Goal: Task Accomplishment & Management: Use online tool/utility

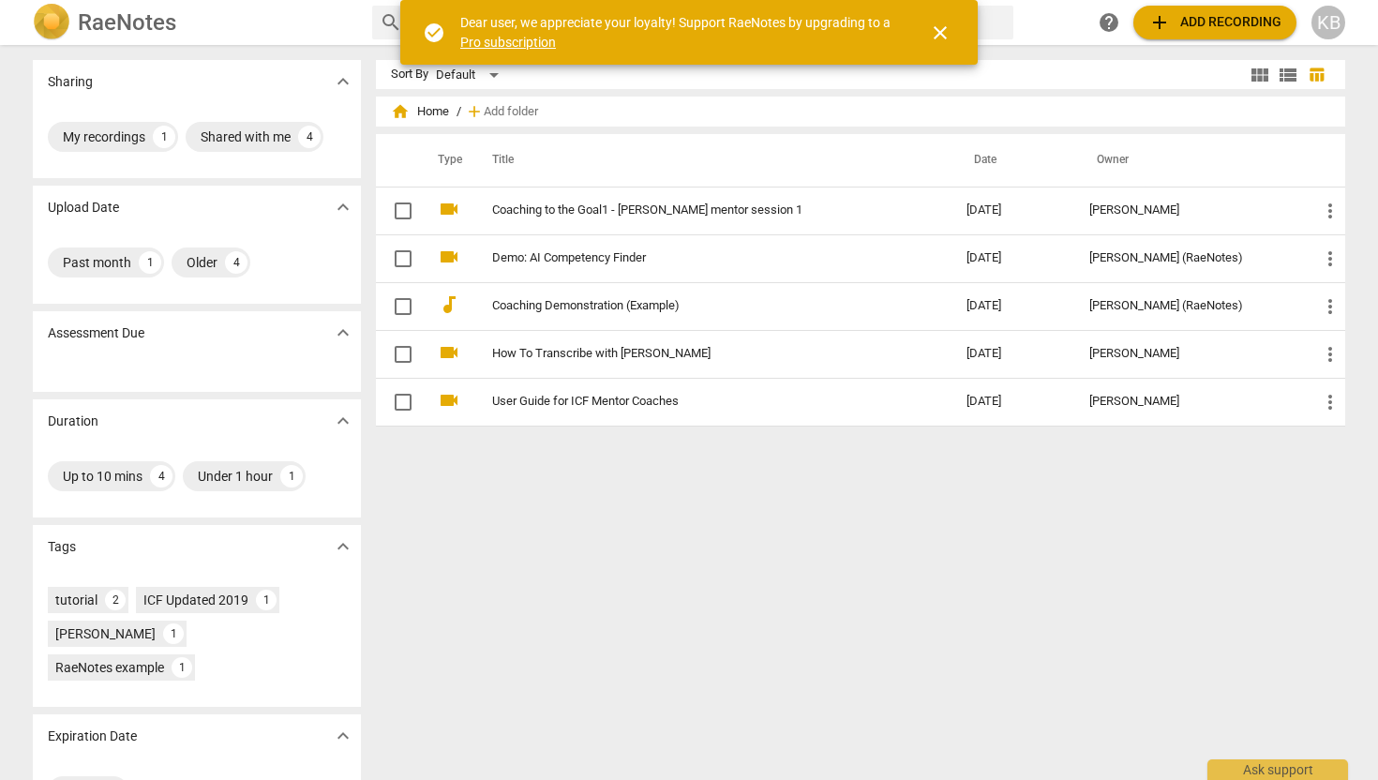
click at [945, 37] on span "close" at bounding box center [940, 33] width 23 height 23
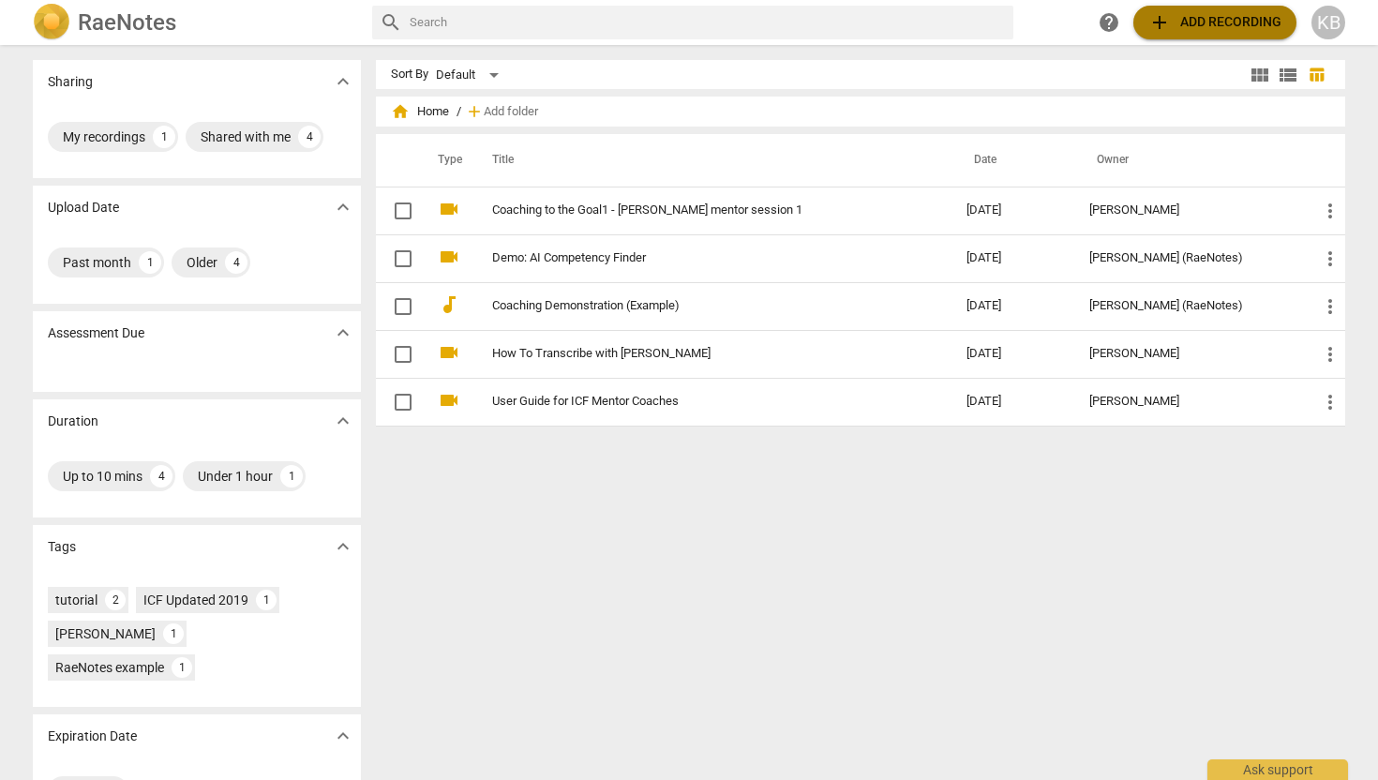
click at [1220, 27] on span "add Add recording" at bounding box center [1215, 22] width 133 height 23
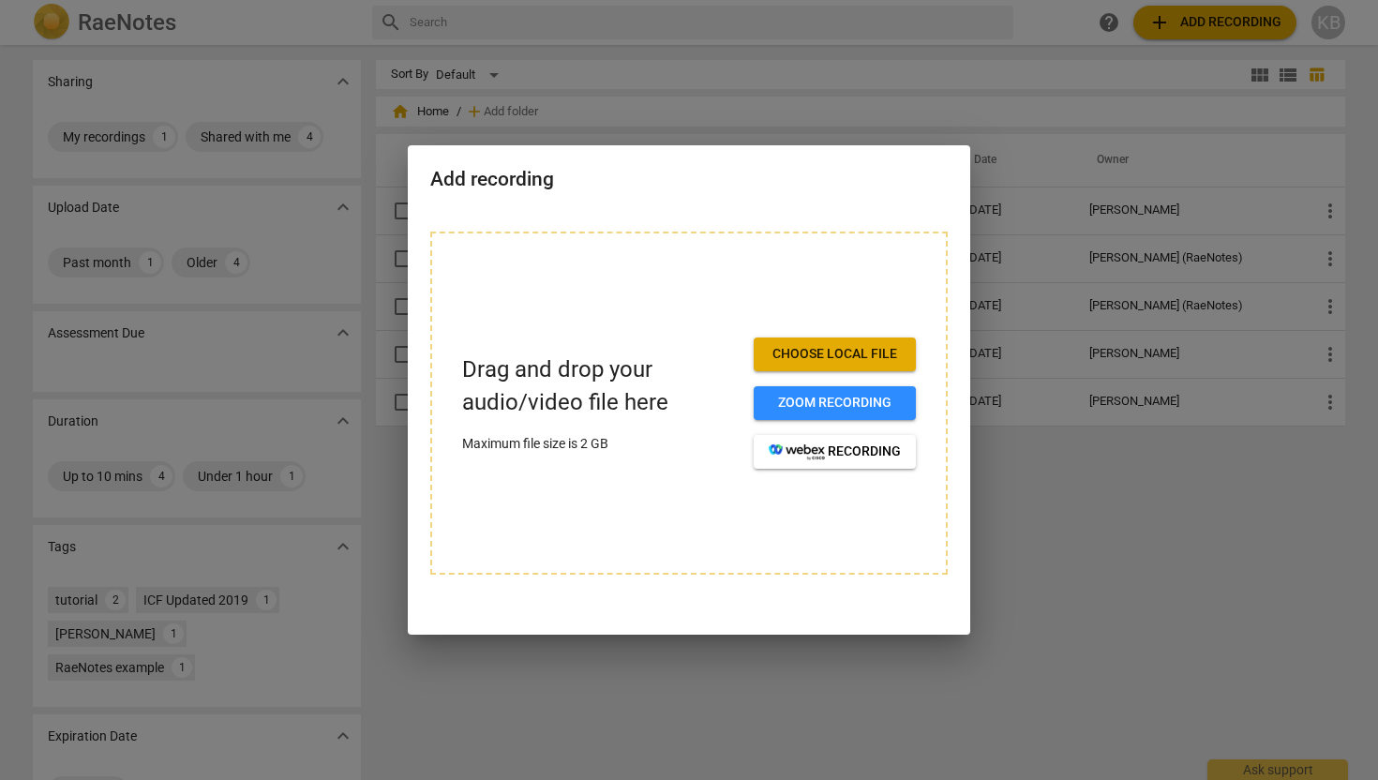
click at [882, 341] on button "Choose local file" at bounding box center [835, 355] width 162 height 34
click at [1055, 560] on div at bounding box center [689, 390] width 1378 height 780
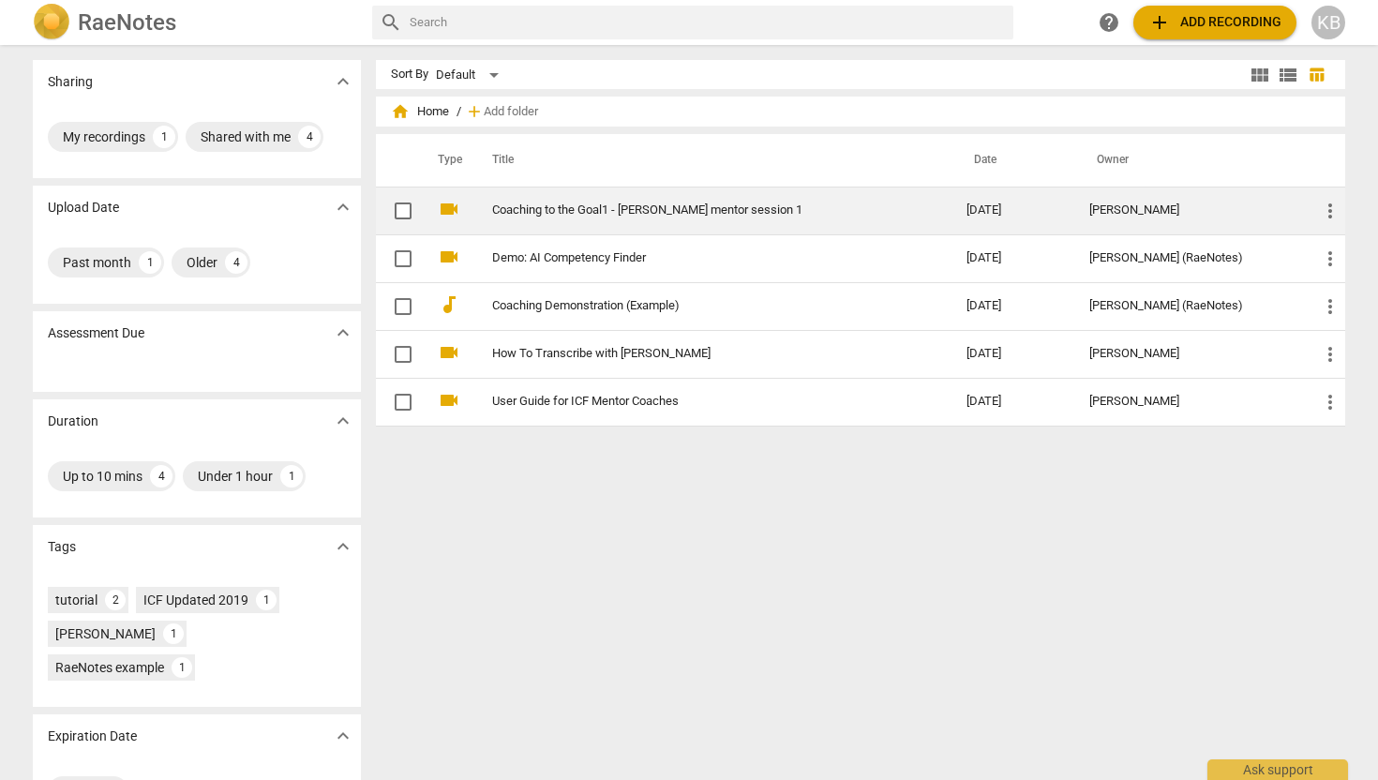
click at [616, 206] on link "Coaching to the Goal1 - K.Beulen mentor session 1" at bounding box center [695, 210] width 407 height 14
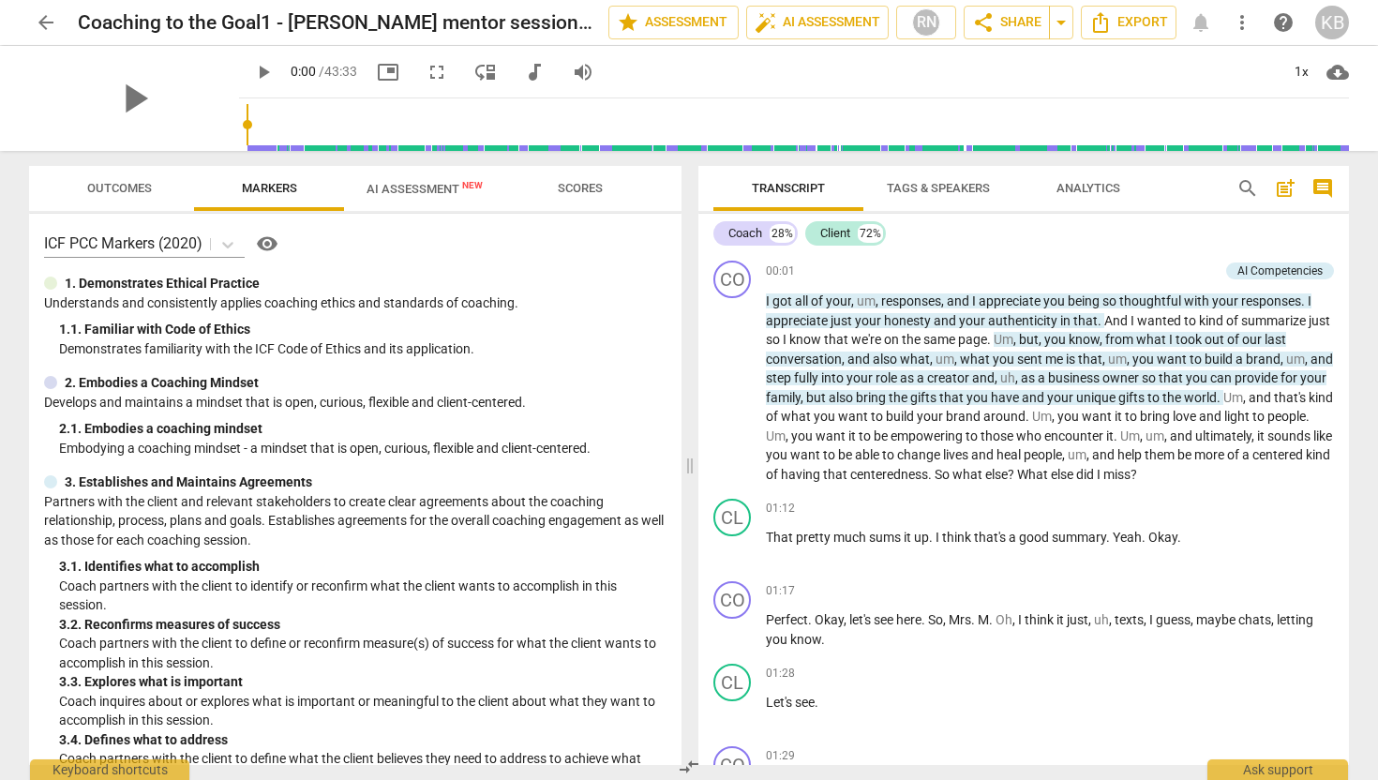
click at [544, 370] on div "ICF PCC Markers (2020) visibility 1. Demonstrates Ethical Practice Understands …" at bounding box center [355, 489] width 653 height 551
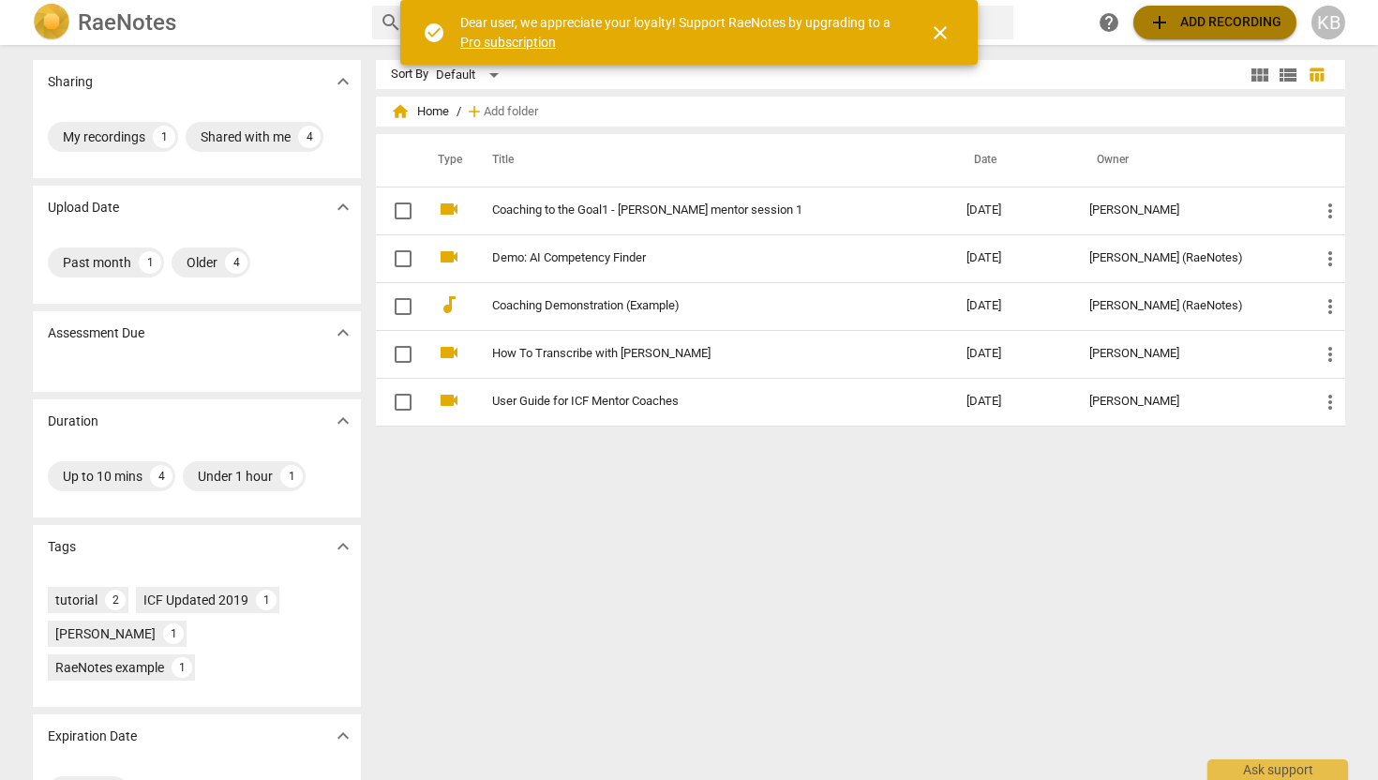
click at [1196, 23] on span "add Add recording" at bounding box center [1215, 22] width 133 height 23
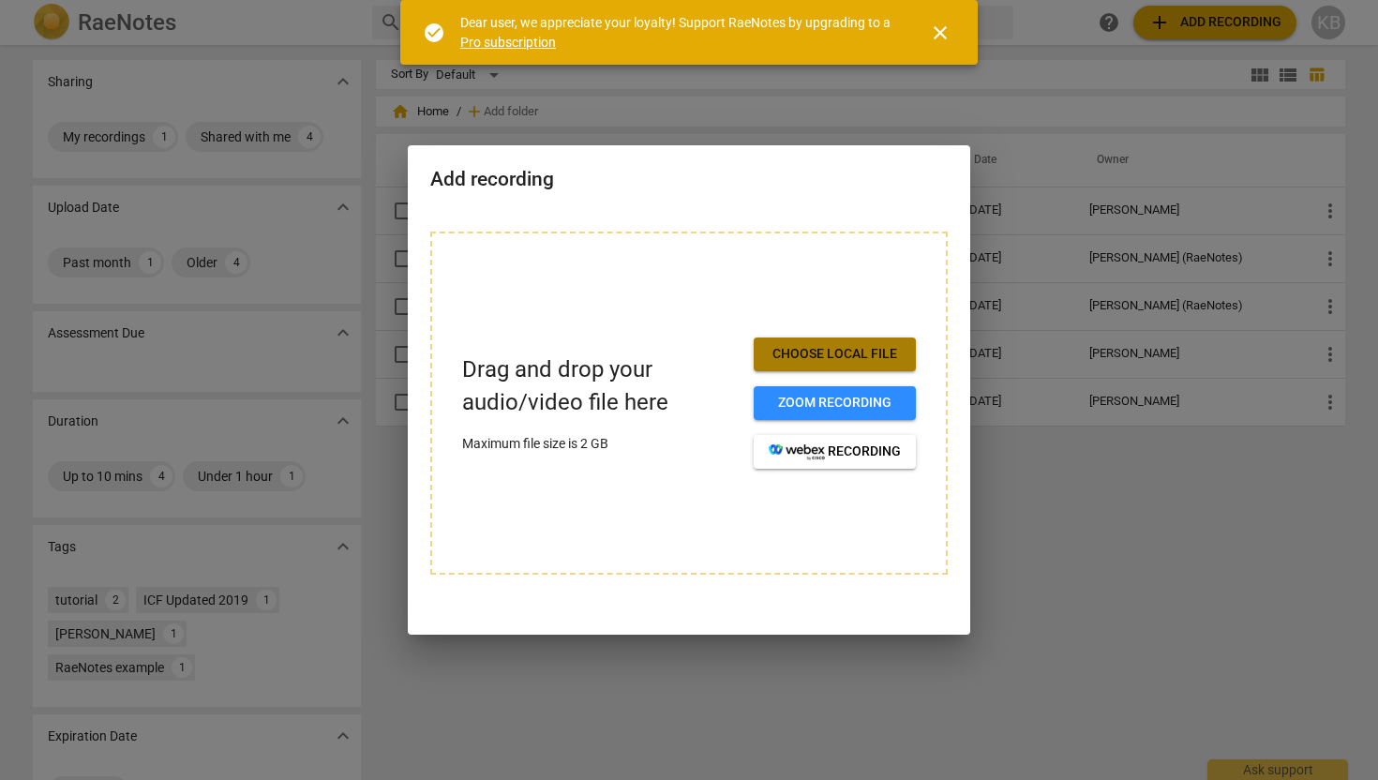
click at [864, 358] on span "Choose local file" at bounding box center [835, 354] width 132 height 19
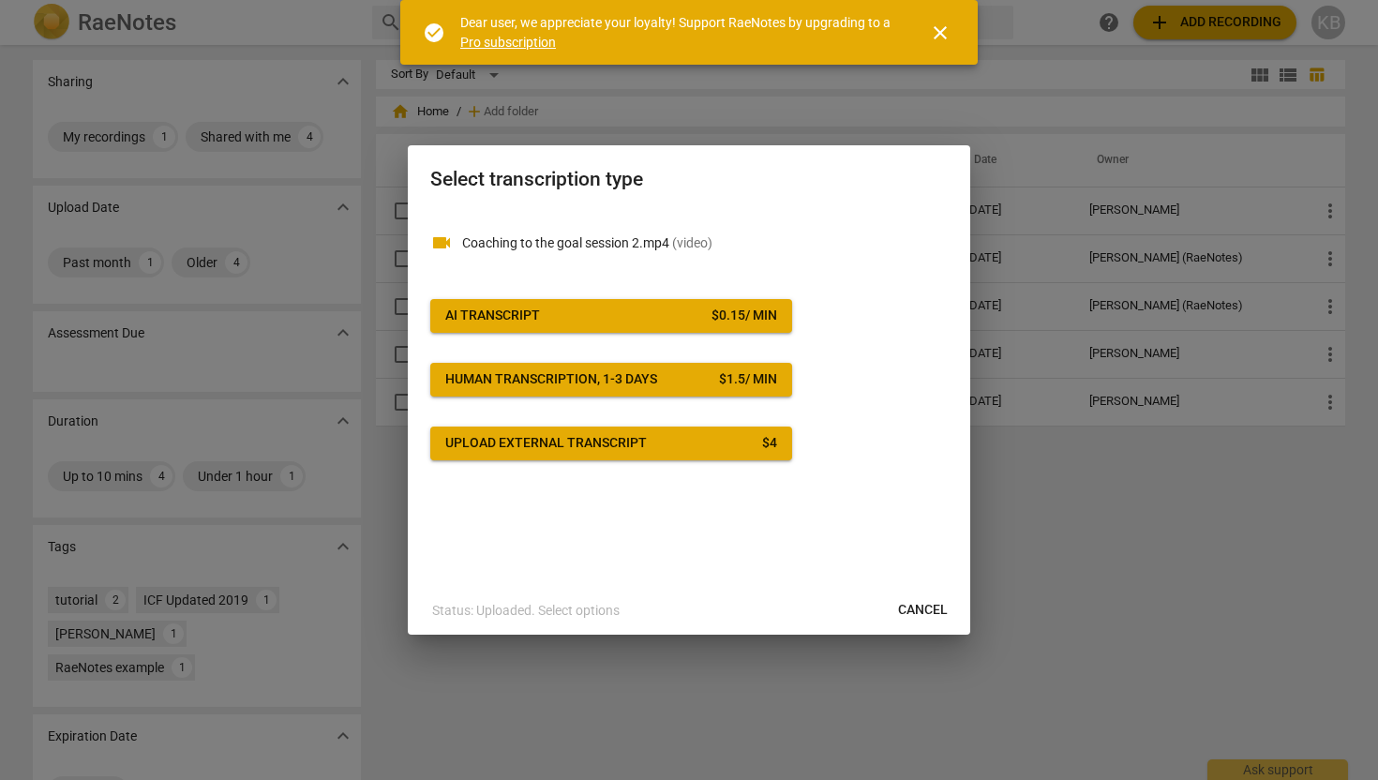
click at [641, 446] on div "Upload external transcript" at bounding box center [546, 443] width 202 height 19
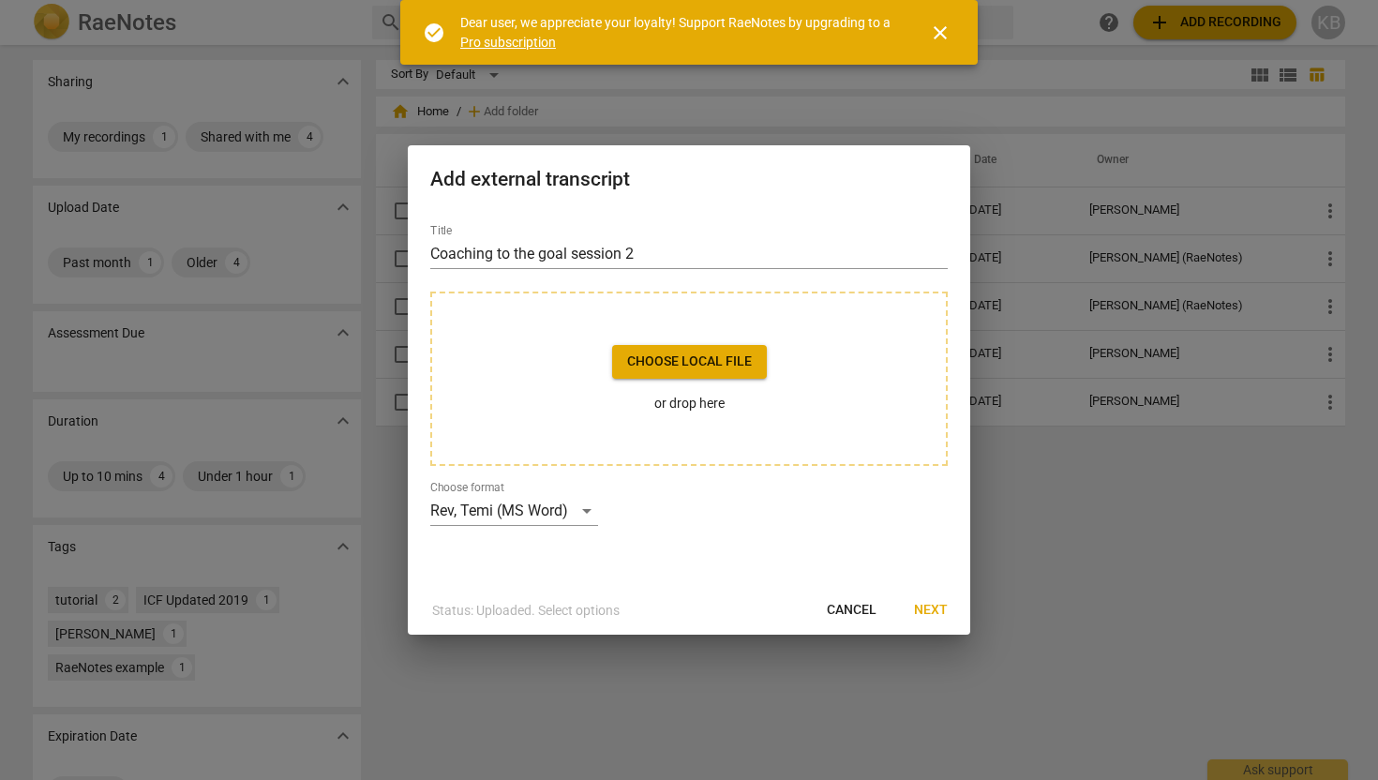
click at [719, 361] on span "Choose local file" at bounding box center [689, 362] width 125 height 19
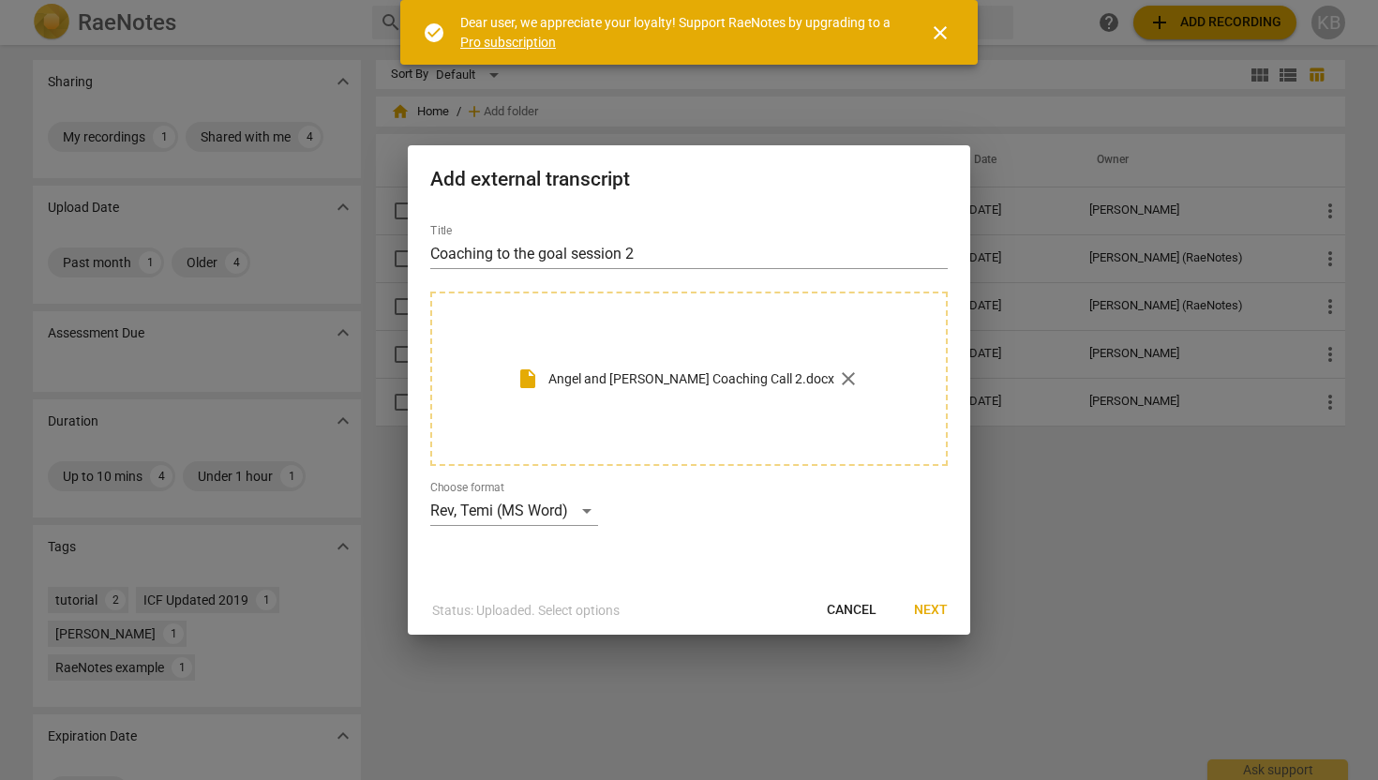
click at [930, 608] on span "Next" at bounding box center [931, 610] width 34 height 19
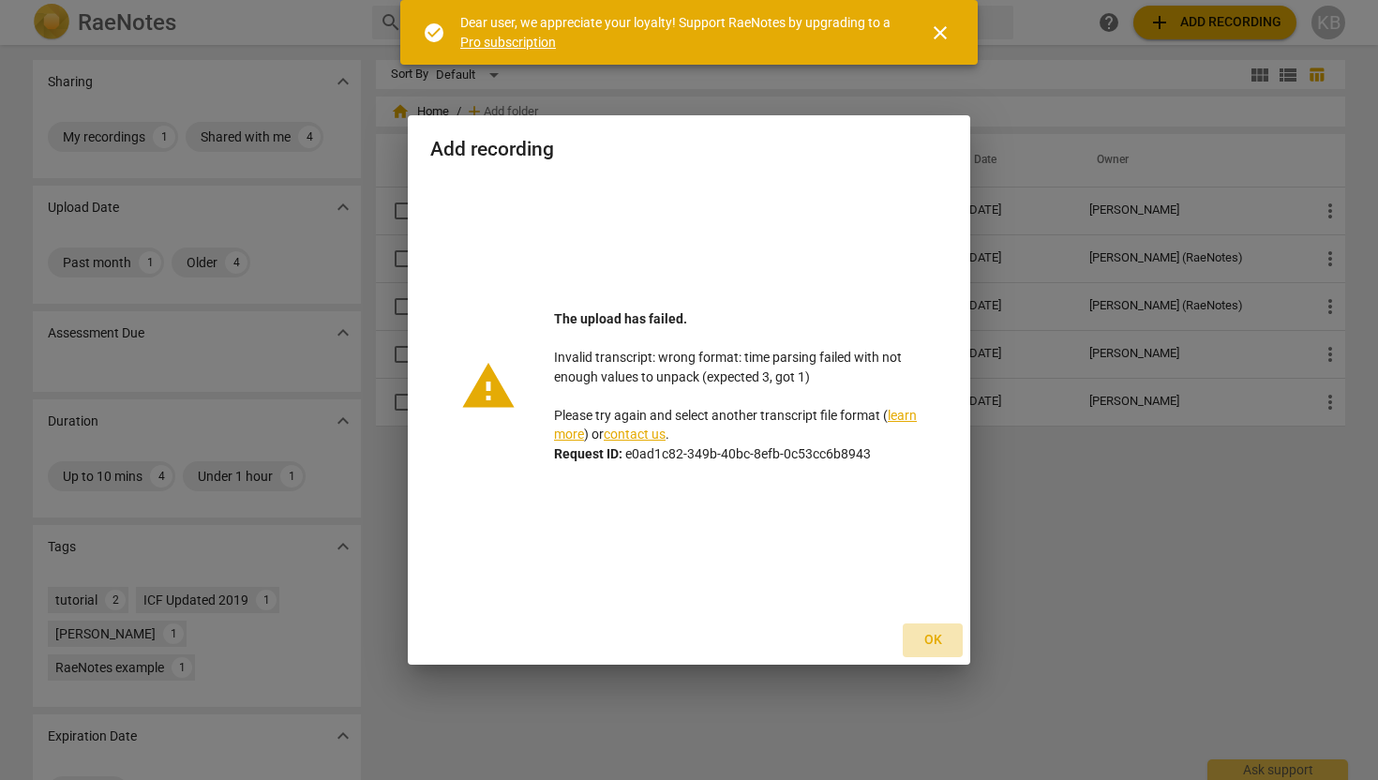
click at [934, 641] on span "Ok" at bounding box center [933, 640] width 30 height 19
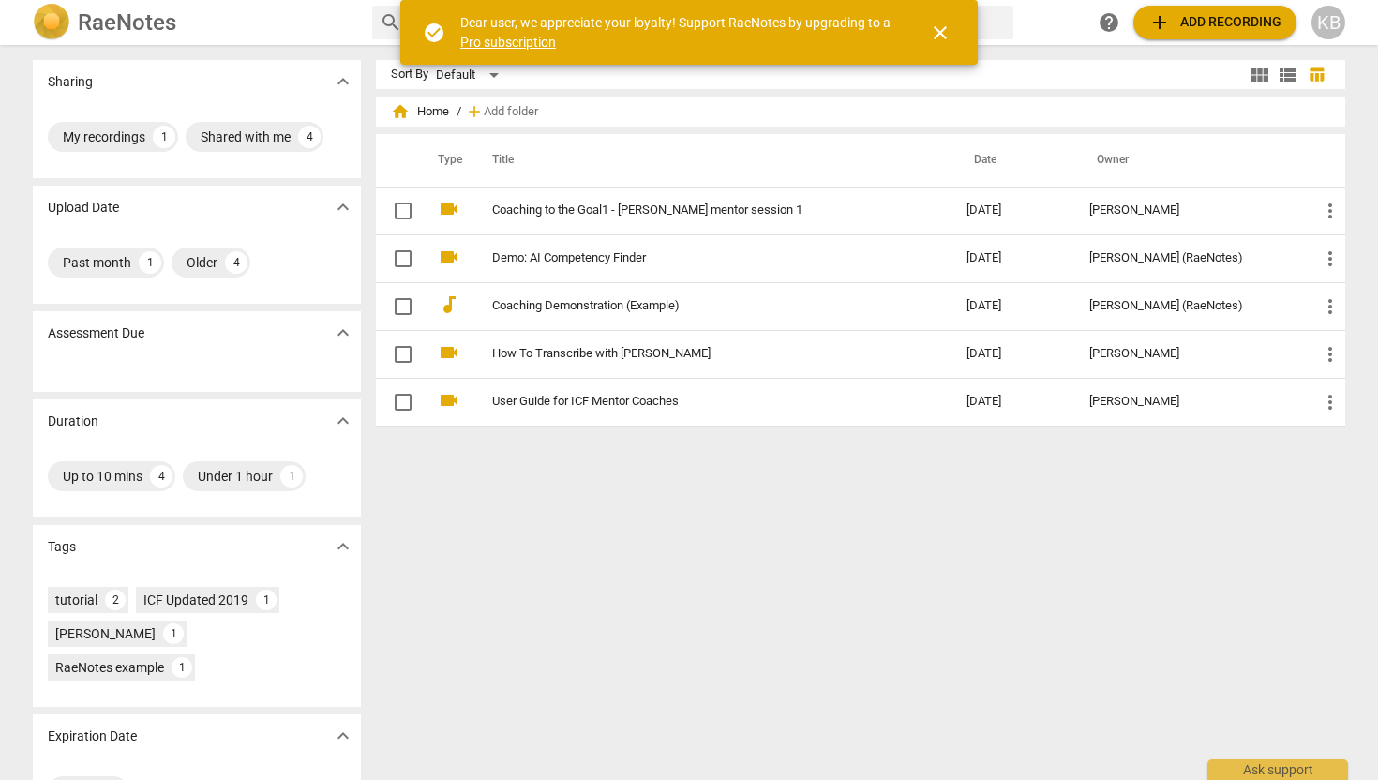
click at [1221, 25] on span "add Add recording" at bounding box center [1215, 22] width 133 height 23
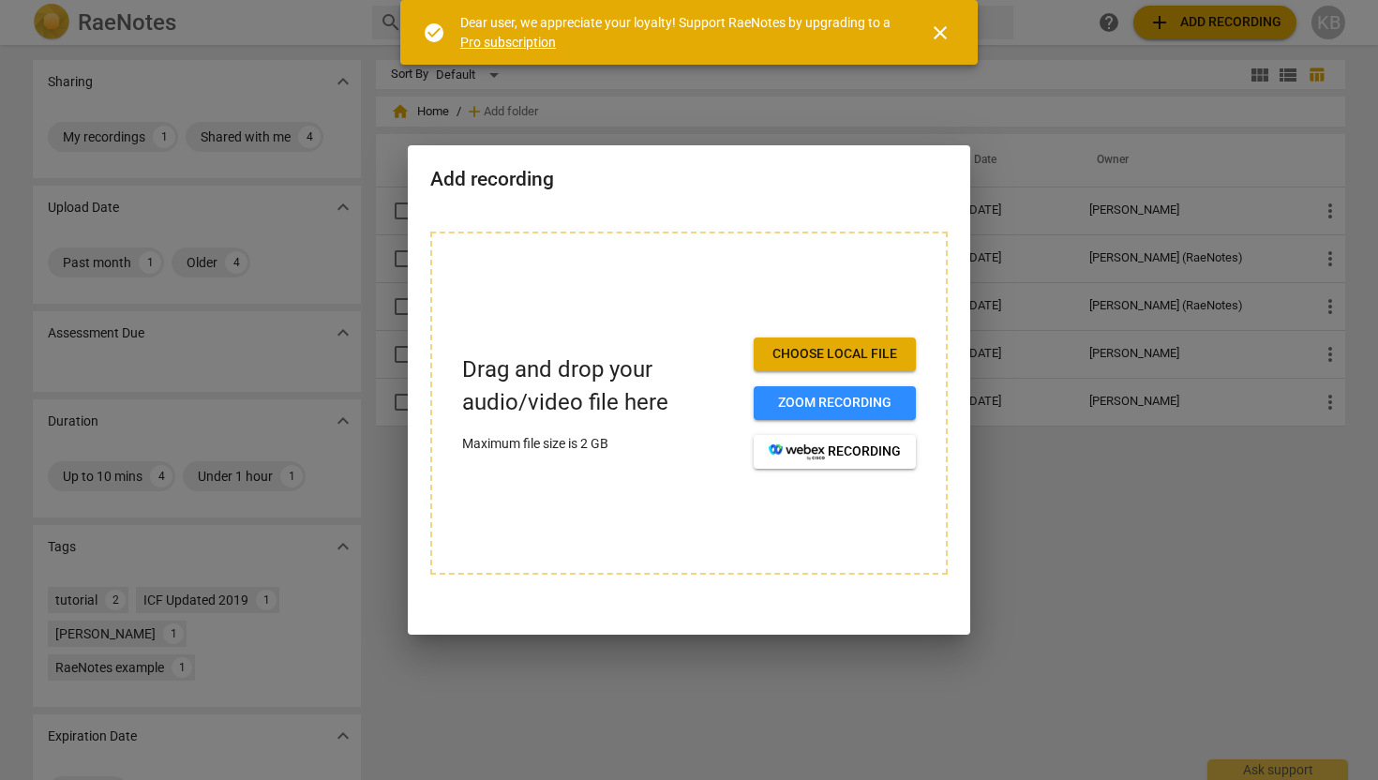
click at [811, 350] on span "Choose local file" at bounding box center [835, 354] width 132 height 19
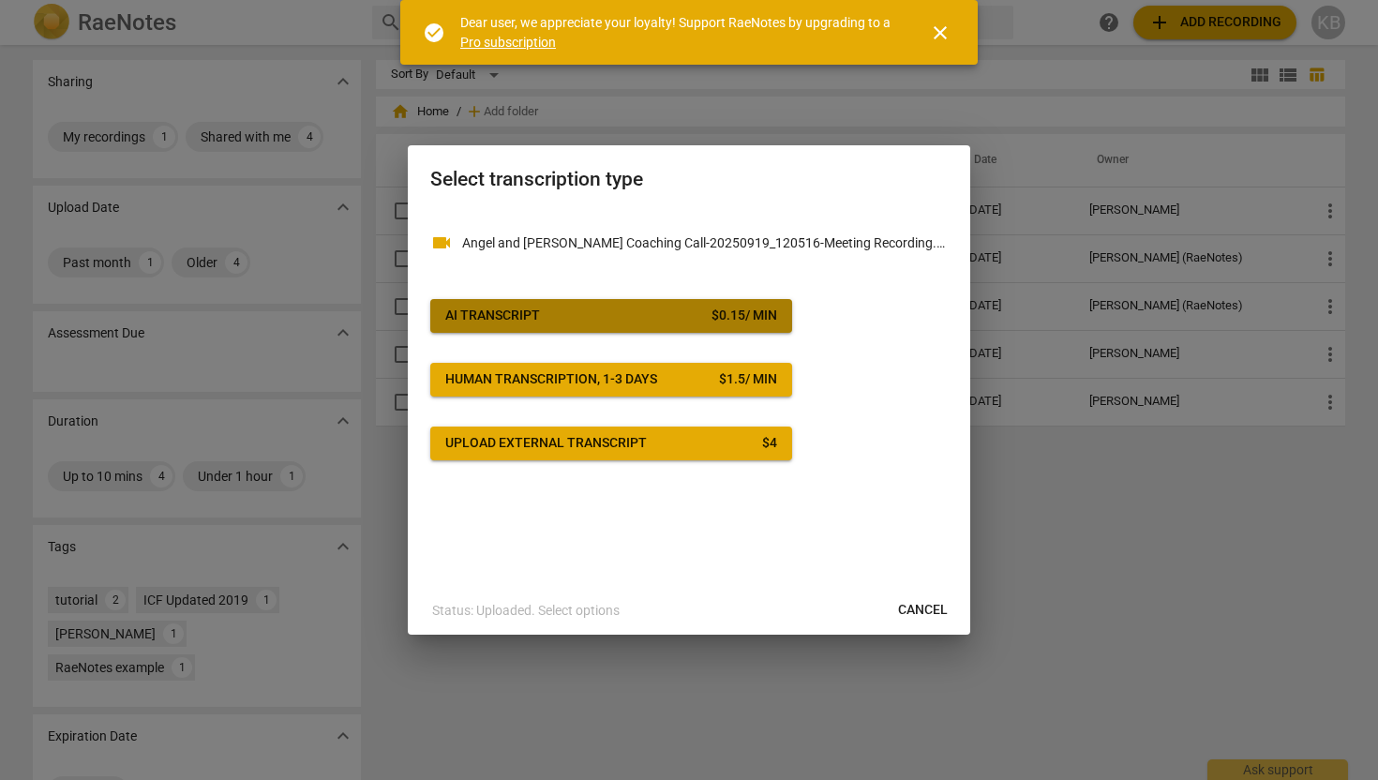
click at [560, 320] on span "AI Transcript $ 0.15 / min" at bounding box center [611, 316] width 332 height 19
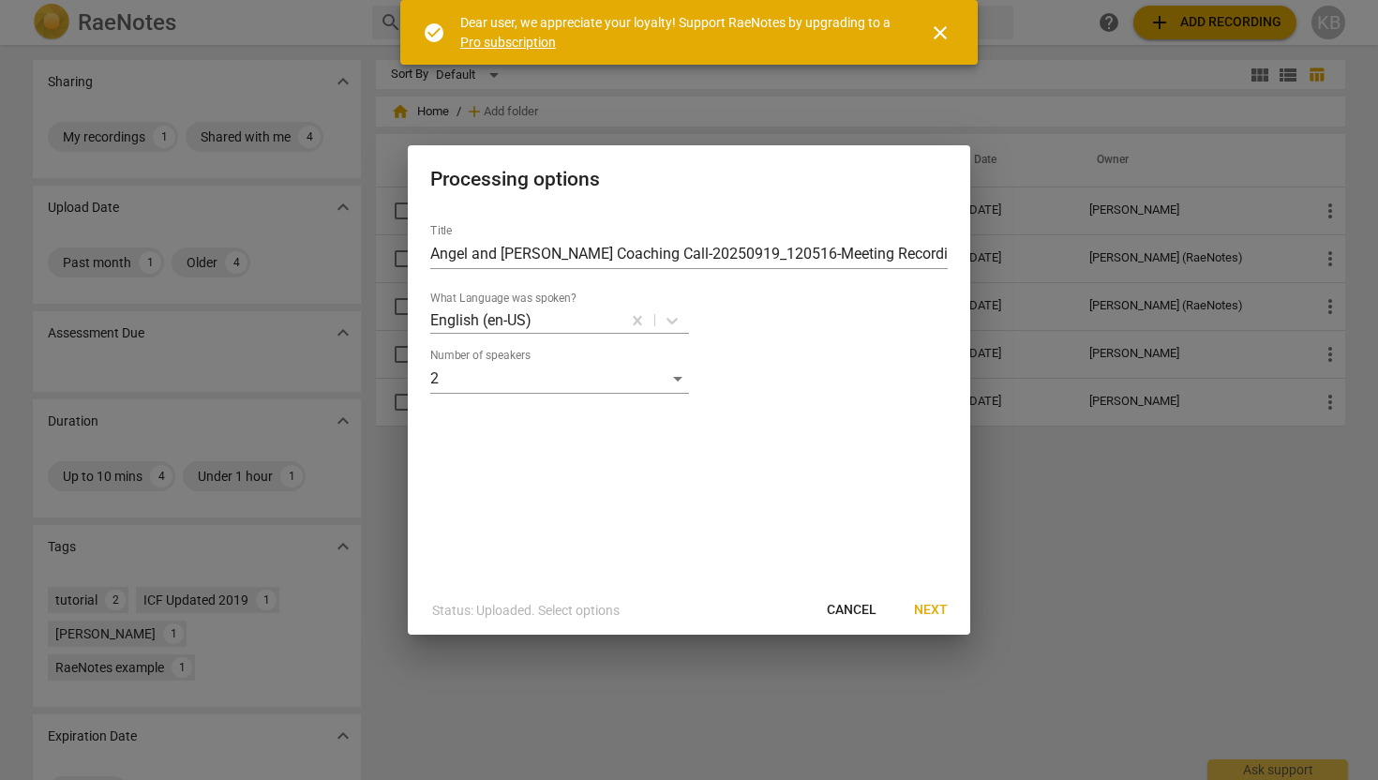
click at [930, 612] on span "Next" at bounding box center [931, 610] width 34 height 19
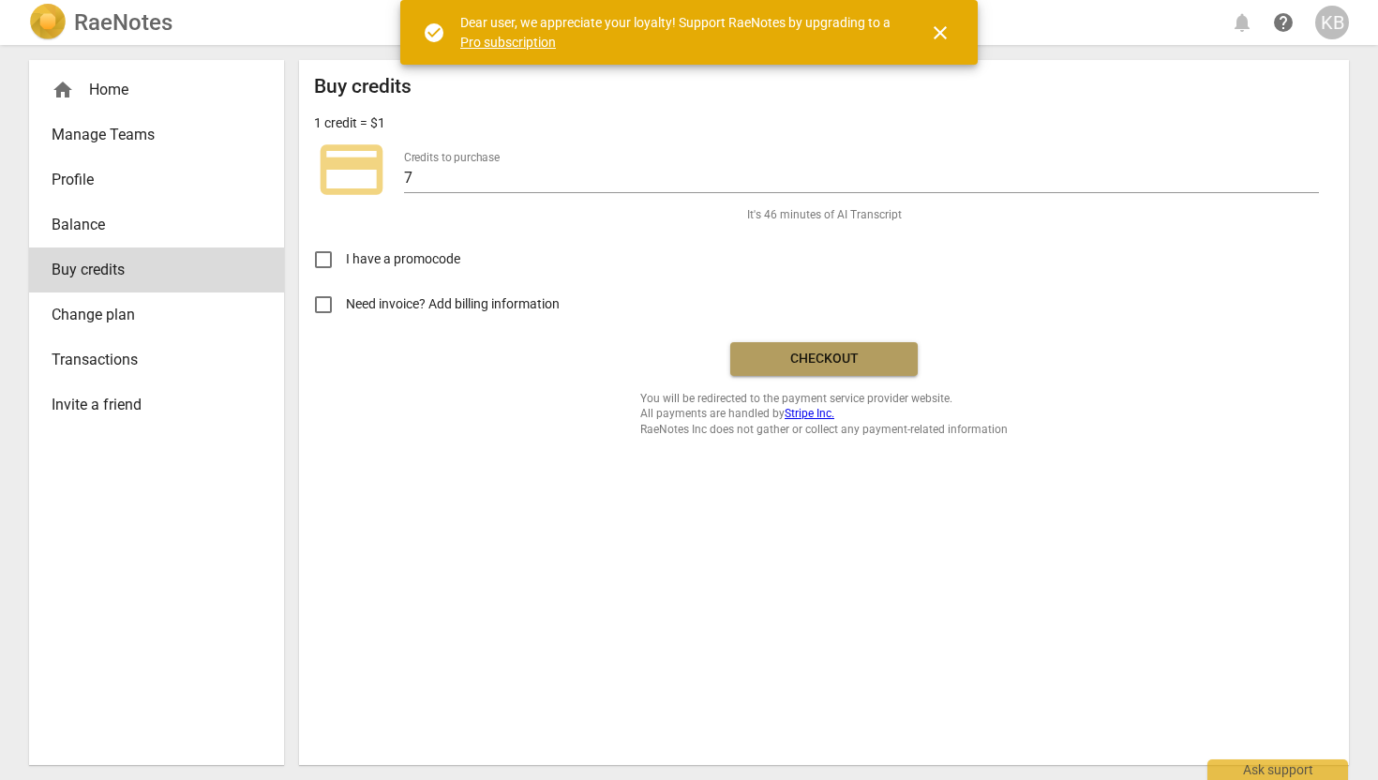
click at [823, 357] on span "Checkout" at bounding box center [824, 359] width 158 height 19
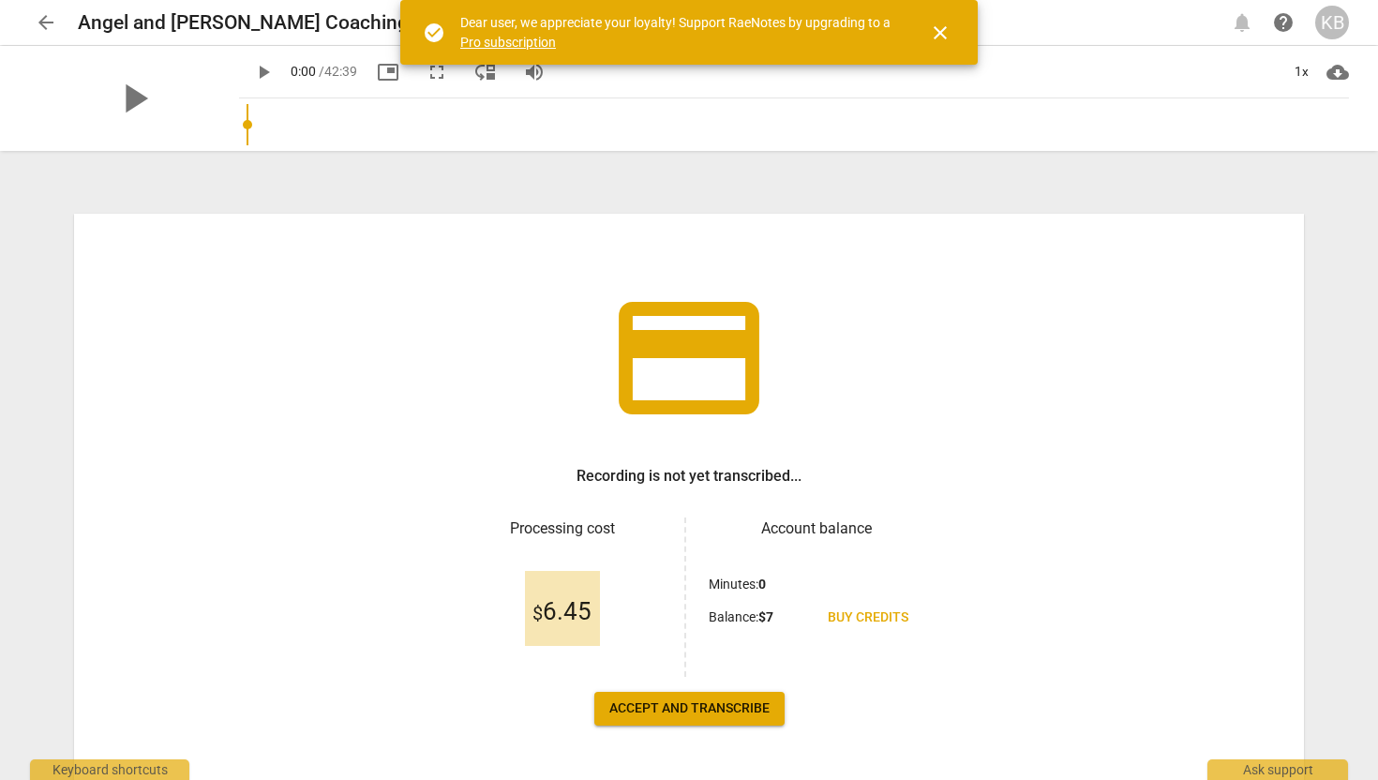
click at [701, 718] on button "Accept and transcribe" at bounding box center [689, 709] width 190 height 34
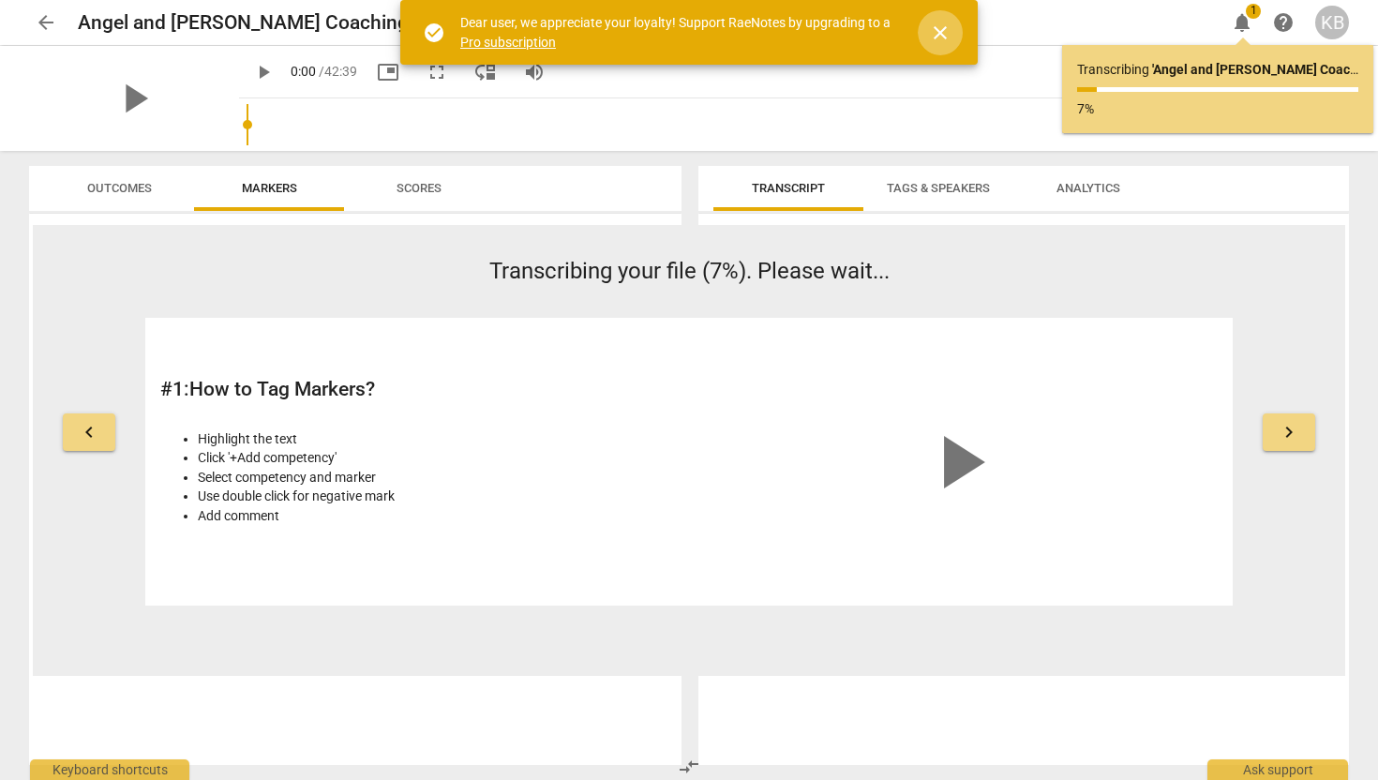
click at [940, 31] on span "close" at bounding box center [940, 33] width 23 height 23
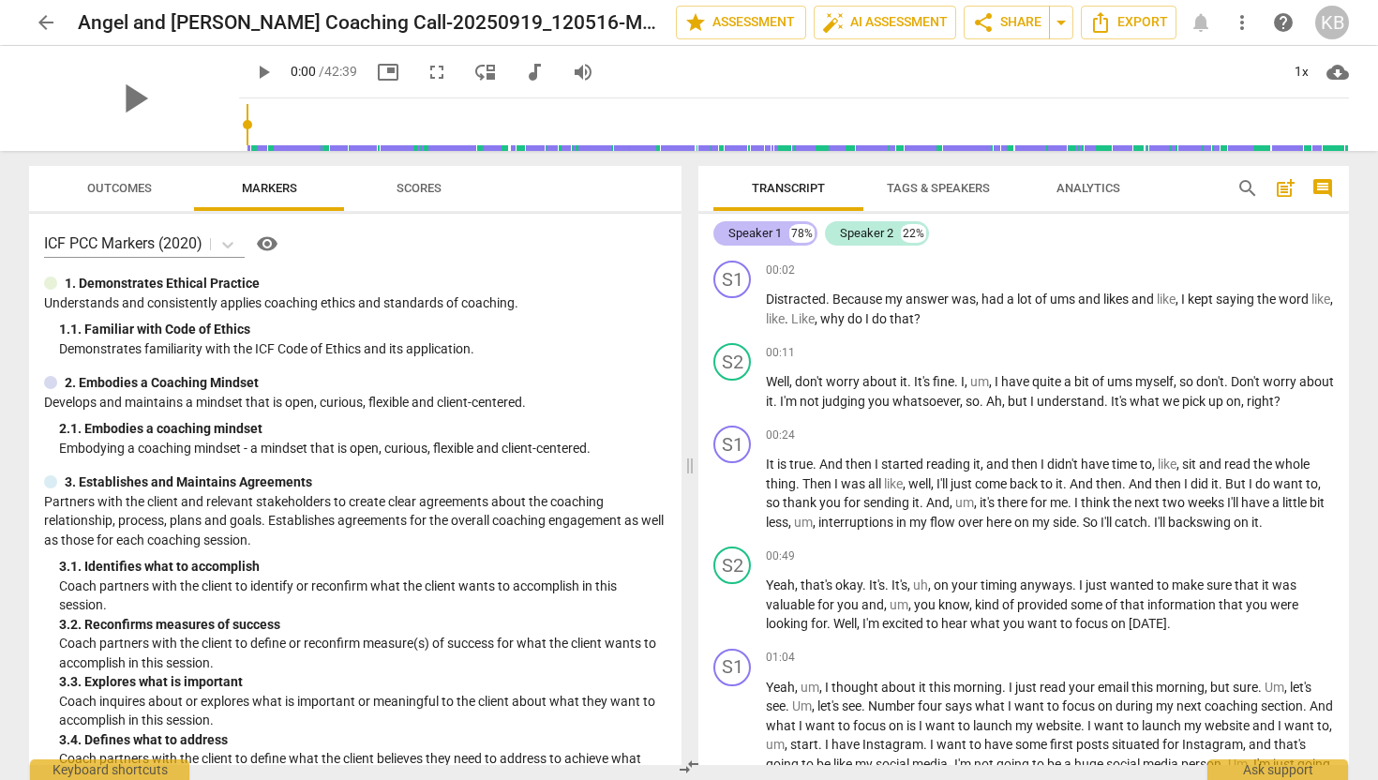
click at [792, 236] on div "78%" at bounding box center [802, 233] width 25 height 19
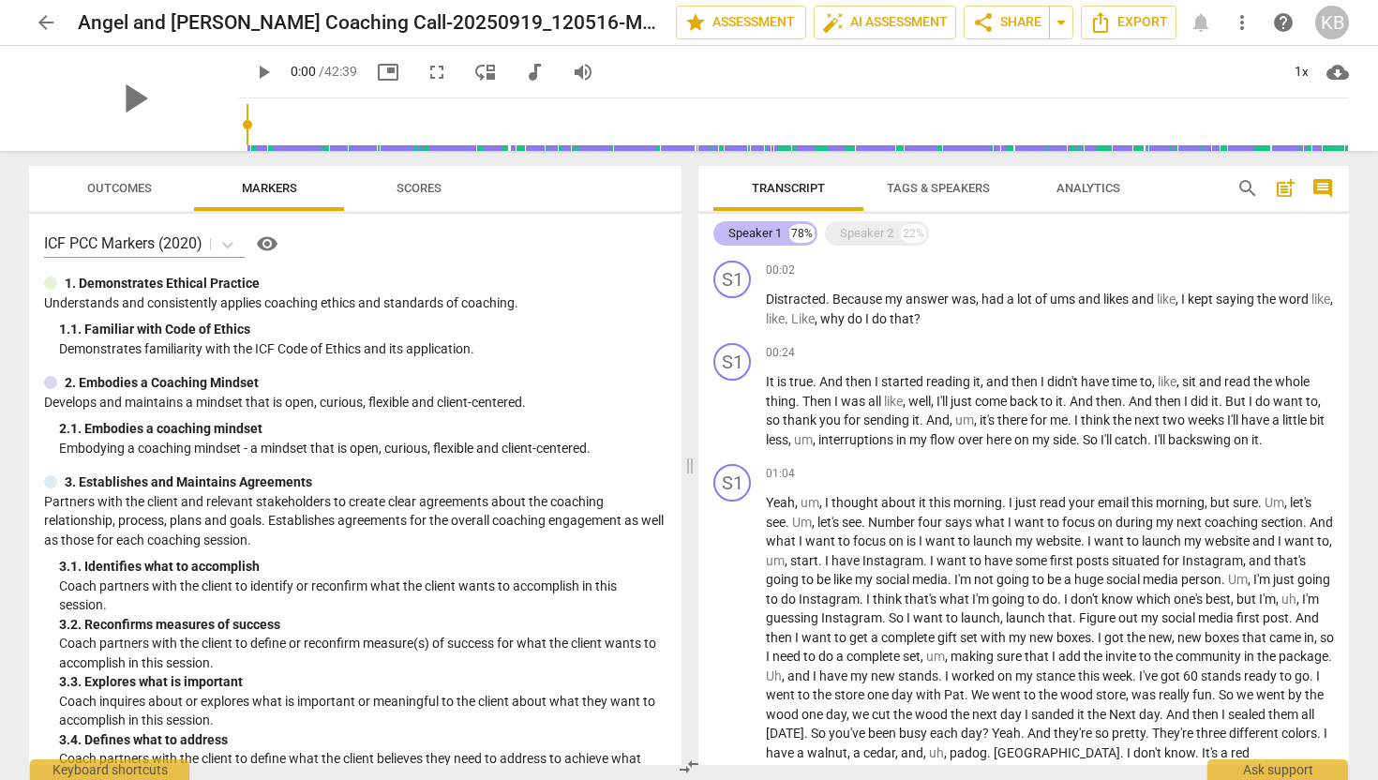
click at [774, 236] on div "Speaker 1" at bounding box center [755, 233] width 53 height 19
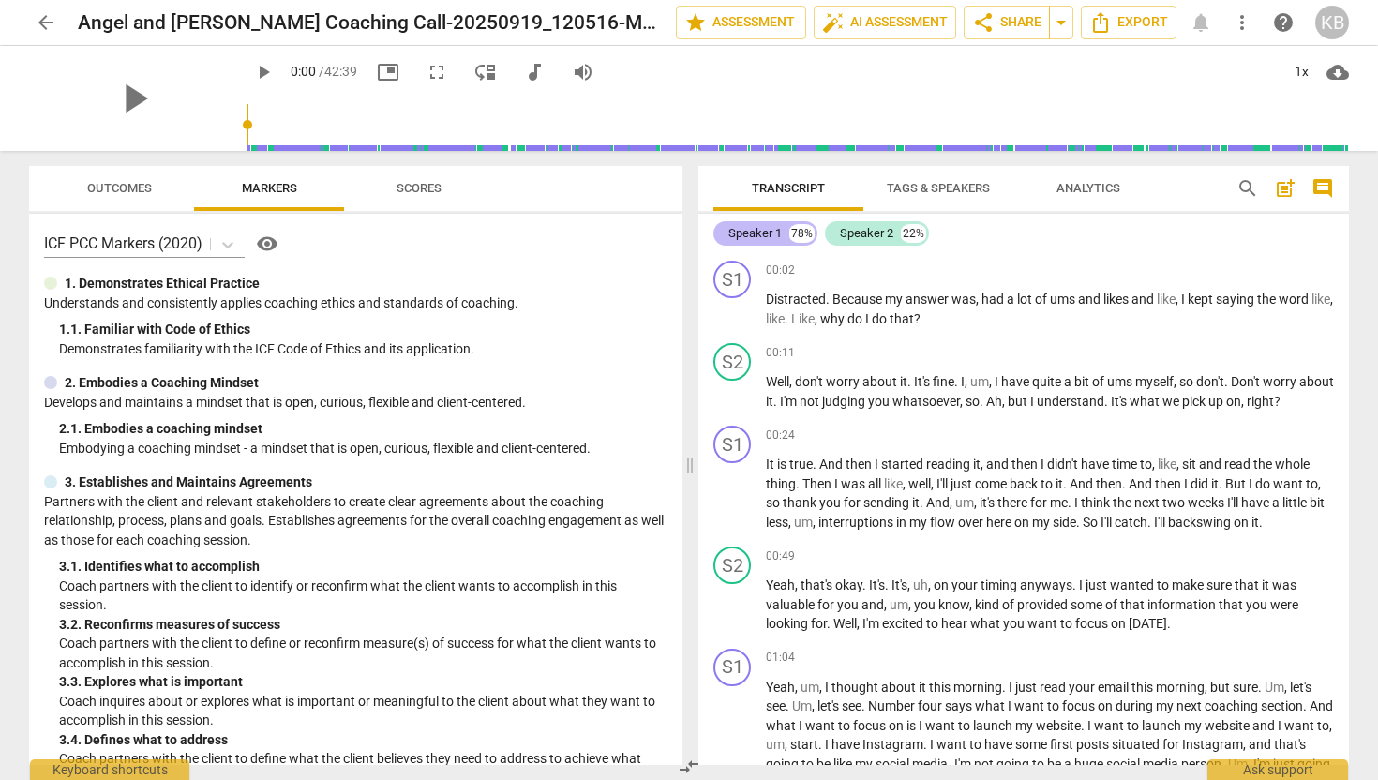
click at [774, 236] on div "Speaker 1" at bounding box center [755, 233] width 53 height 19
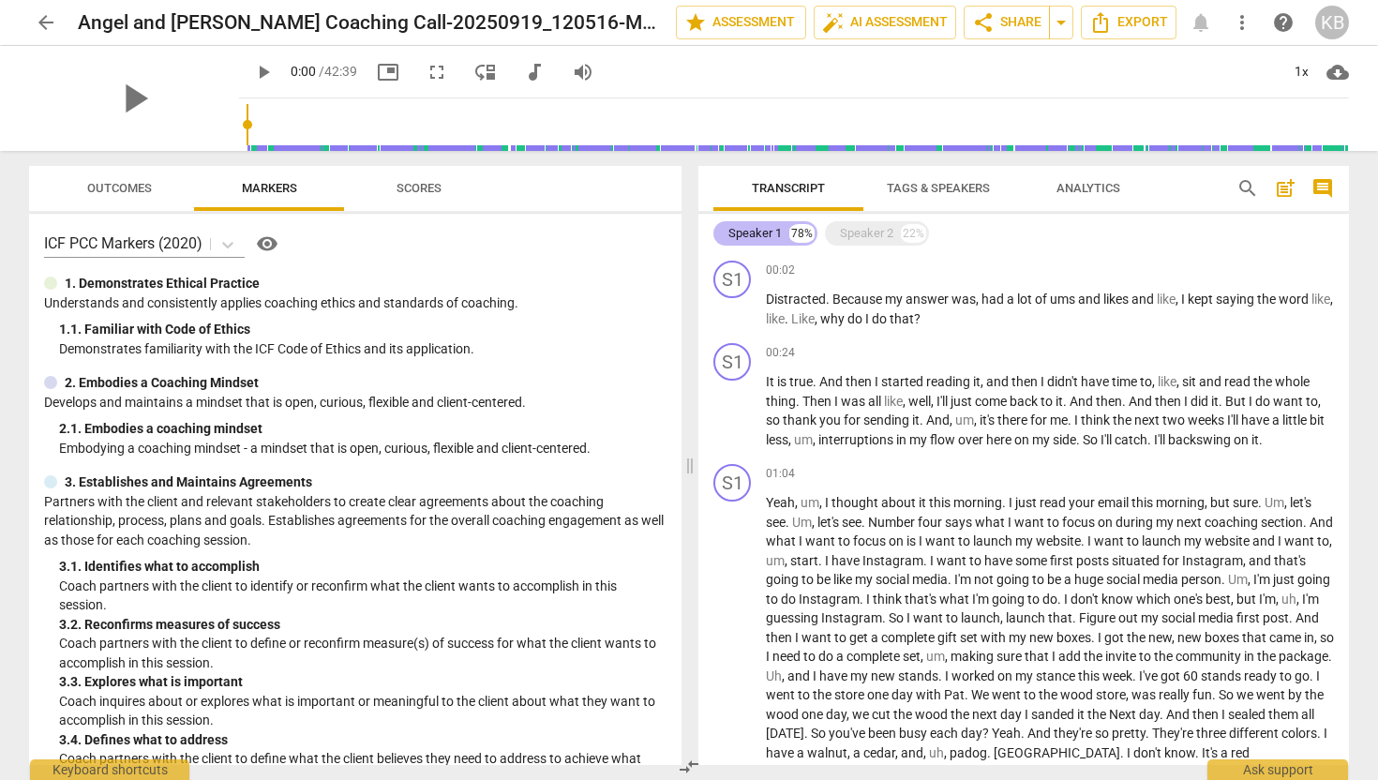
click at [774, 236] on div "Speaker 1" at bounding box center [755, 233] width 53 height 19
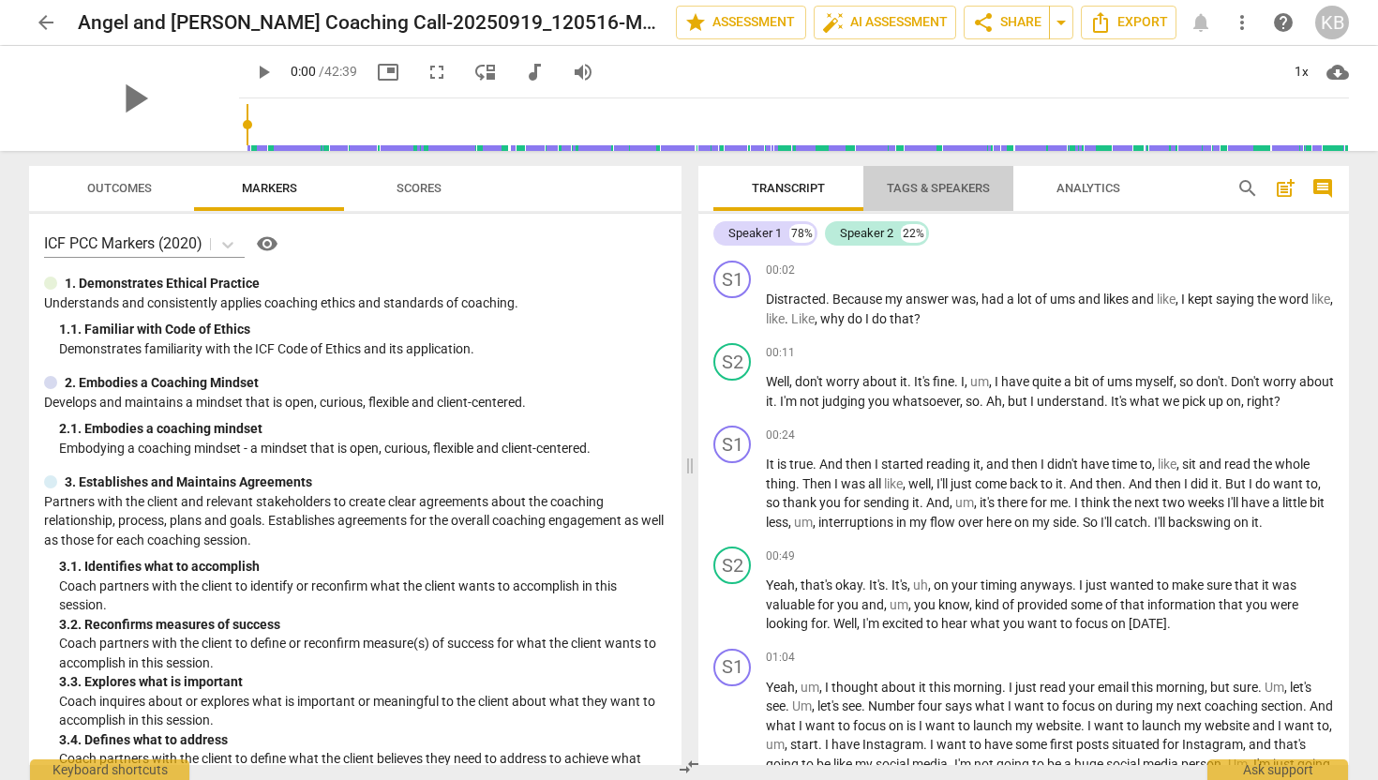
click at [963, 194] on span "Tags & Speakers" at bounding box center [938, 188] width 103 height 14
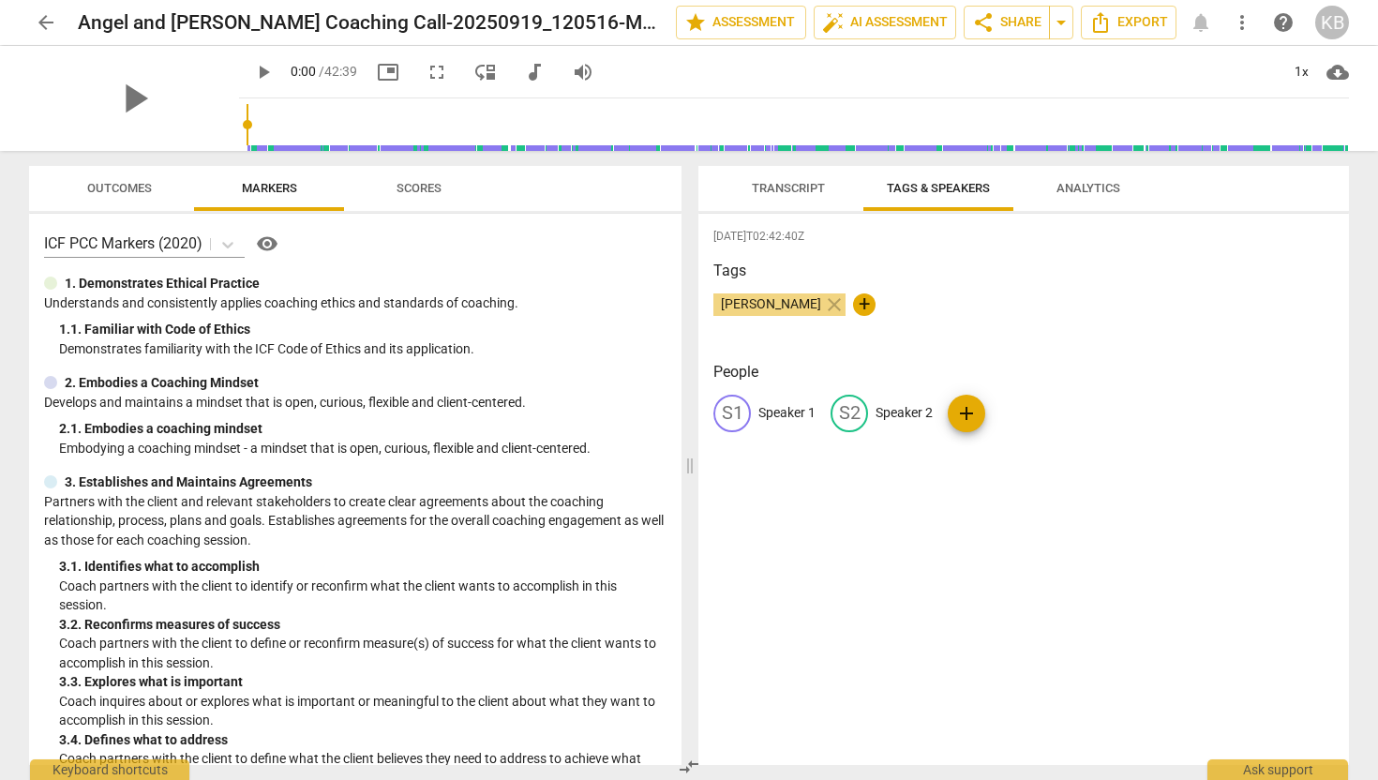
click at [790, 413] on p "Speaker 1" at bounding box center [787, 413] width 57 height 20
type input "Client"
click at [975, 413] on div "edit" at bounding box center [972, 414] width 38 height 38
type input "Coach"
click at [1100, 454] on div "People CL Client edit Coach delete add" at bounding box center [1024, 411] width 621 height 101
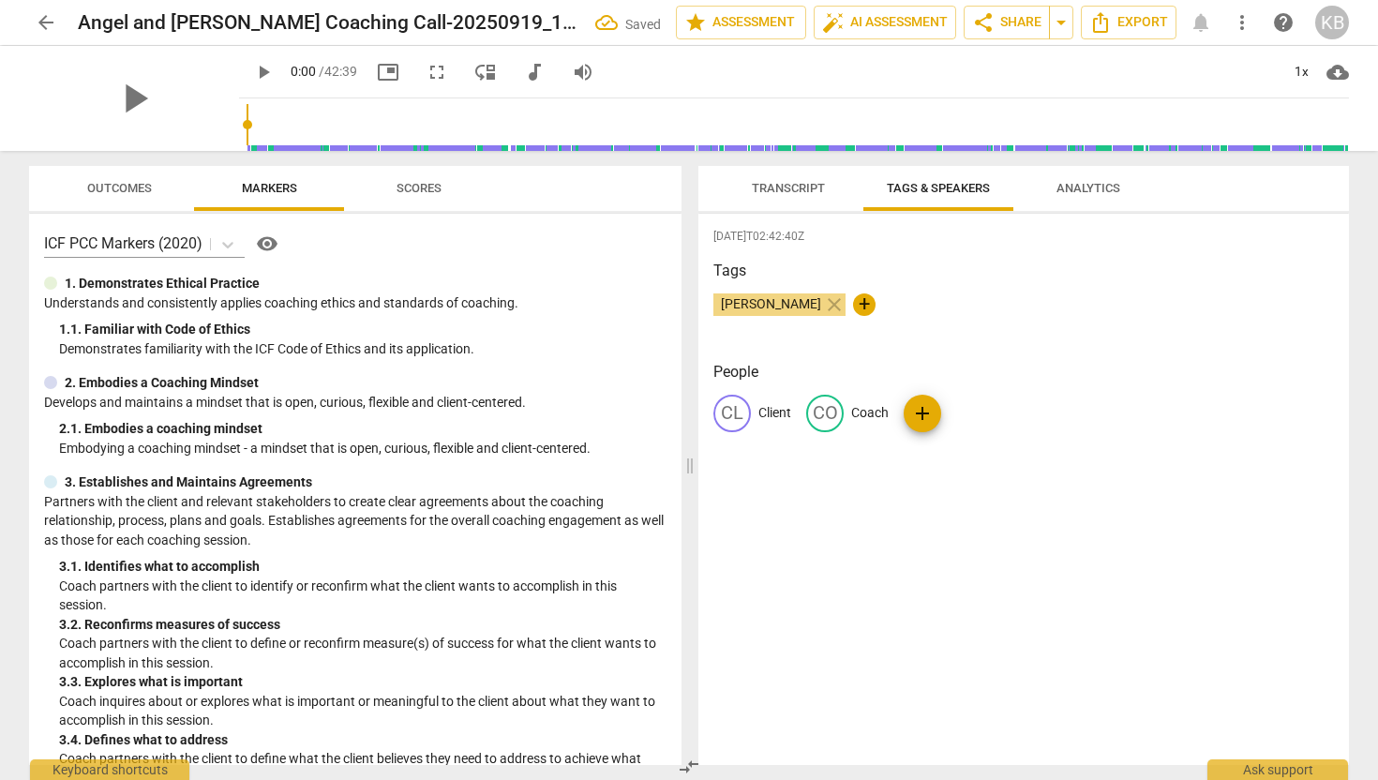
click at [813, 189] on span "Transcript" at bounding box center [788, 188] width 73 height 14
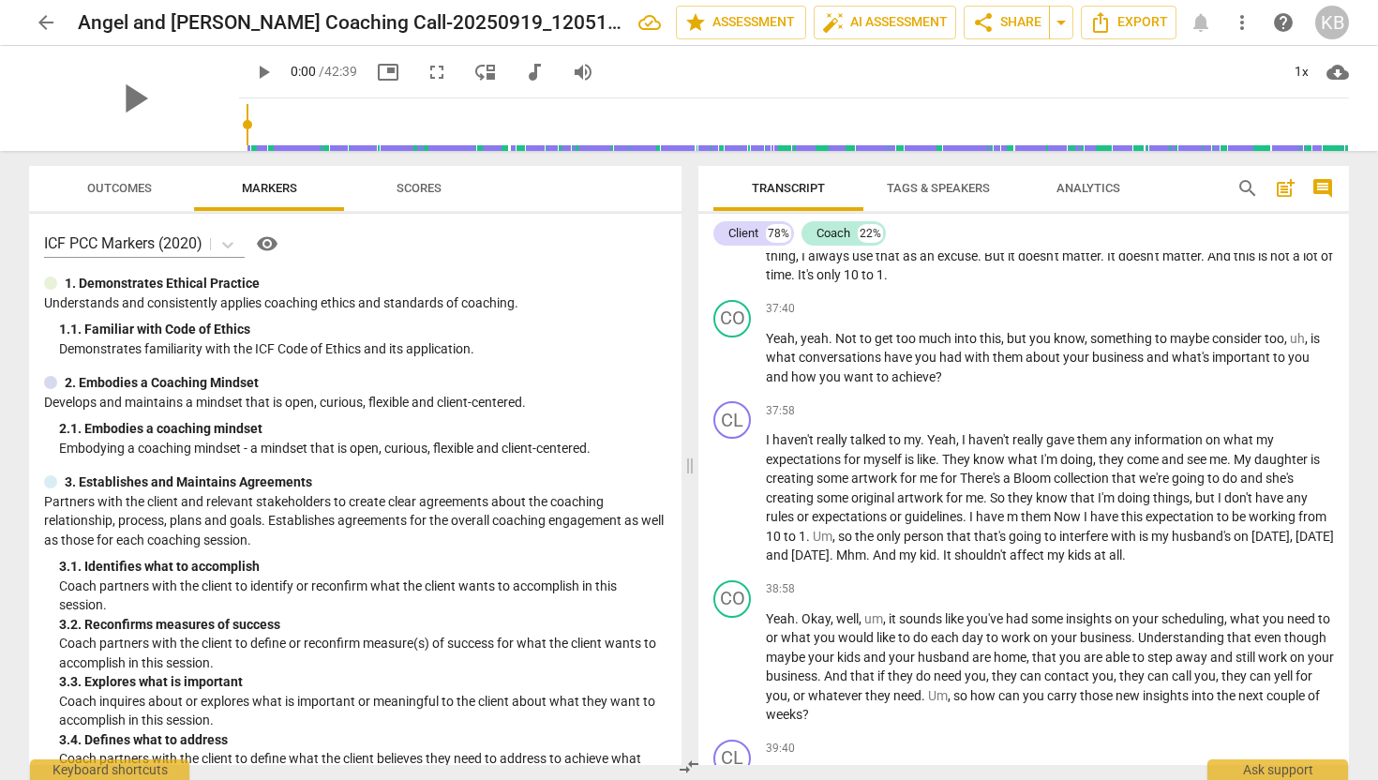
scroll to position [13768, 0]
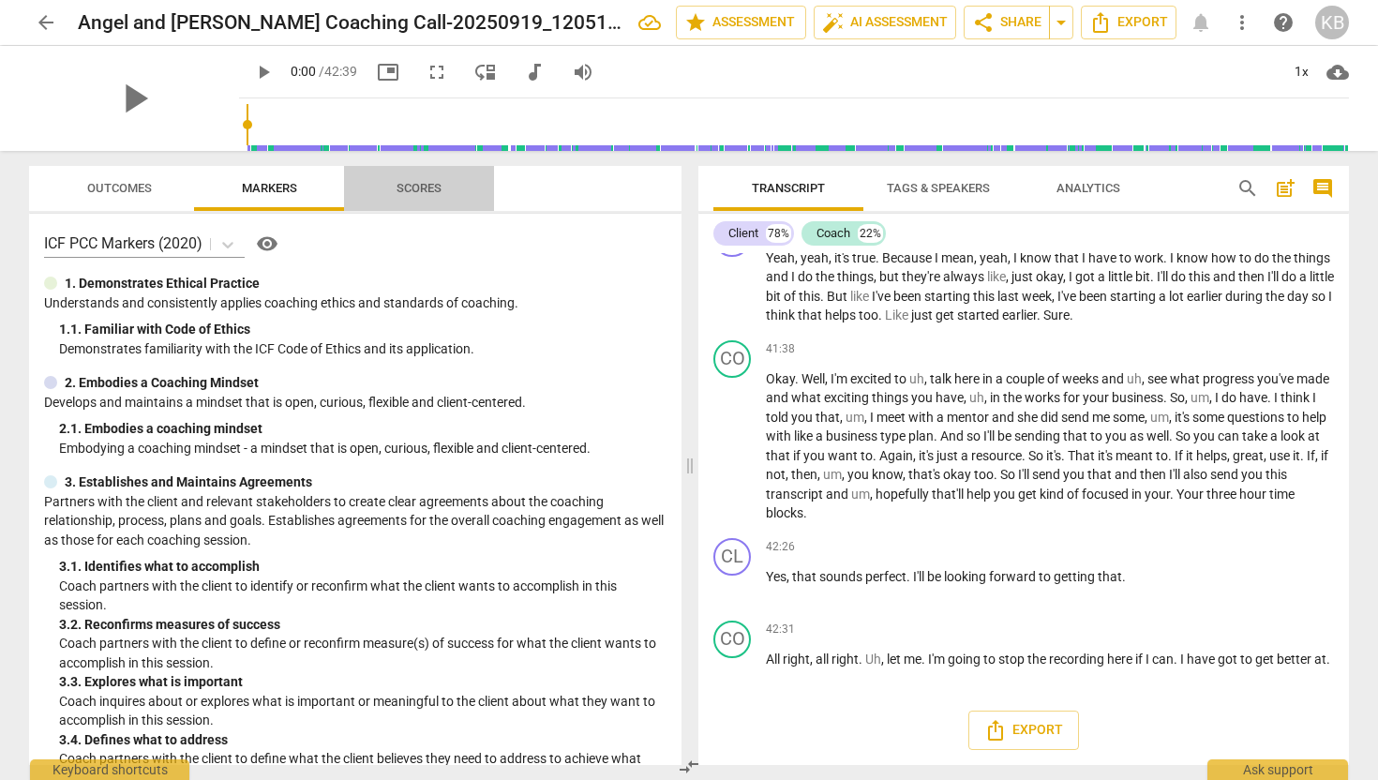
click at [442, 190] on span "Scores" at bounding box center [419, 188] width 90 height 25
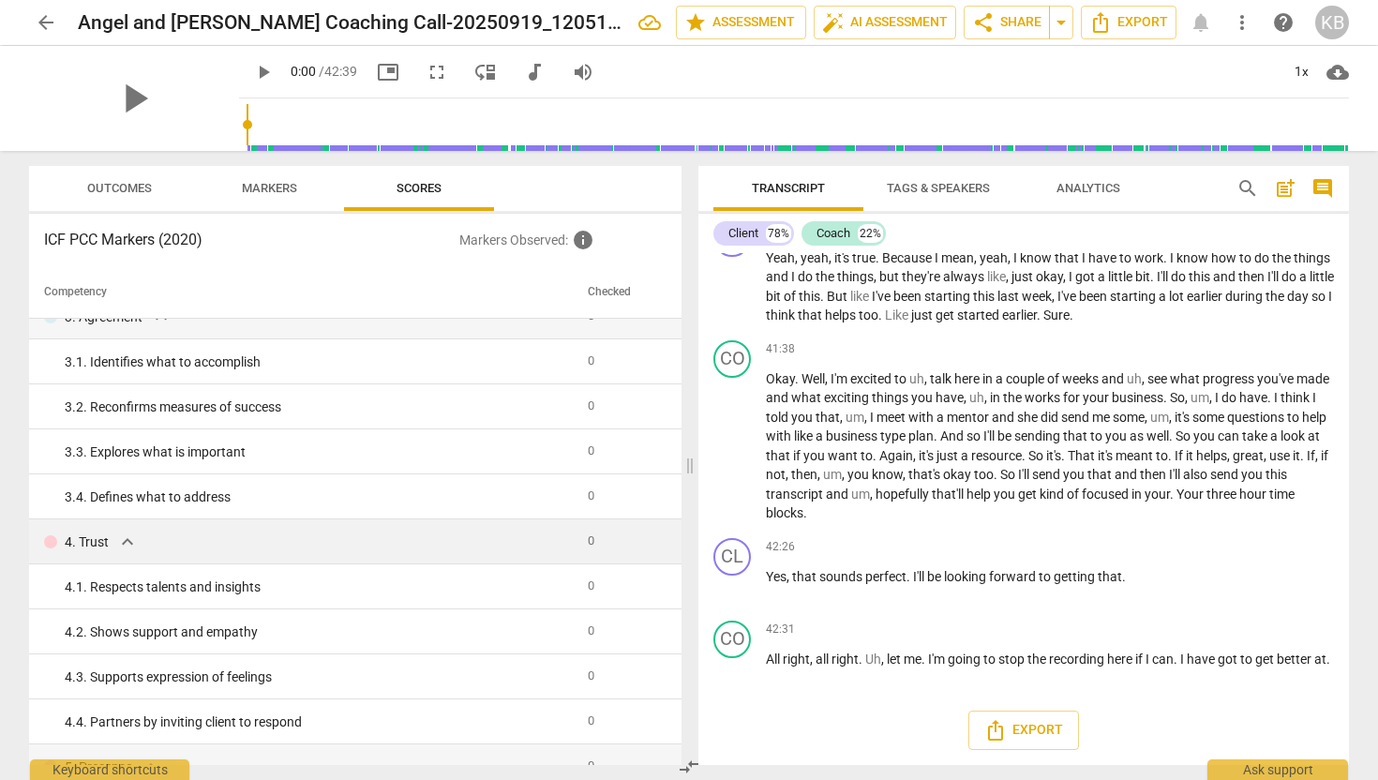
scroll to position [0, 0]
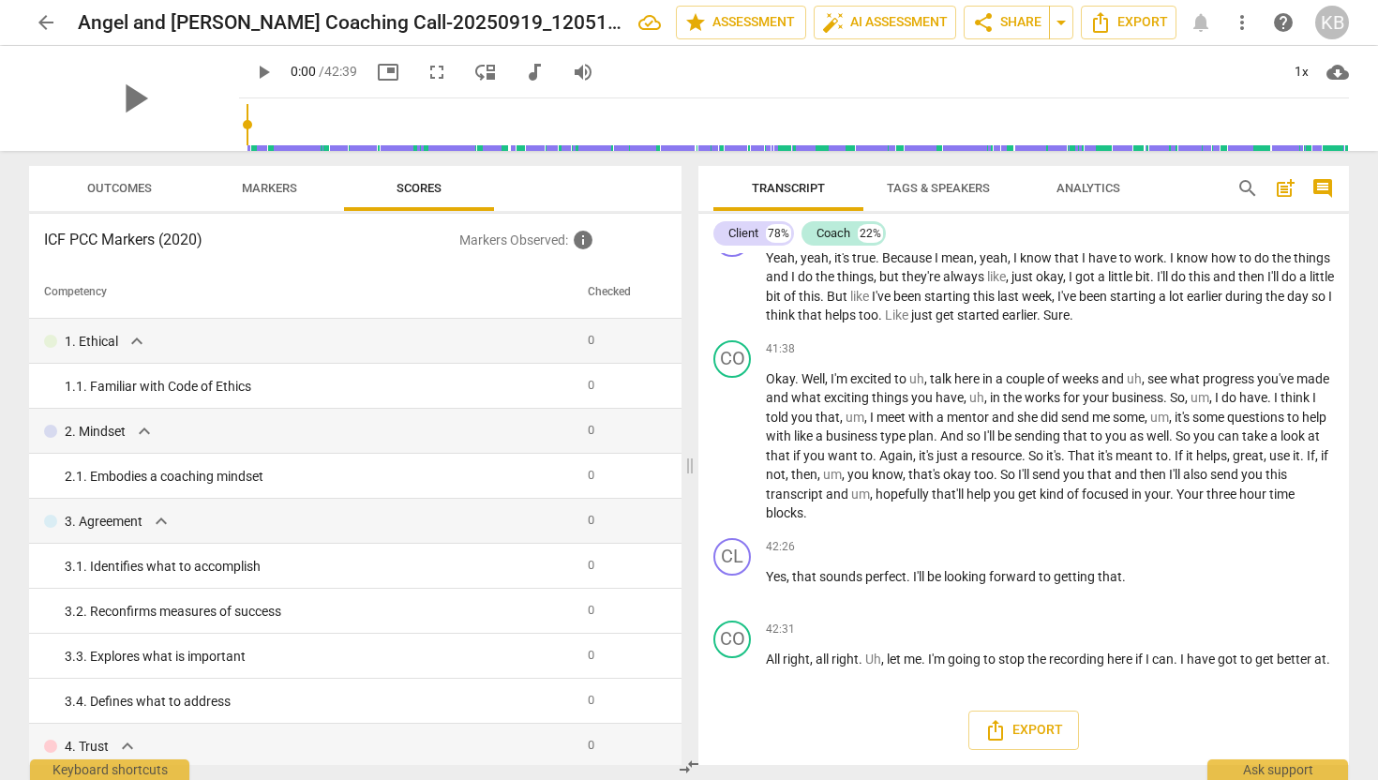
click at [127, 184] on span "Outcomes" at bounding box center [119, 188] width 65 height 14
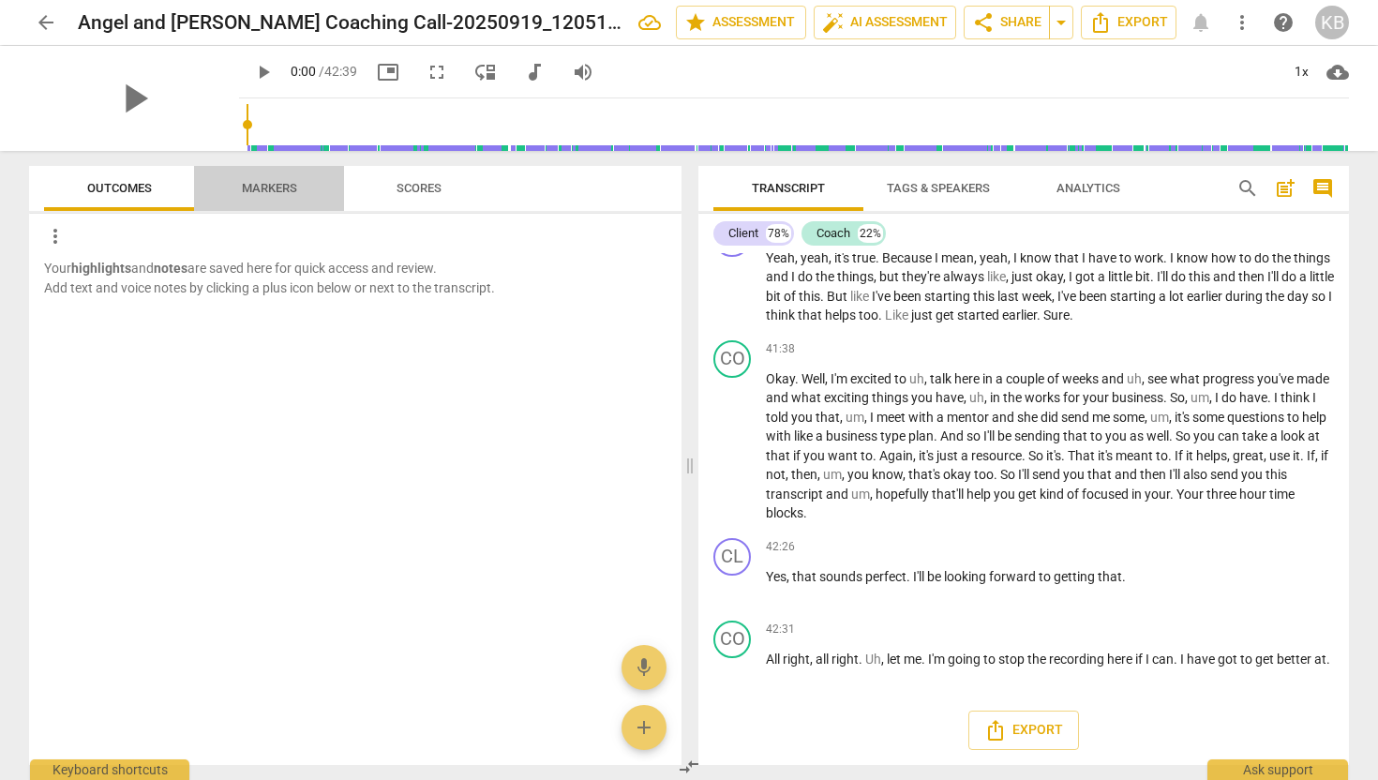
click at [270, 180] on span "Markers" at bounding box center [269, 188] width 100 height 25
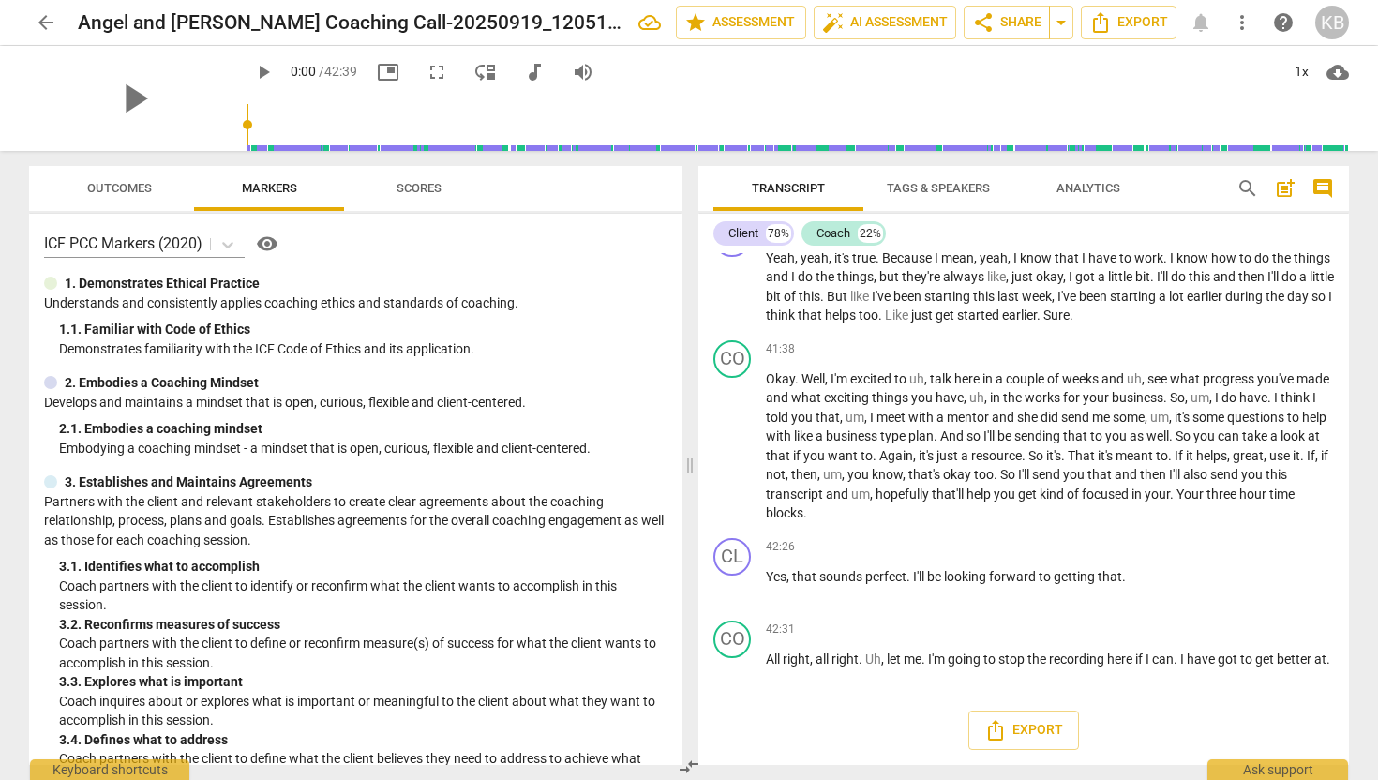
click at [1092, 194] on span "Analytics" at bounding box center [1089, 188] width 64 height 14
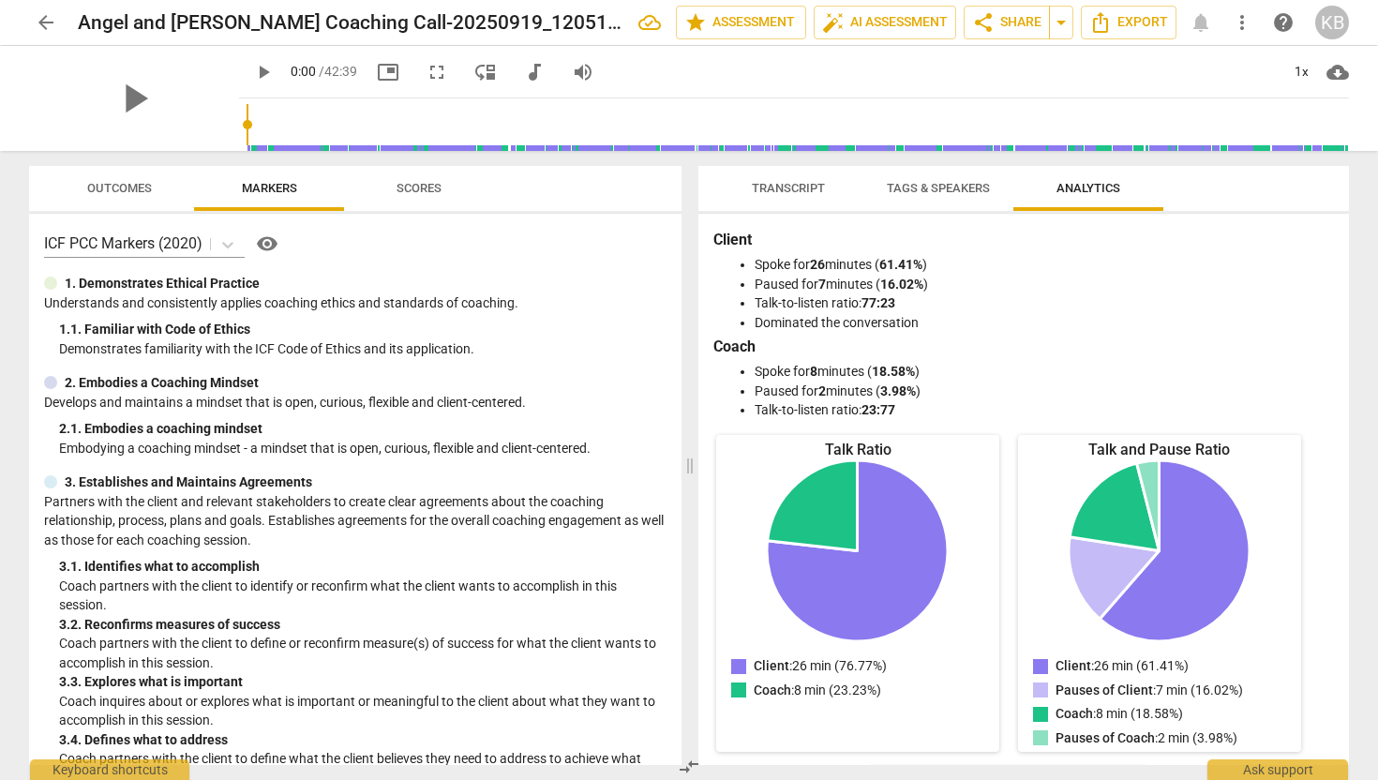
click at [944, 190] on span "Tags & Speakers" at bounding box center [938, 188] width 103 height 14
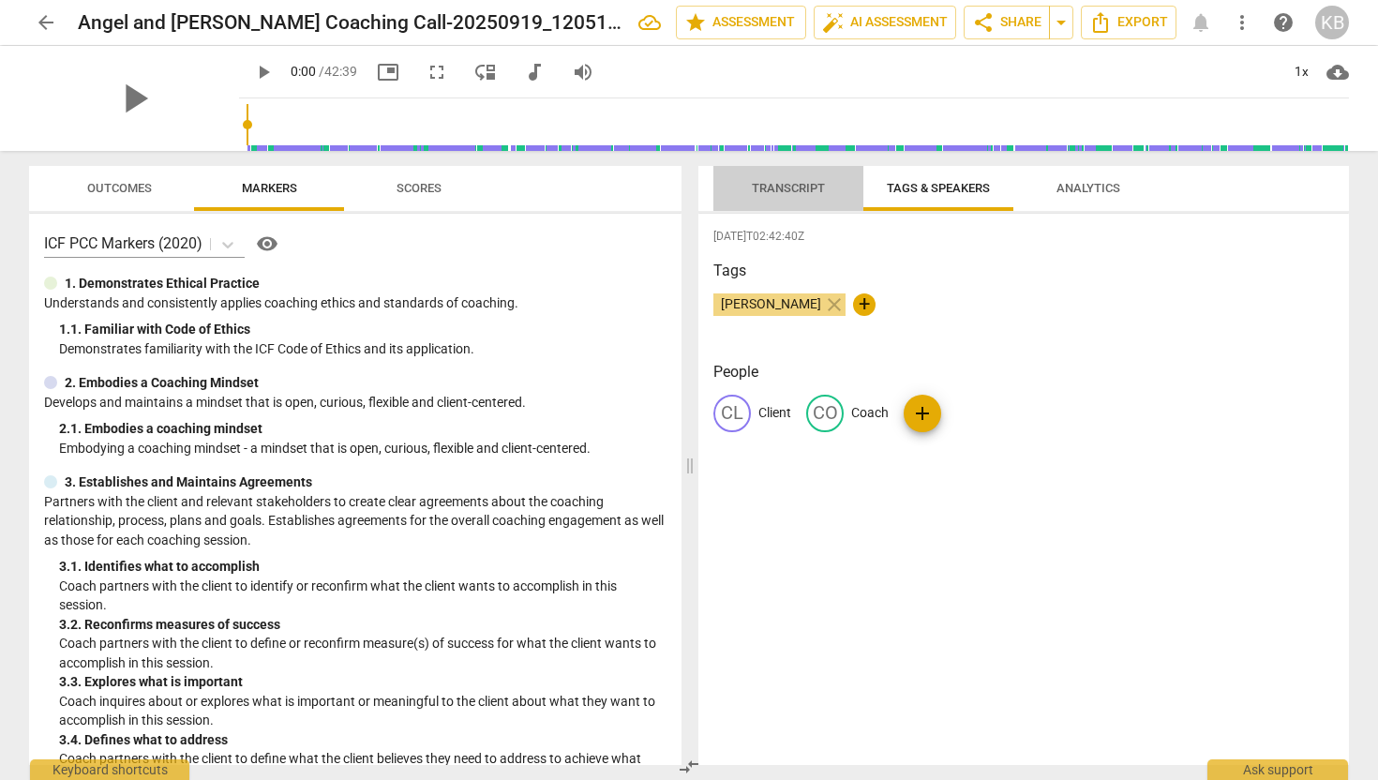
click at [760, 193] on span "Transcript" at bounding box center [788, 188] width 73 height 14
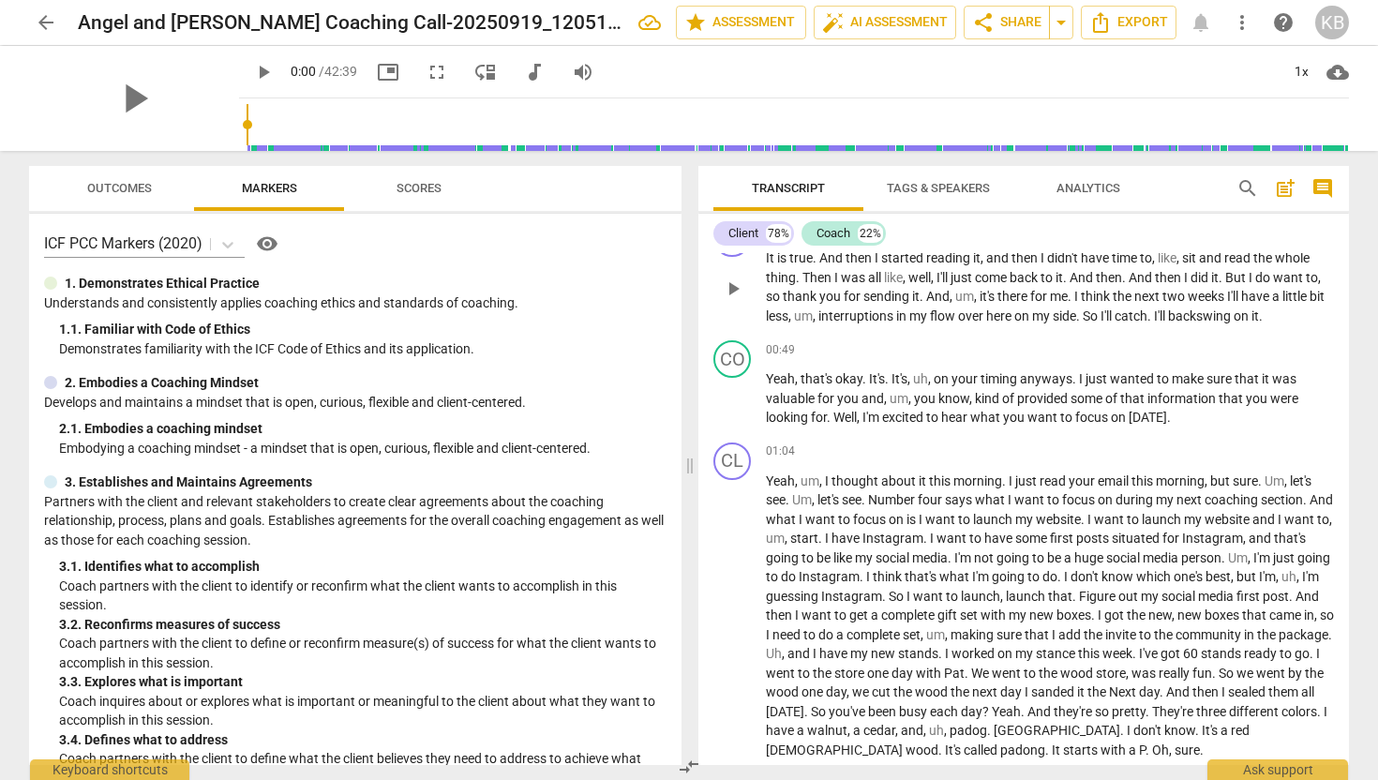
scroll to position [205, 0]
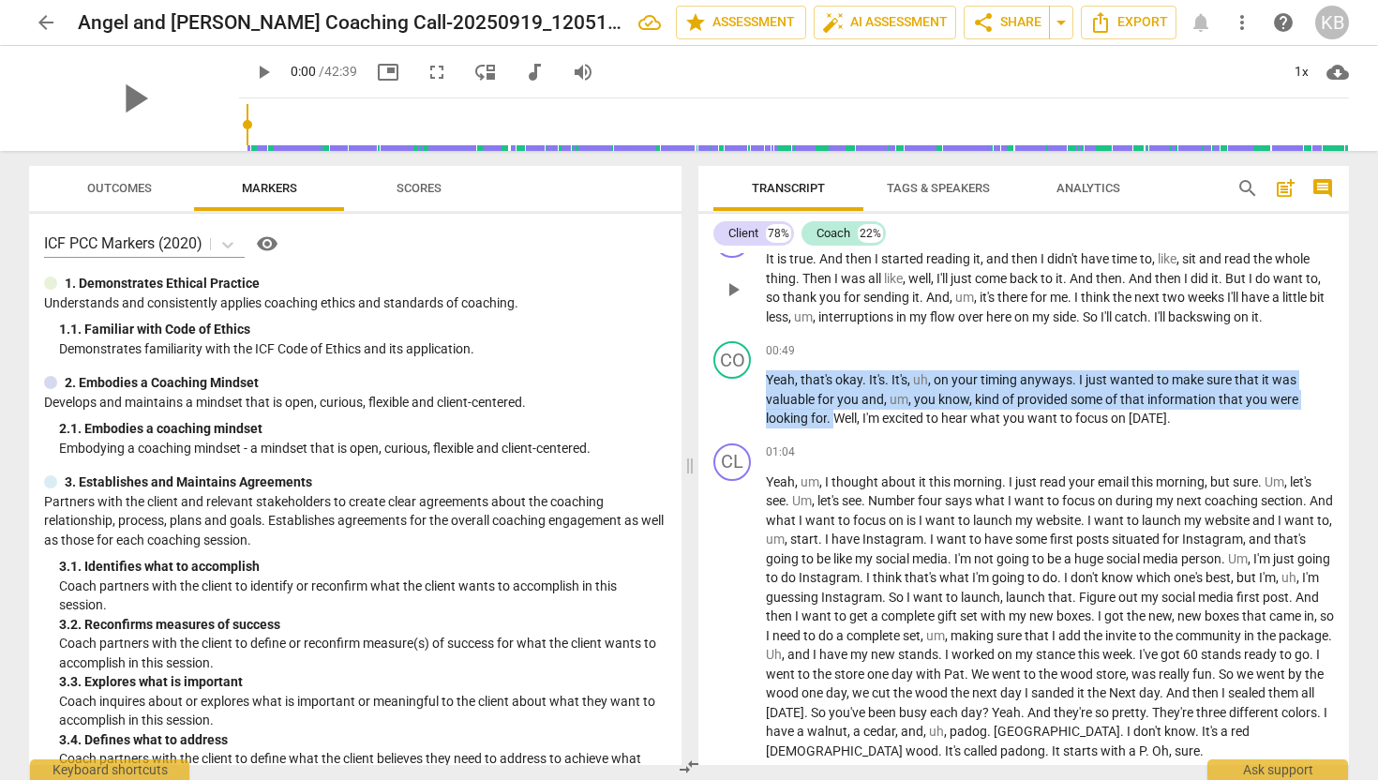
drag, startPoint x: 835, startPoint y: 417, endPoint x: 767, endPoint y: 319, distance: 119.4
click at [767, 319] on div "CL play_arrow pause 00:02 + Add competency keyboard_arrow_right Distracted . Be…" at bounding box center [1024, 509] width 651 height 512
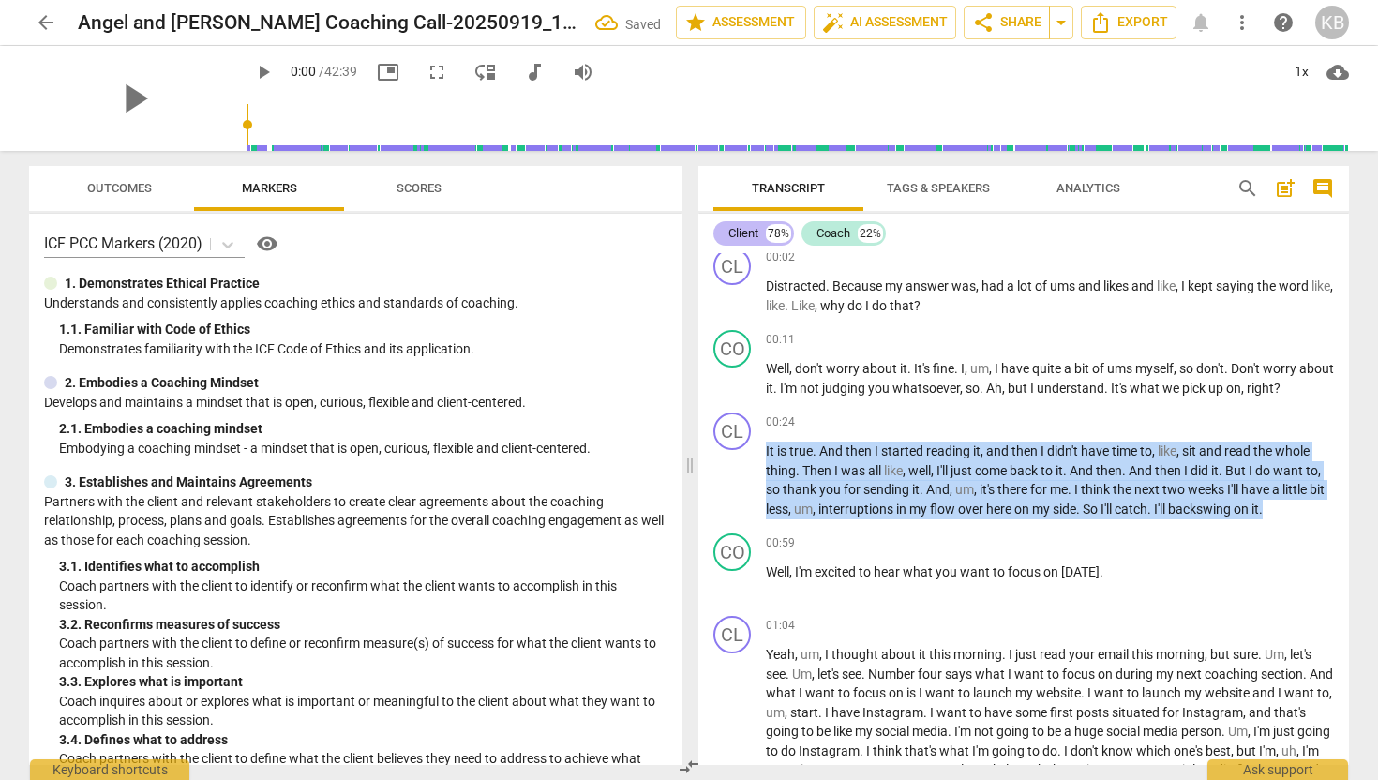
scroll to position [0, 0]
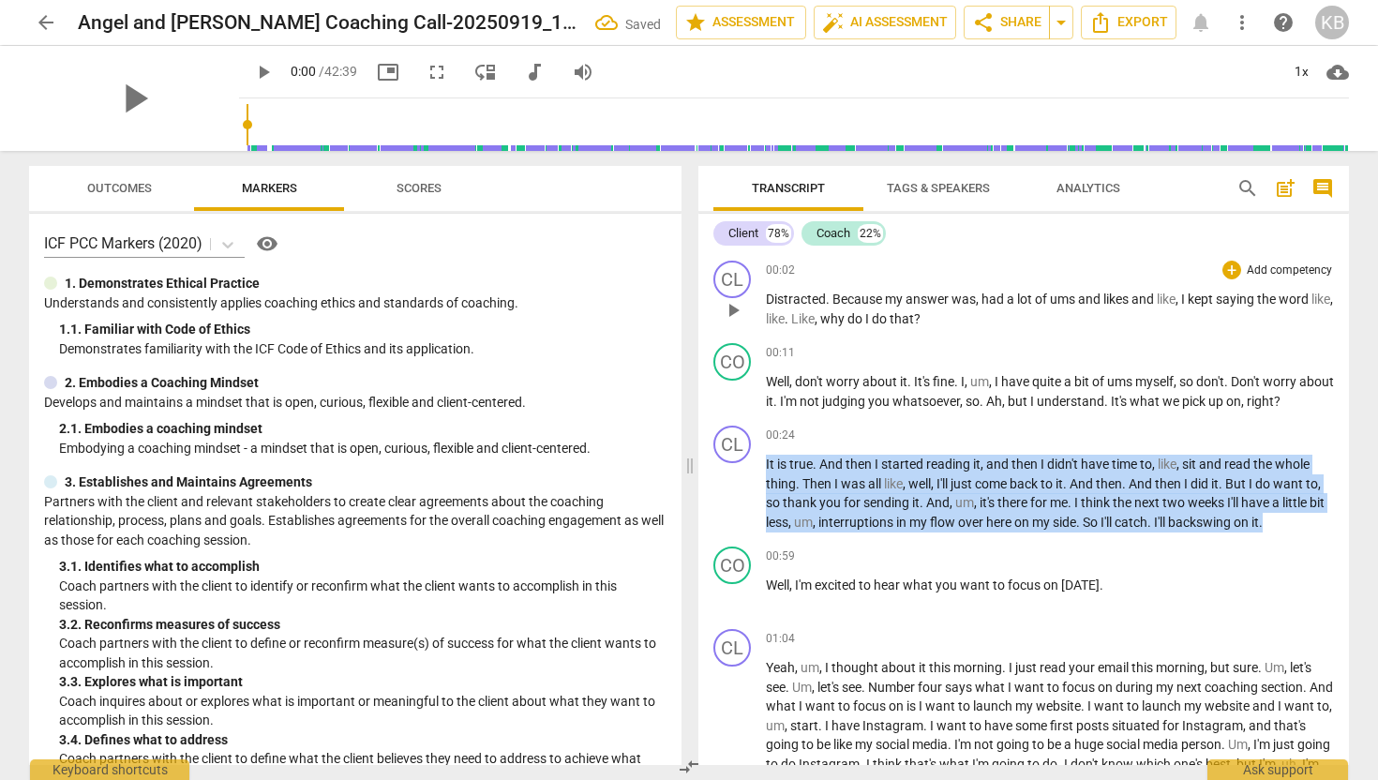
drag, startPoint x: 1300, startPoint y: 314, endPoint x: 729, endPoint y: 327, distance: 571.2
click at [729, 327] on div "CL play_arrow pause 00:02 + Add competency keyboard_arrow_right Distracted . Be…" at bounding box center [1024, 509] width 651 height 512
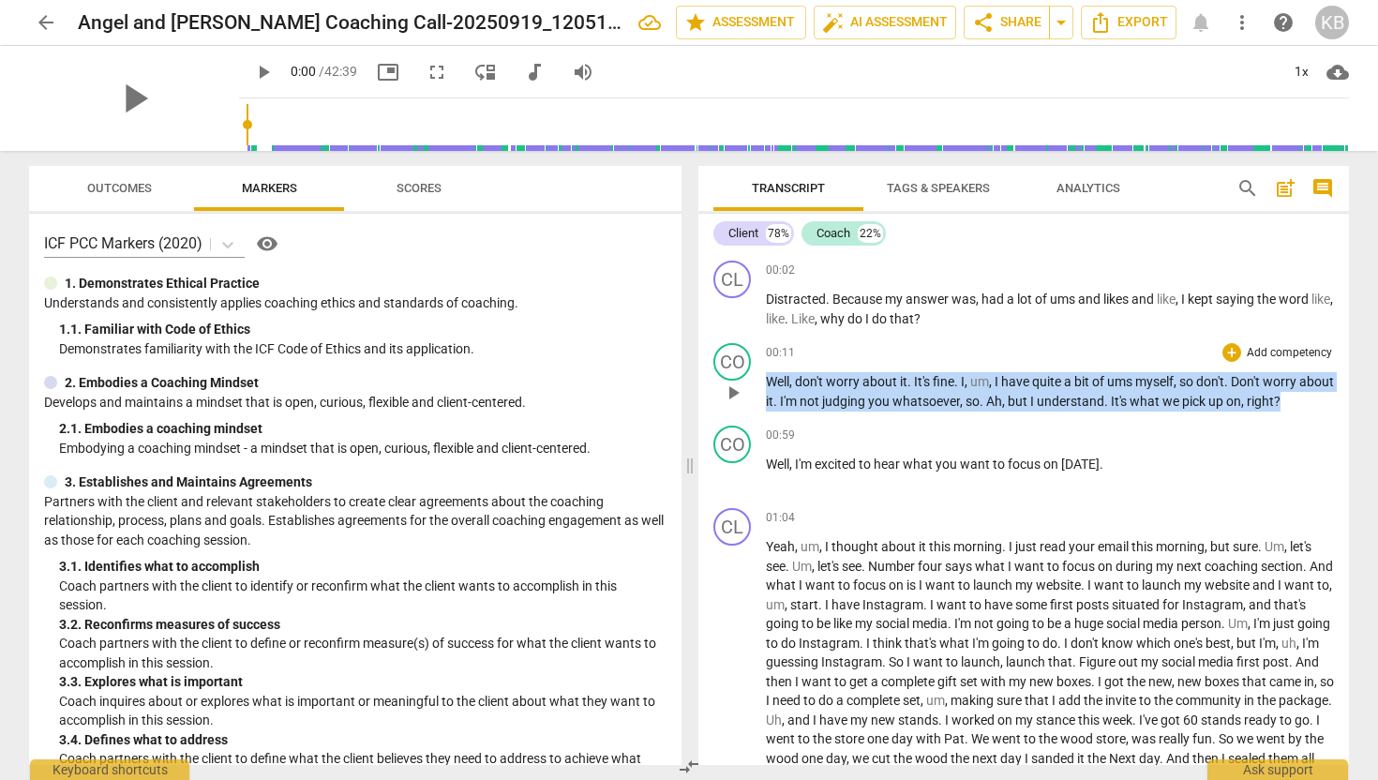
drag, startPoint x: 1319, startPoint y: 399, endPoint x: 765, endPoint y: 357, distance: 555.7
click at [766, 357] on div "00:11 + Add competency keyboard_arrow_right Well , don't worry about it . It's …" at bounding box center [1050, 377] width 568 height 68
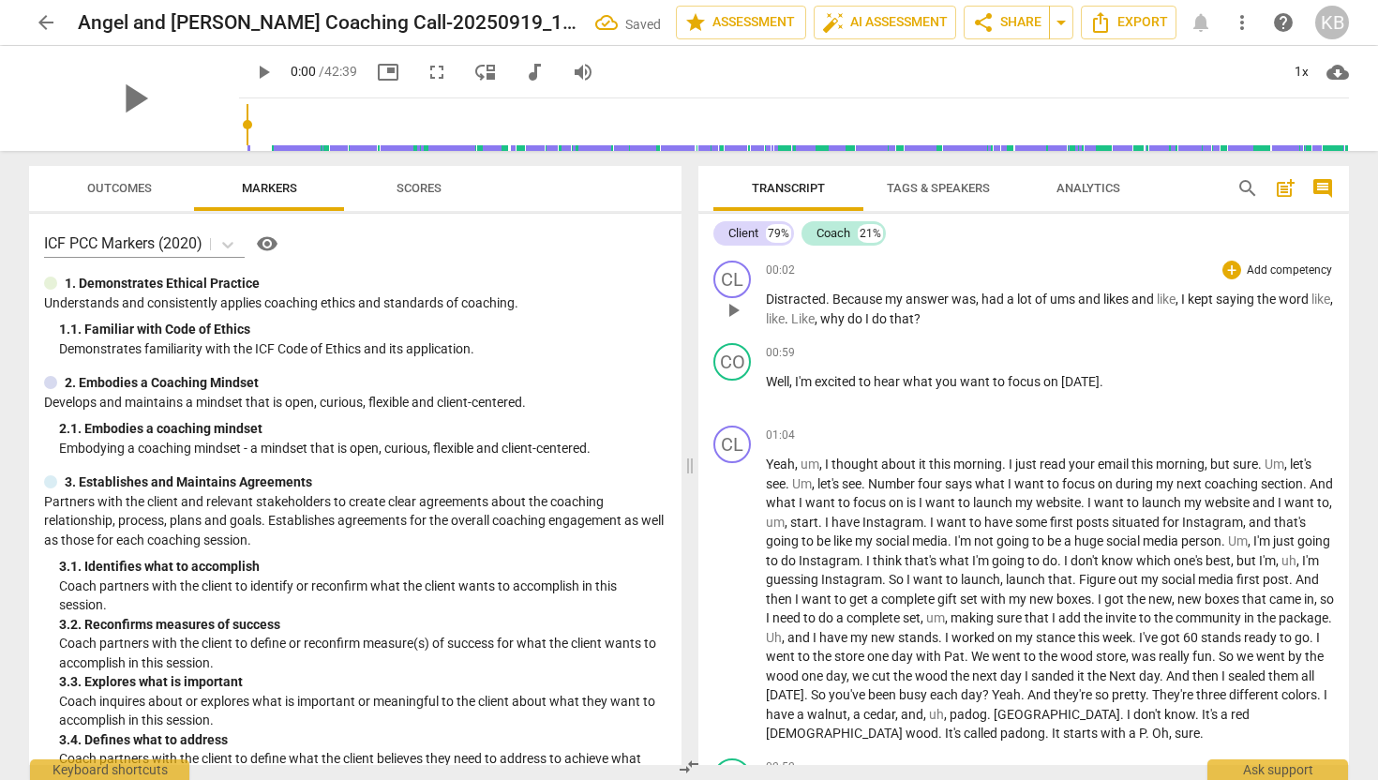
drag, startPoint x: 958, startPoint y: 321, endPoint x: 771, endPoint y: 281, distance: 191.6
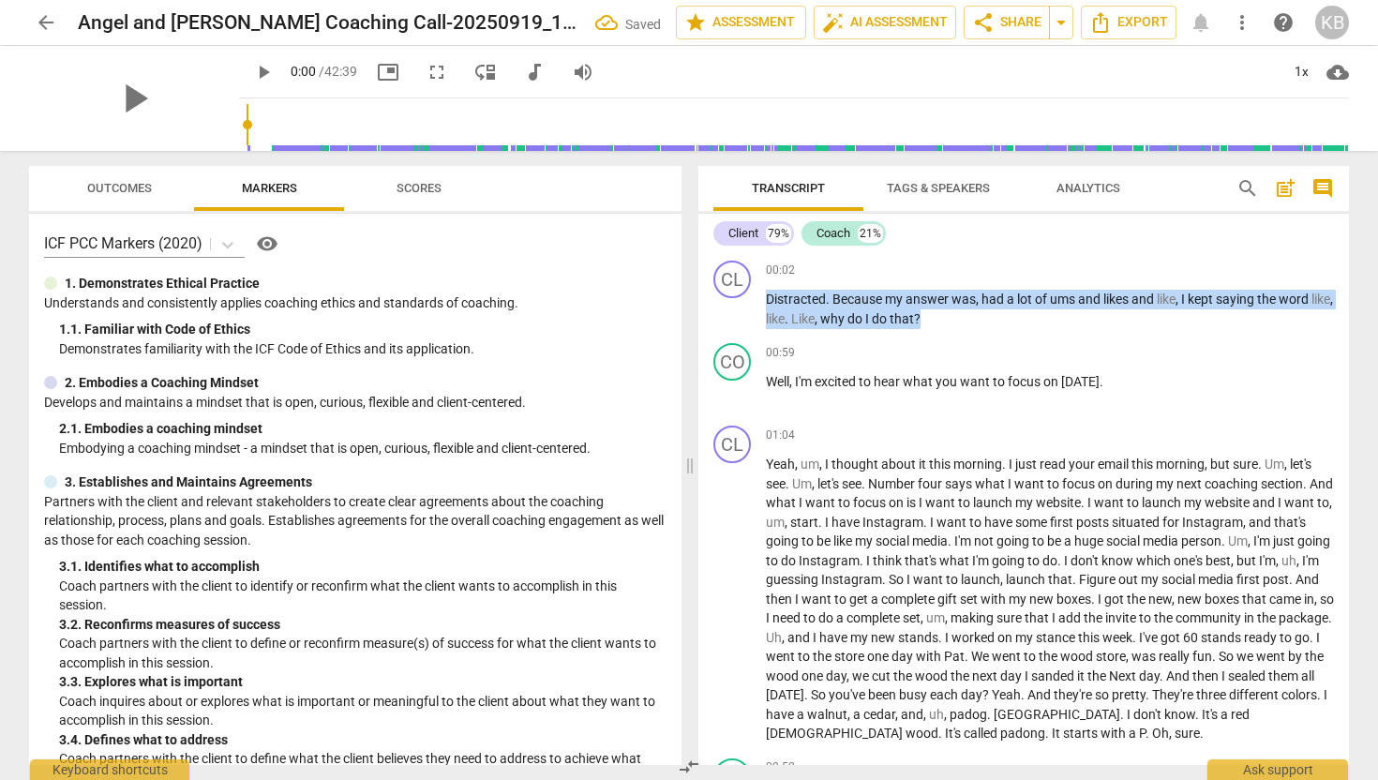
drag, startPoint x: 971, startPoint y: 317, endPoint x: 757, endPoint y: 301, distance: 215.3
click at [757, 301] on div "CL play_arrow pause 00:02 + Add competency keyboard_arrow_right Distracted . Be…" at bounding box center [1024, 294] width 651 height 83
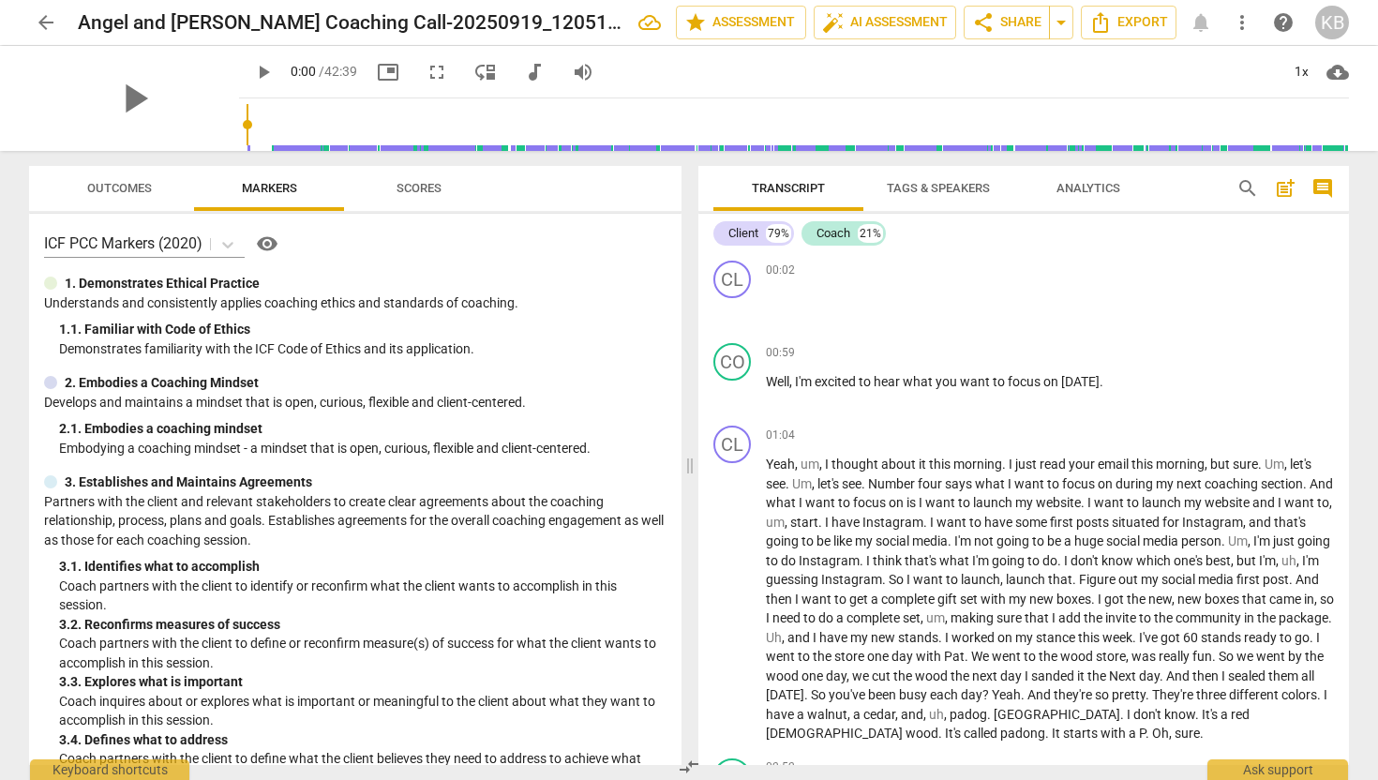
click at [883, 276] on div "00:02 + Add competency keyboard_arrow_right" at bounding box center [1050, 270] width 568 height 19
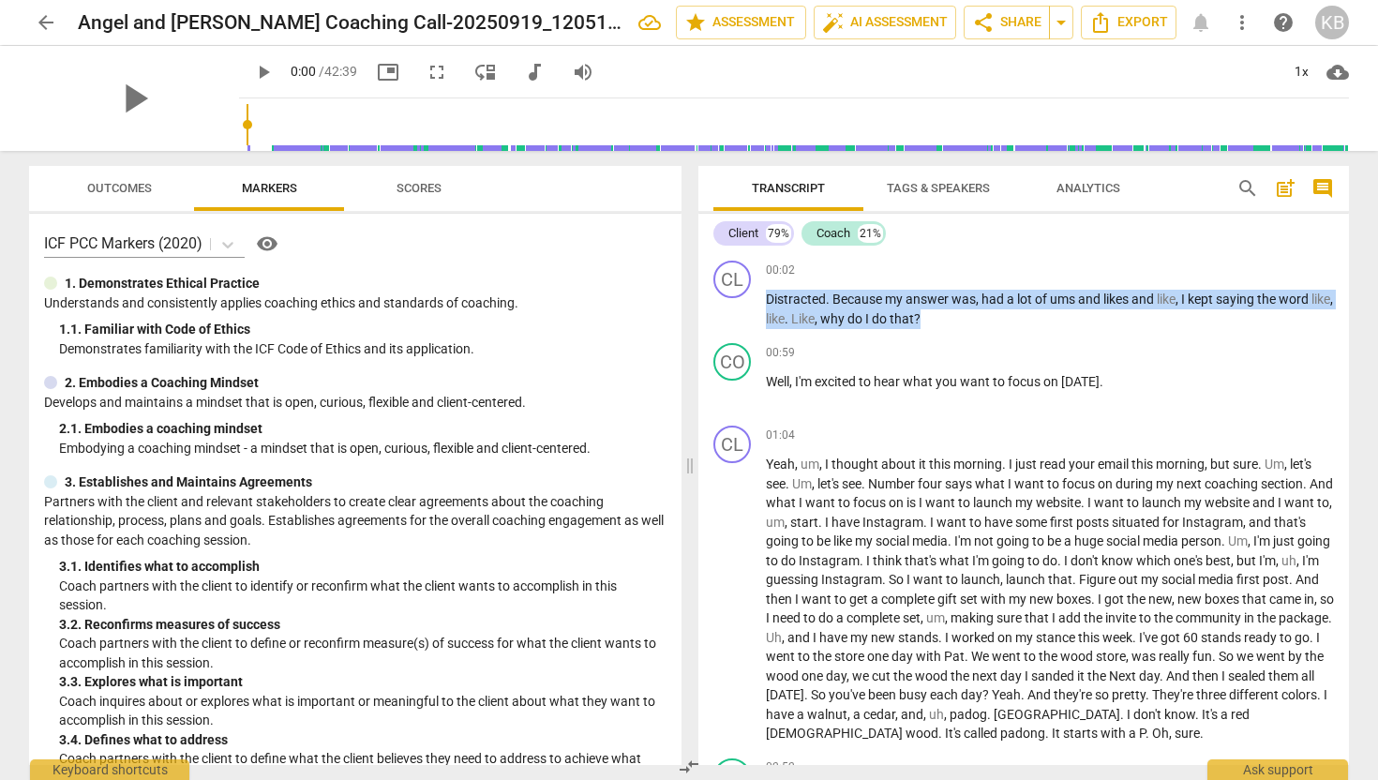
drag, startPoint x: 970, startPoint y: 320, endPoint x: 755, endPoint y: 305, distance: 216.2
click at [755, 305] on div "CL play_arrow pause 00:02 + Add competency keyboard_arrow_right Distracted . Be…" at bounding box center [1024, 294] width 651 height 83
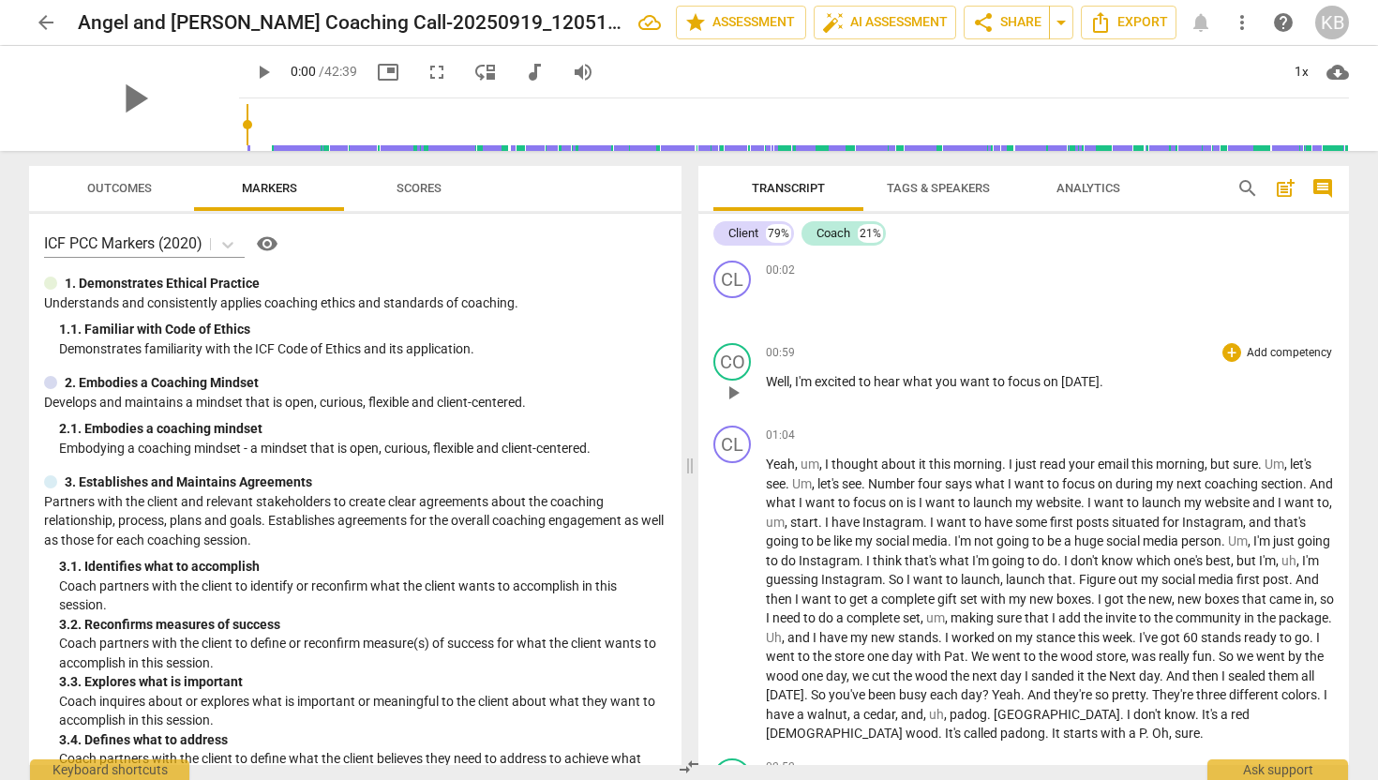
click at [822, 404] on div "00:59 + Add competency keyboard_arrow_right Well , I'm excited to hear what you…" at bounding box center [1050, 377] width 568 height 68
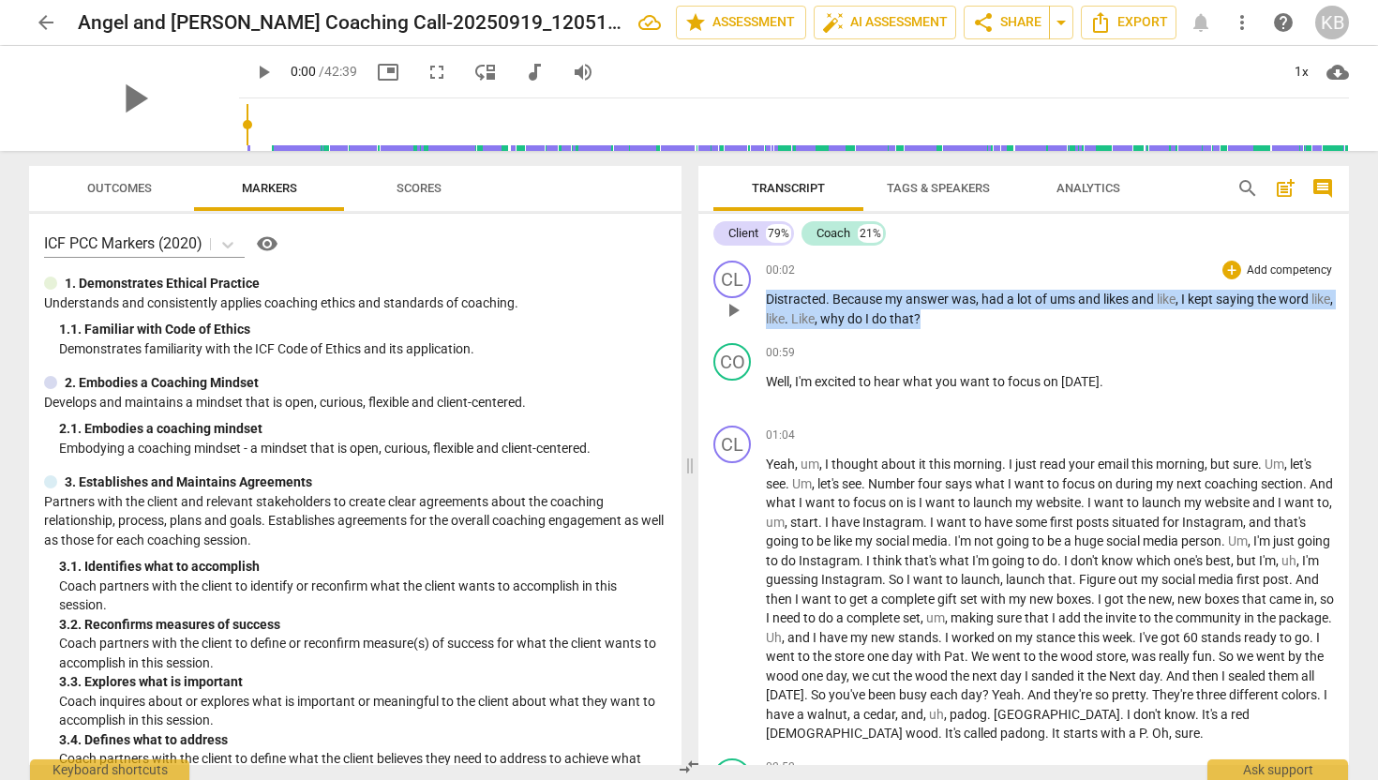
drag, startPoint x: 960, startPoint y: 317, endPoint x: 731, endPoint y: 306, distance: 229.1
click at [731, 306] on div "CL play_arrow pause 00:02 + Add competency keyboard_arrow_right Distracted . Be…" at bounding box center [1024, 294] width 651 height 83
click at [1011, 301] on span "keyboard_arrow_down" at bounding box center [1009, 294] width 23 height 23
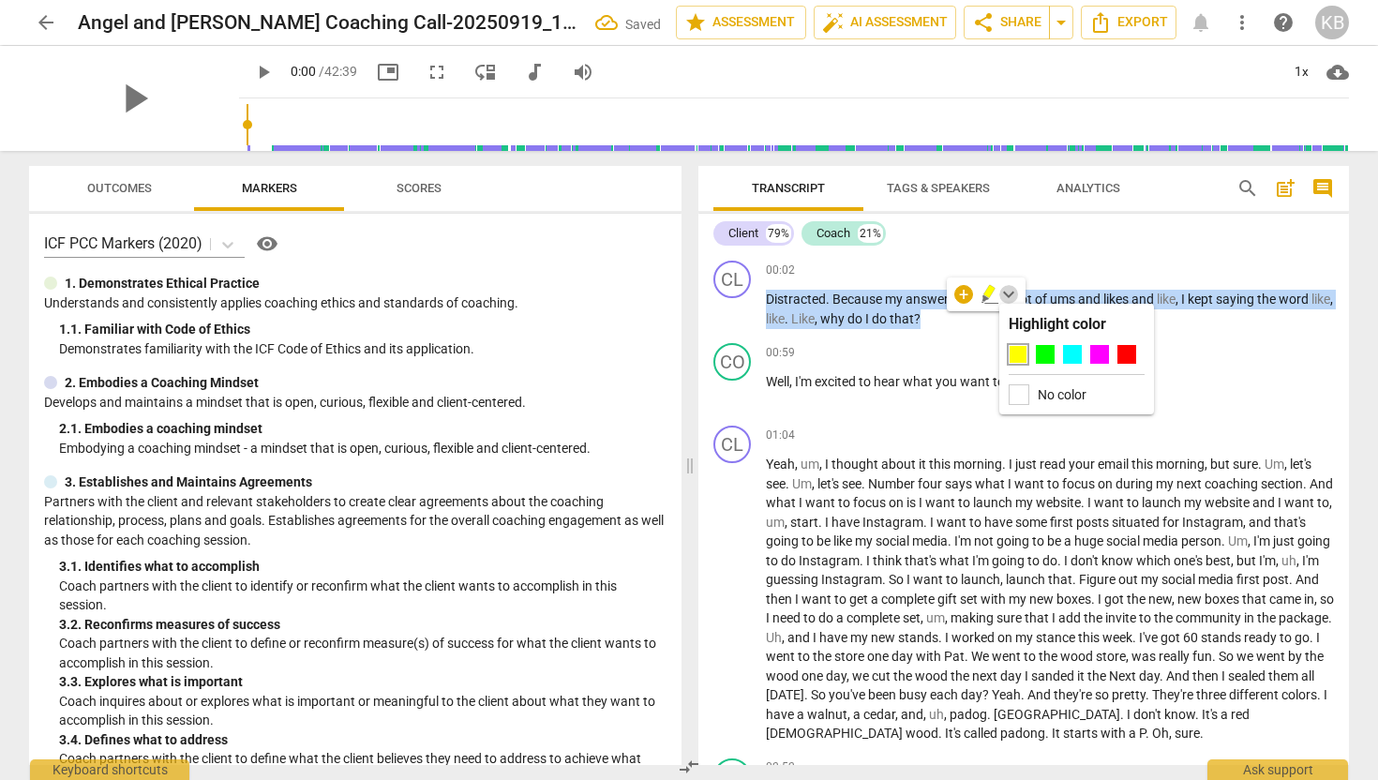
click at [1011, 301] on span "keyboard_arrow_down" at bounding box center [1009, 294] width 23 height 23
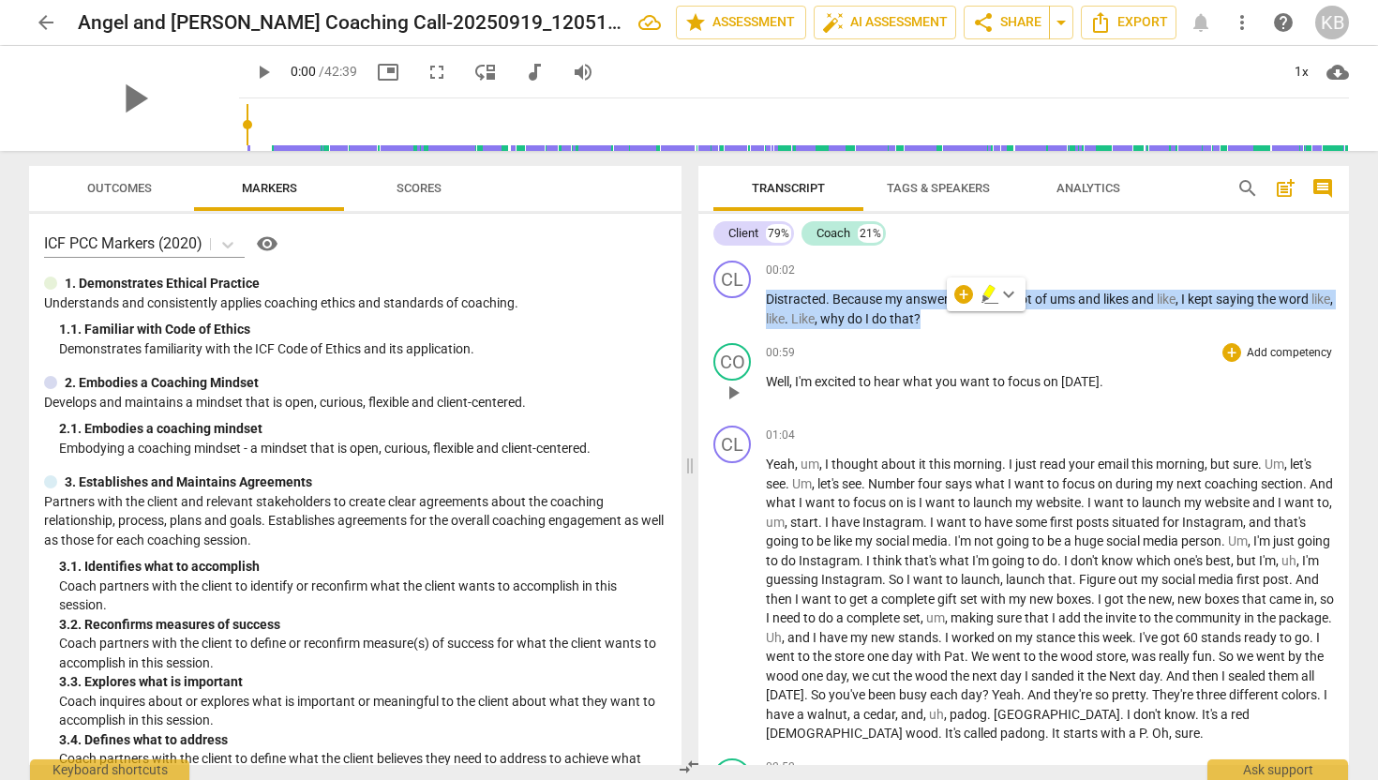
click at [1054, 343] on div "00:59 + Add competency keyboard_arrow_right" at bounding box center [1050, 352] width 568 height 19
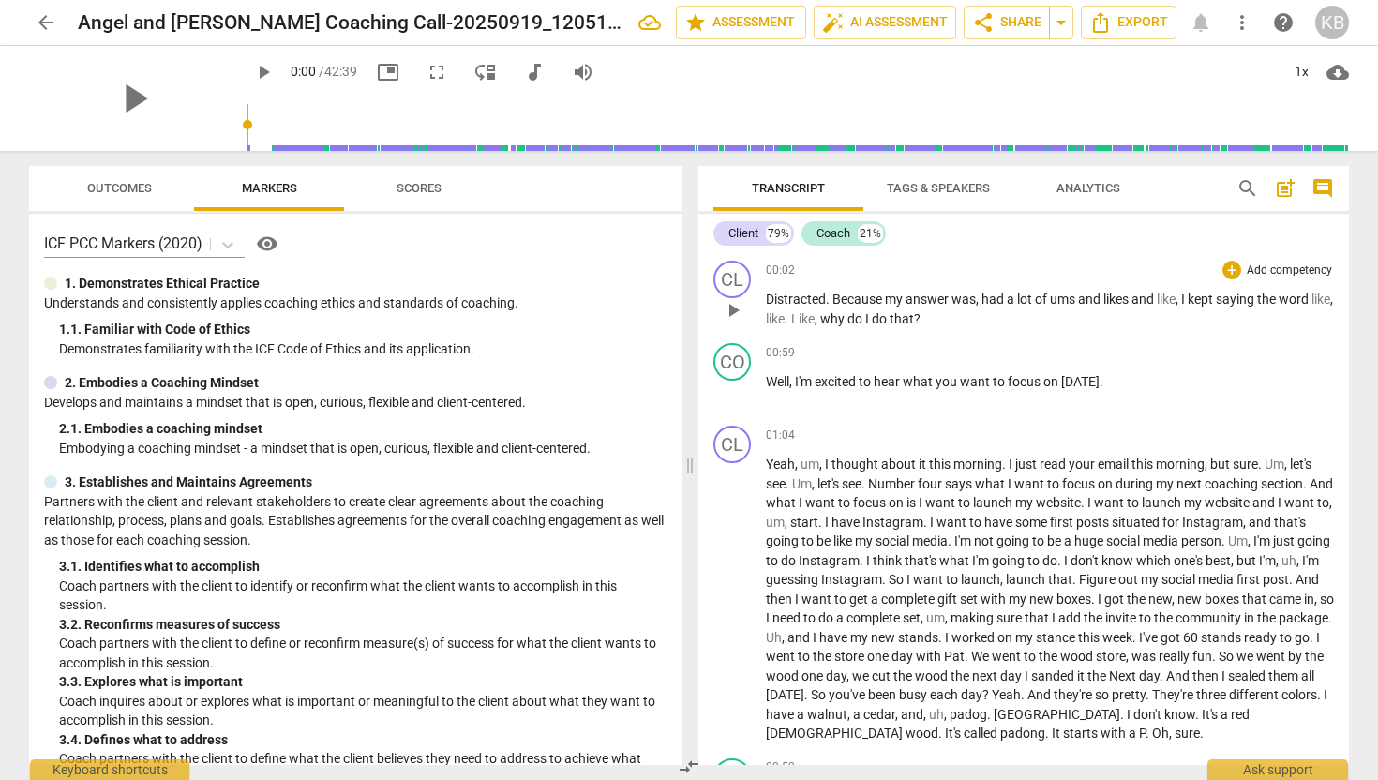
click at [999, 332] on div "CL play_arrow pause 00:02 + Add competency keyboard_arrow_right Distracted . Be…" at bounding box center [1024, 294] width 651 height 83
click at [967, 318] on p "Distracted . Because my answer was , had a lot of ums and likes and like , I ke…" at bounding box center [1050, 309] width 568 height 38
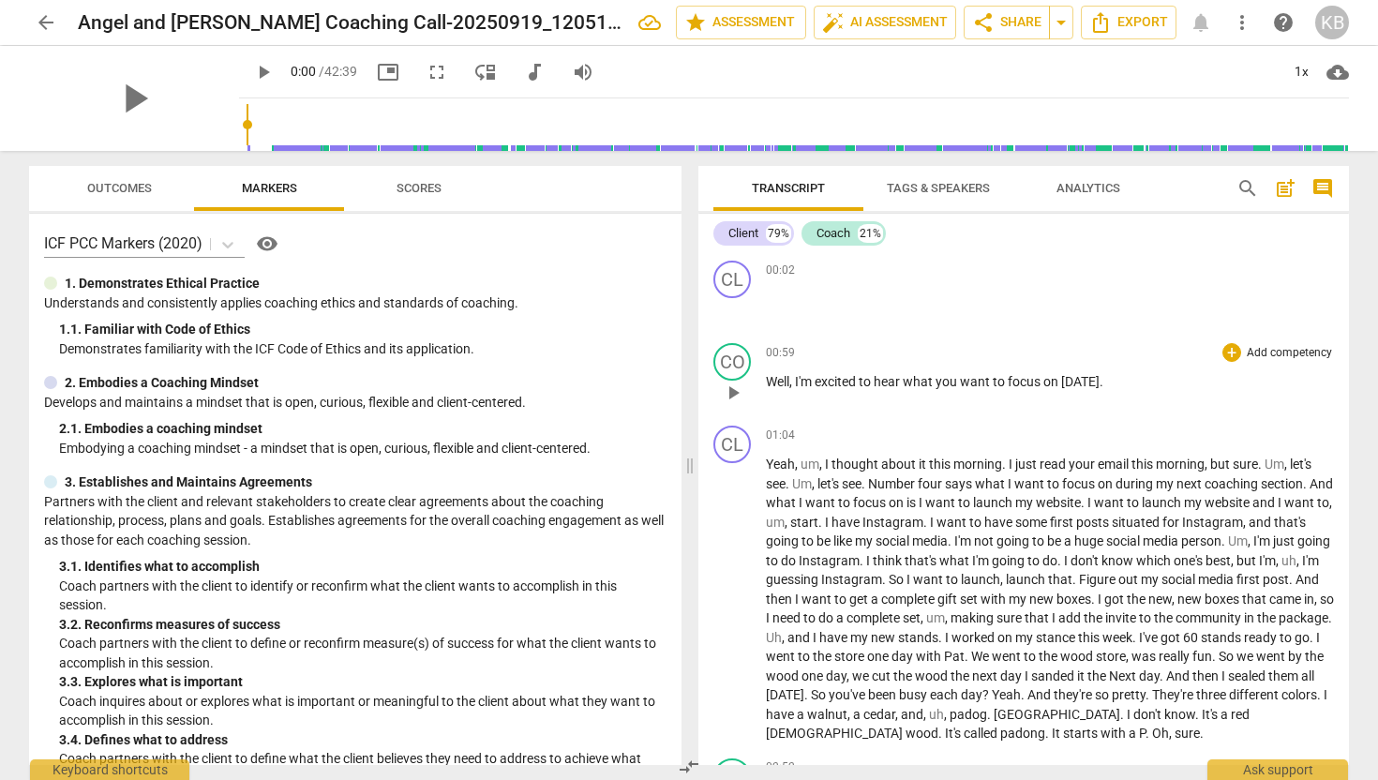
click at [729, 394] on span "play_arrow" at bounding box center [733, 393] width 23 height 23
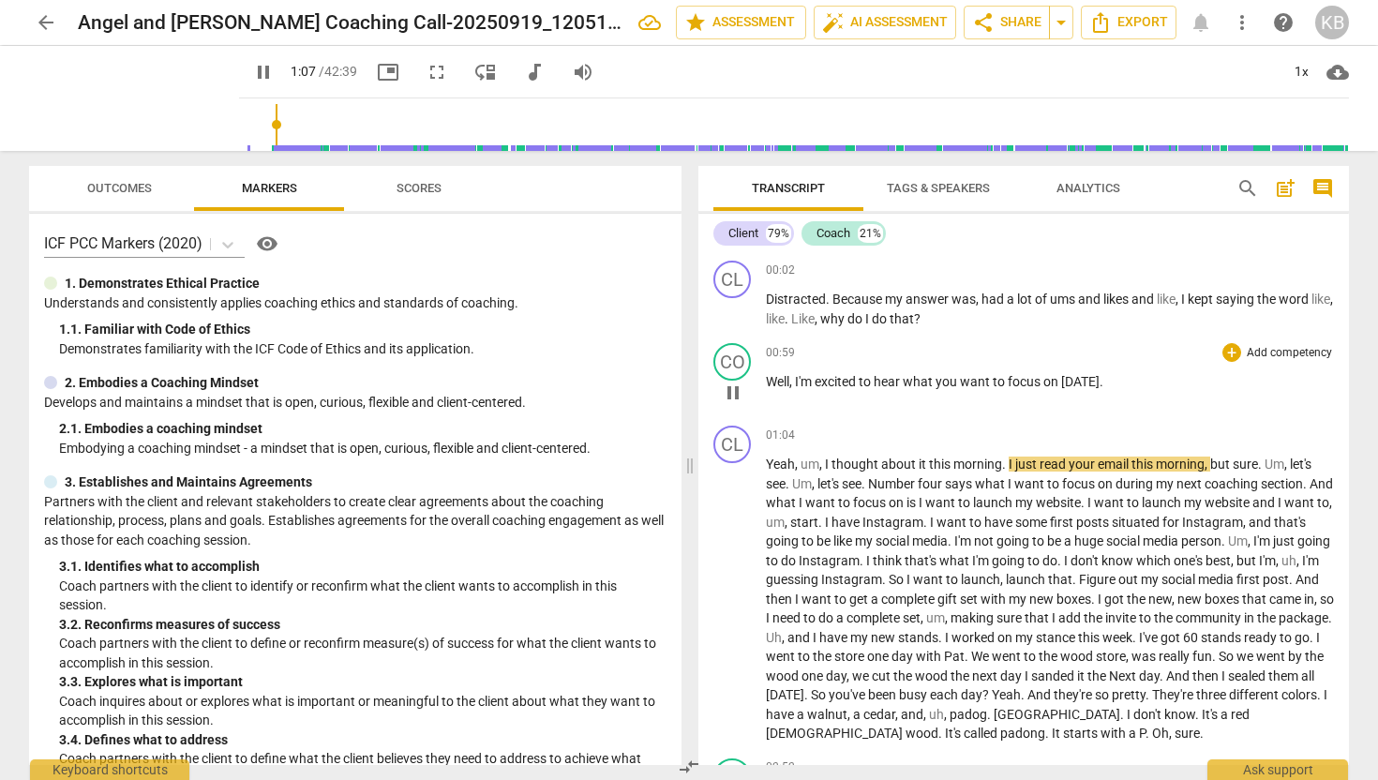
click at [839, 345] on div "00:59 + Add competency keyboard_arrow_right" at bounding box center [1050, 352] width 568 height 19
click at [947, 319] on p "Distracted . Because my answer was , had a lot of ums and likes and like , I ke…" at bounding box center [1050, 309] width 568 height 38
click at [986, 315] on p "Distracted . Because my answer was , had a lot of ums and likes and like , I ke…" at bounding box center [1050, 309] width 568 height 38
click at [734, 310] on span "pause" at bounding box center [733, 310] width 23 height 23
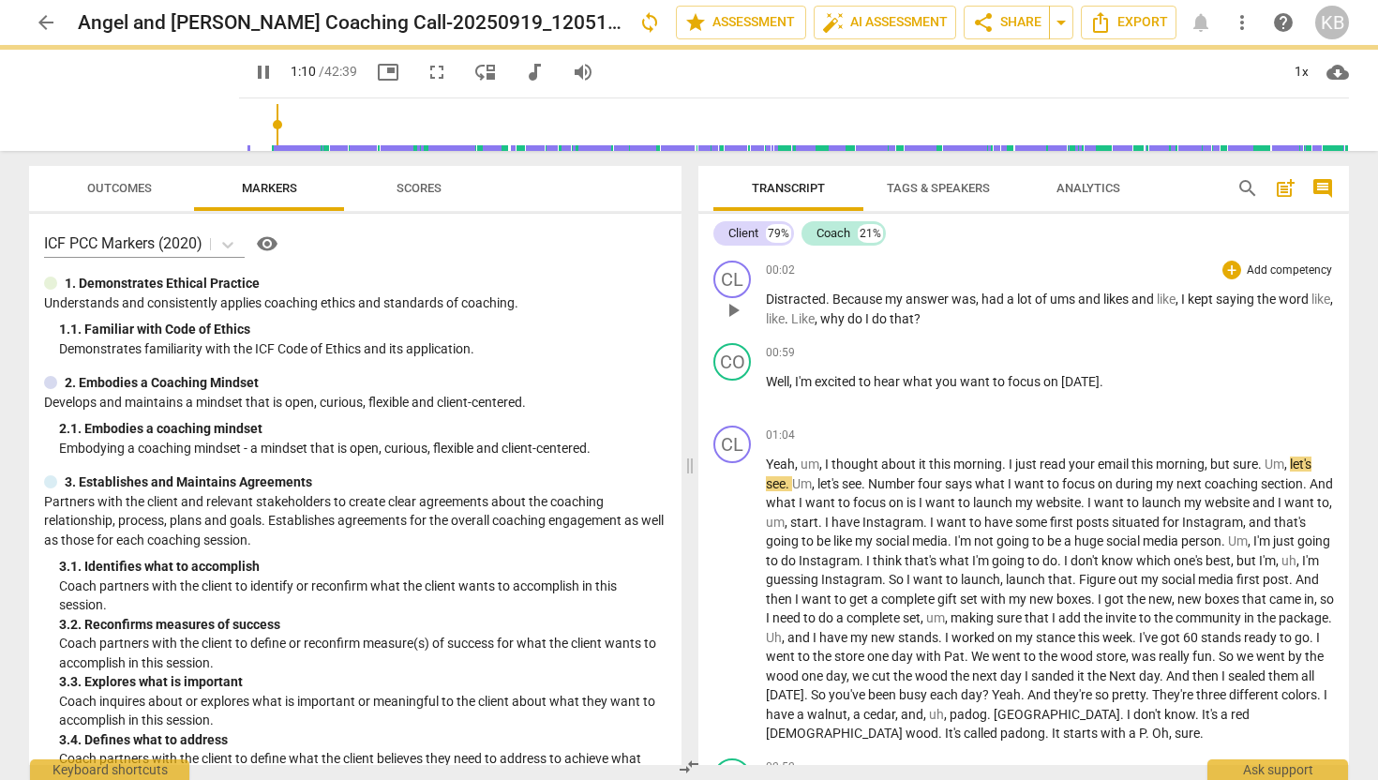
type input "70"
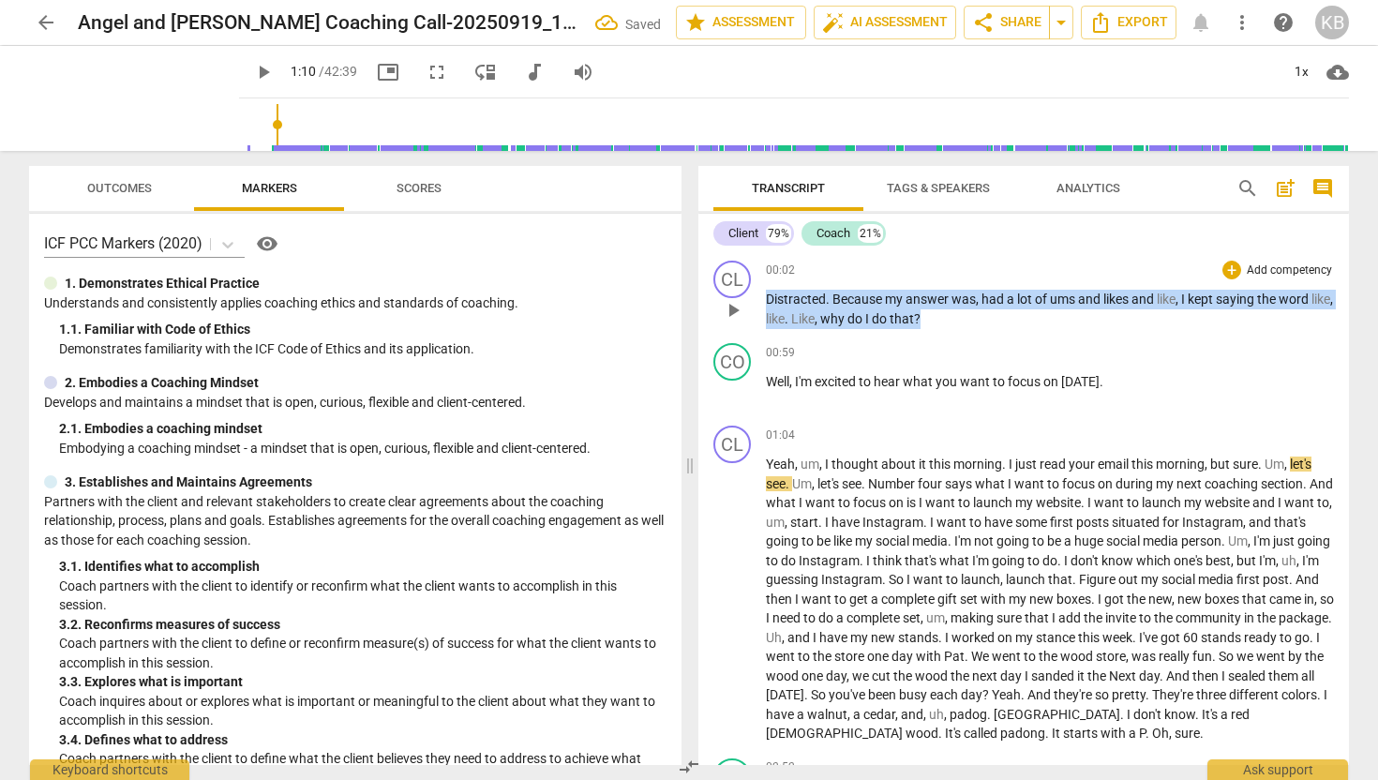
drag, startPoint x: 967, startPoint y: 316, endPoint x: 761, endPoint y: 295, distance: 206.4
click at [761, 295] on div "CL play_arrow pause 00:02 + Add competency keyboard_arrow_right Distracted . Be…" at bounding box center [1024, 294] width 651 height 83
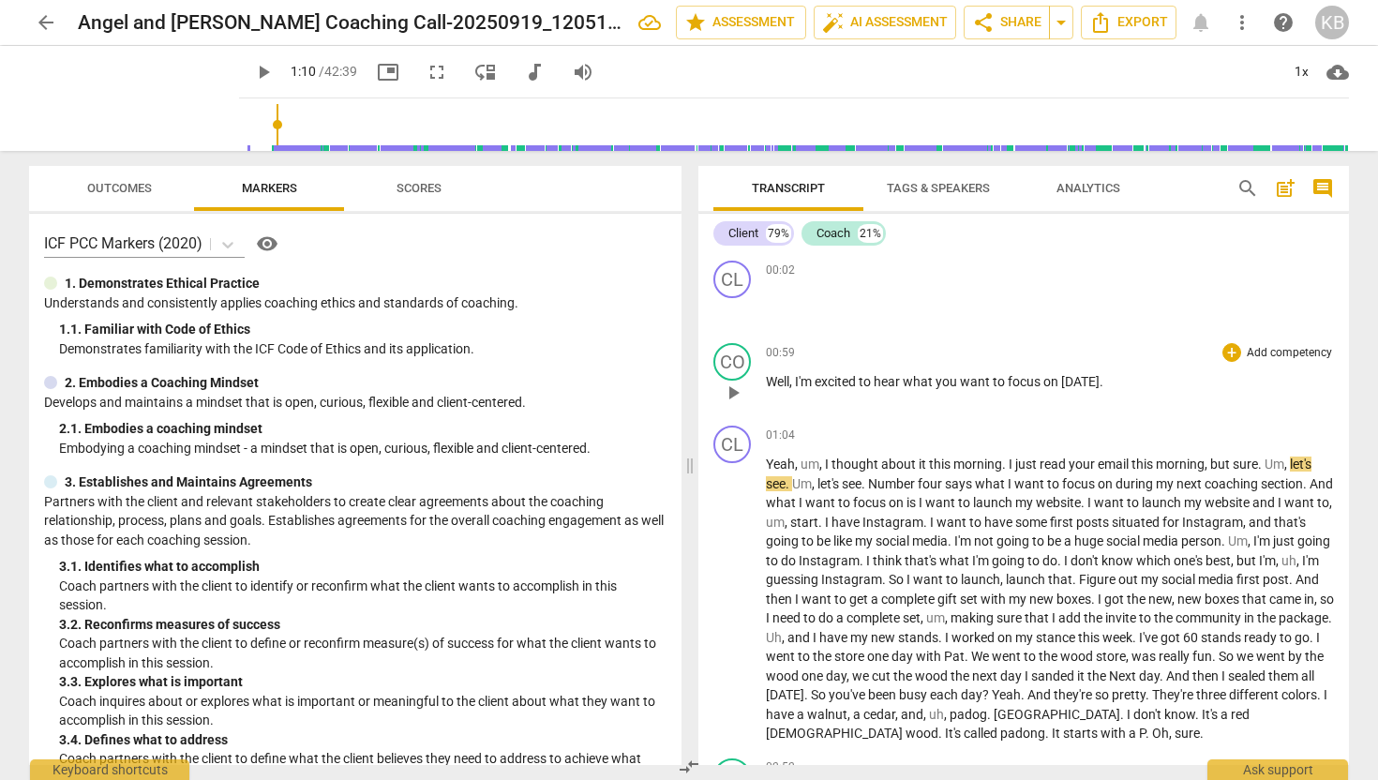
click at [859, 384] on span "excited" at bounding box center [837, 381] width 44 height 15
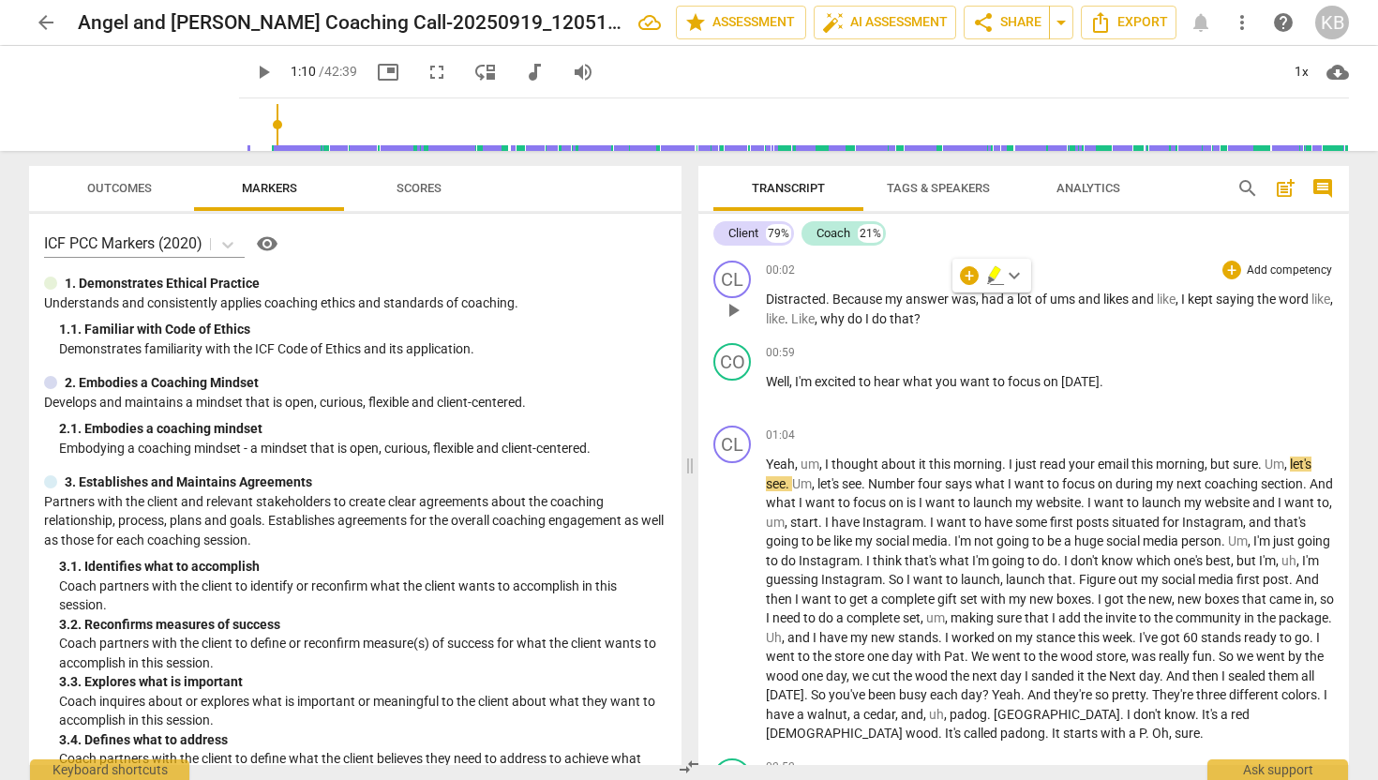
click at [970, 315] on p "Distracted . Because my answer was , had a lot of ums and likes and like , I ke…" at bounding box center [1050, 309] width 568 height 38
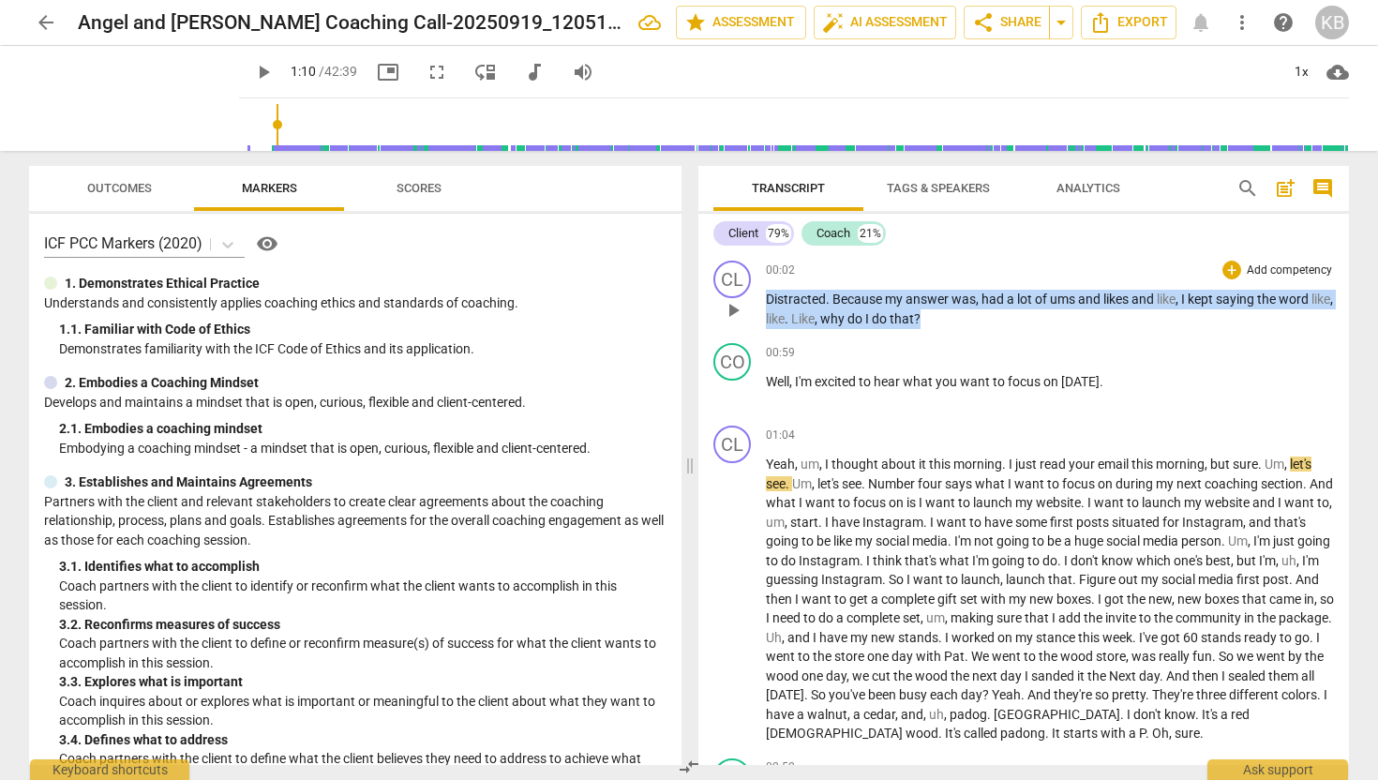
drag, startPoint x: 970, startPoint y: 315, endPoint x: 729, endPoint y: 297, distance: 241.6
click at [729, 297] on div "CL play_arrow pause 00:02 + Add competency keyboard_arrow_right Distracted . Be…" at bounding box center [1024, 294] width 651 height 83
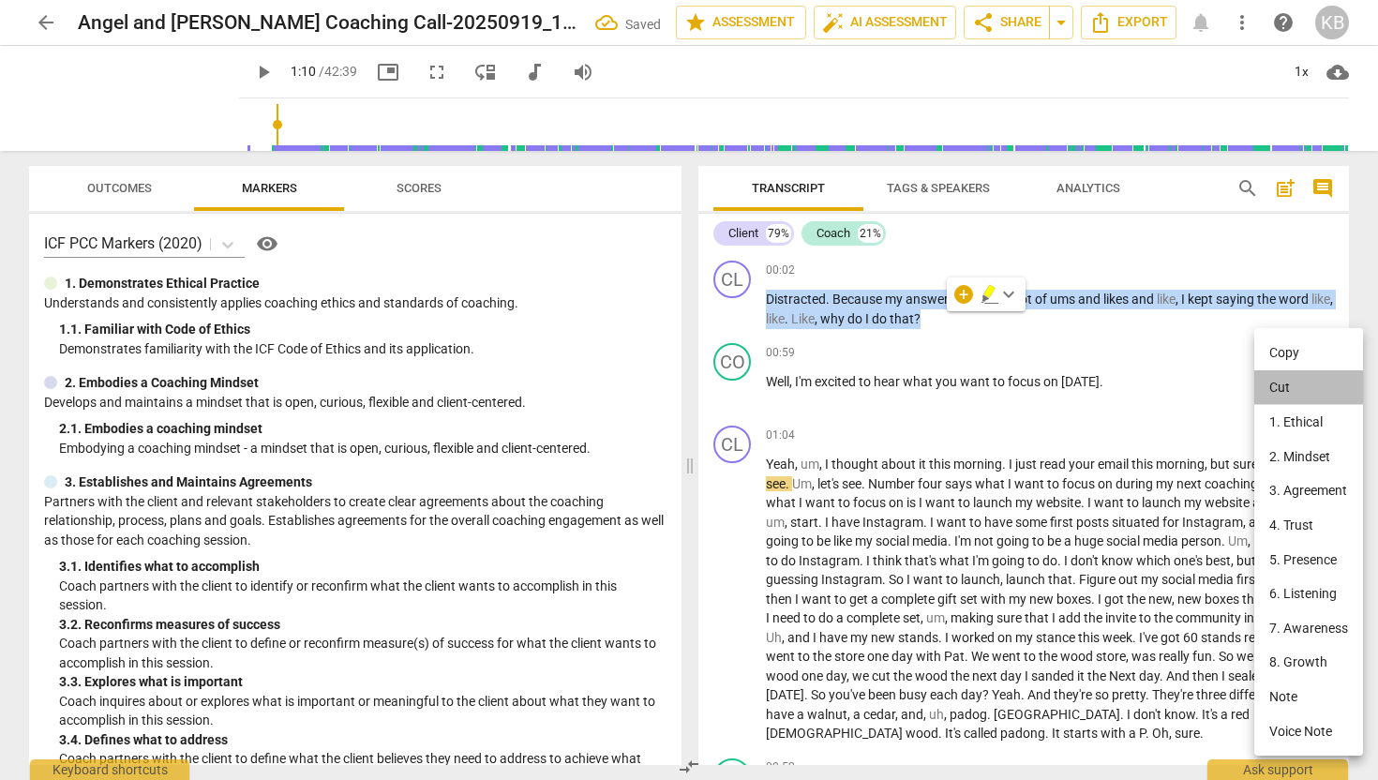
click at [1289, 382] on li "Cut" at bounding box center [1309, 388] width 109 height 36
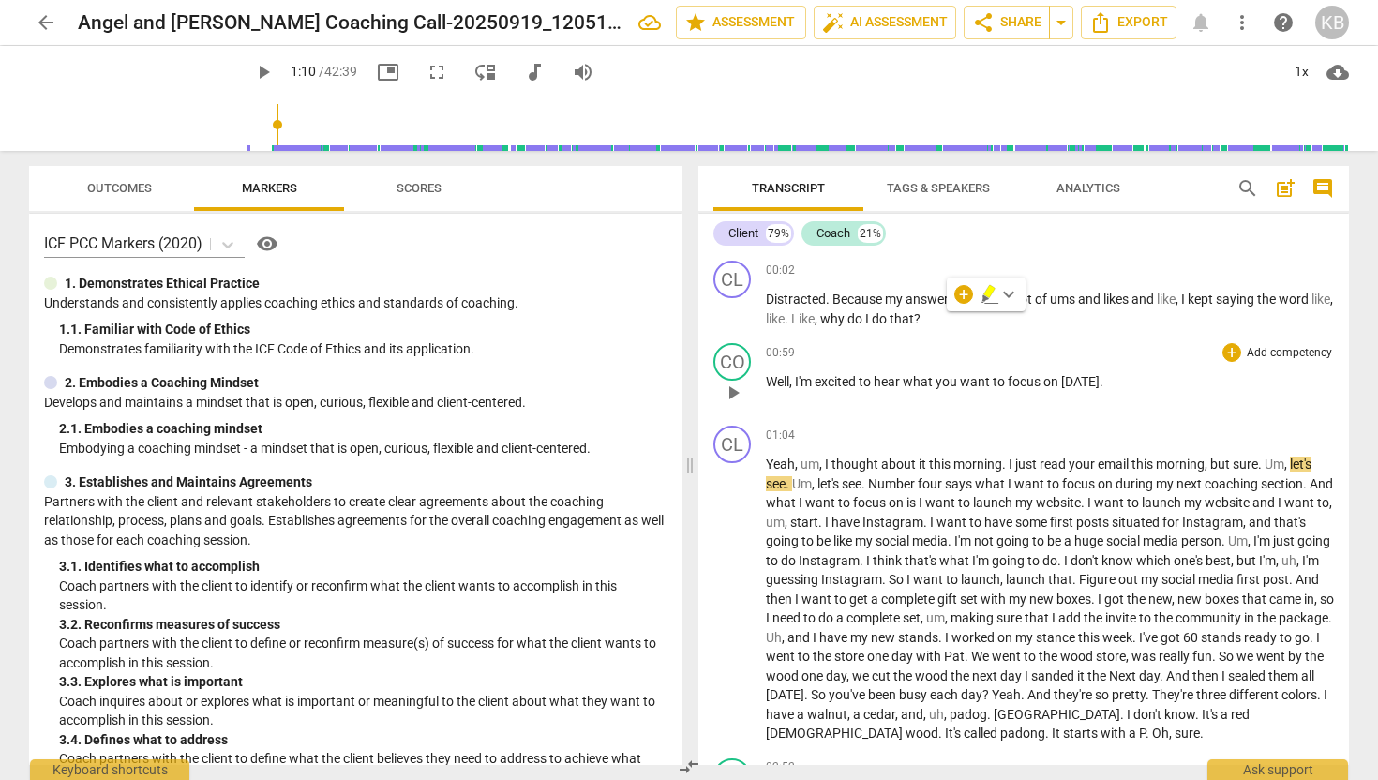
click at [1066, 340] on div "CO play_arrow pause 00:59 + Add competency keyboard_arrow_right Well , I'm exci…" at bounding box center [1024, 377] width 651 height 83
click at [252, 70] on span "play_arrow" at bounding box center [263, 72] width 23 height 23
drag, startPoint x: 257, startPoint y: 123, endPoint x: 223, endPoint y: 127, distance: 34.0
click at [247, 127] on input "range" at bounding box center [798, 125] width 1103 height 60
click at [247, 125] on input "range" at bounding box center [798, 125] width 1103 height 60
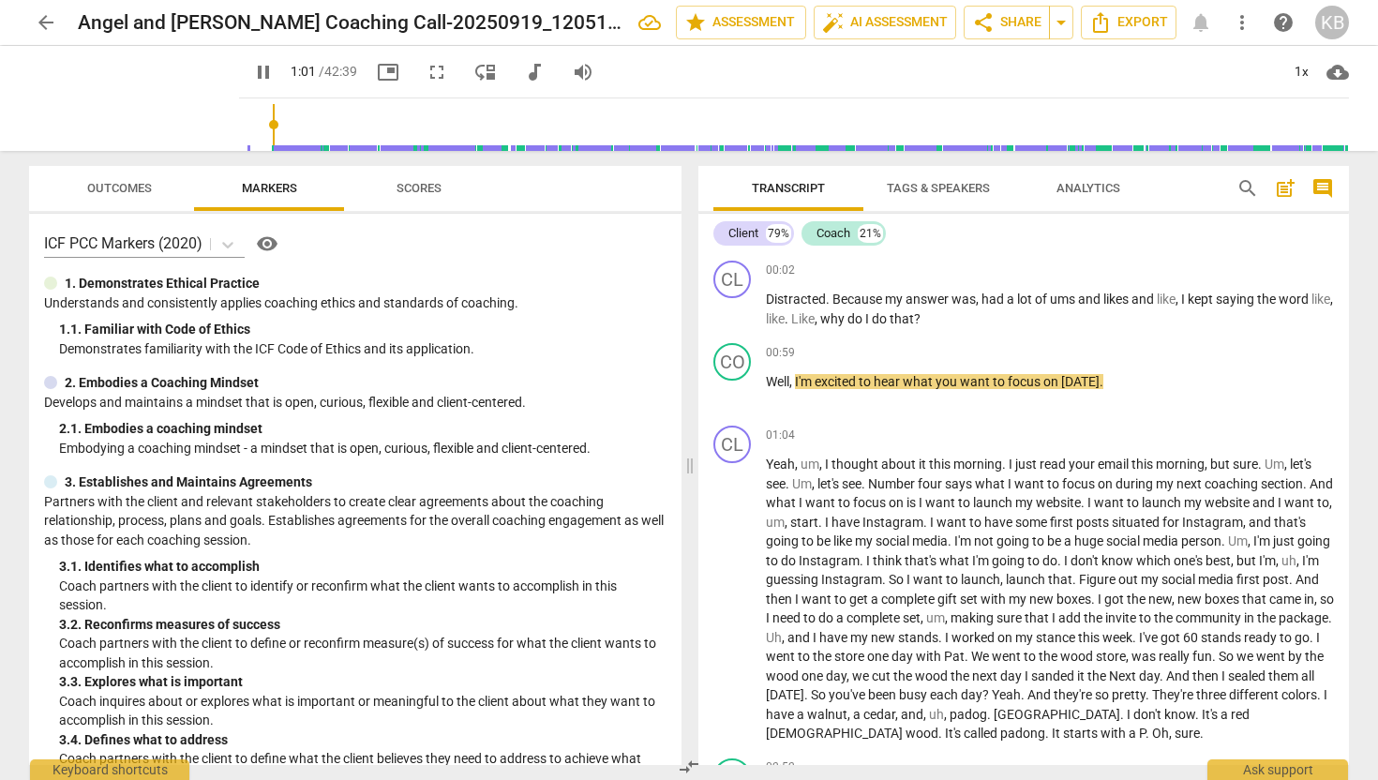
drag, startPoint x: 230, startPoint y: 125, endPoint x: 250, endPoint y: 127, distance: 20.7
click at [250, 127] on input "range" at bounding box center [798, 125] width 1103 height 60
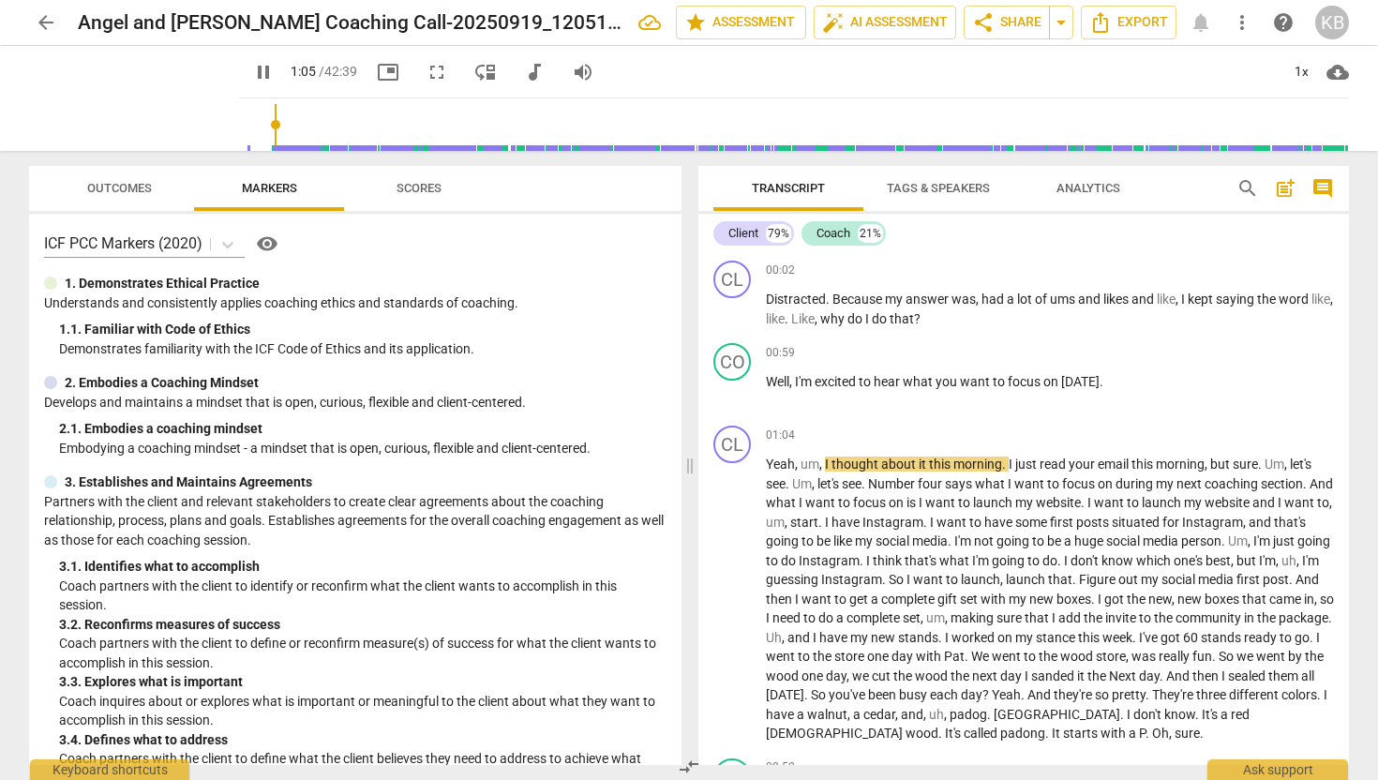
click at [252, 79] on span "pause" at bounding box center [263, 72] width 23 height 23
click at [967, 433] on div "01:04 + Add competency keyboard_arrow_right" at bounding box center [1050, 435] width 568 height 19
click at [990, 368] on div "00:59 + Add competency keyboard_arrow_right Well , I'm excited to hear what you…" at bounding box center [1050, 377] width 568 height 68
click at [771, 377] on span "Well" at bounding box center [777, 381] width 23 height 15
click at [790, 278] on div "00:02 + Add competency keyboard_arrow_right" at bounding box center [1050, 270] width 568 height 19
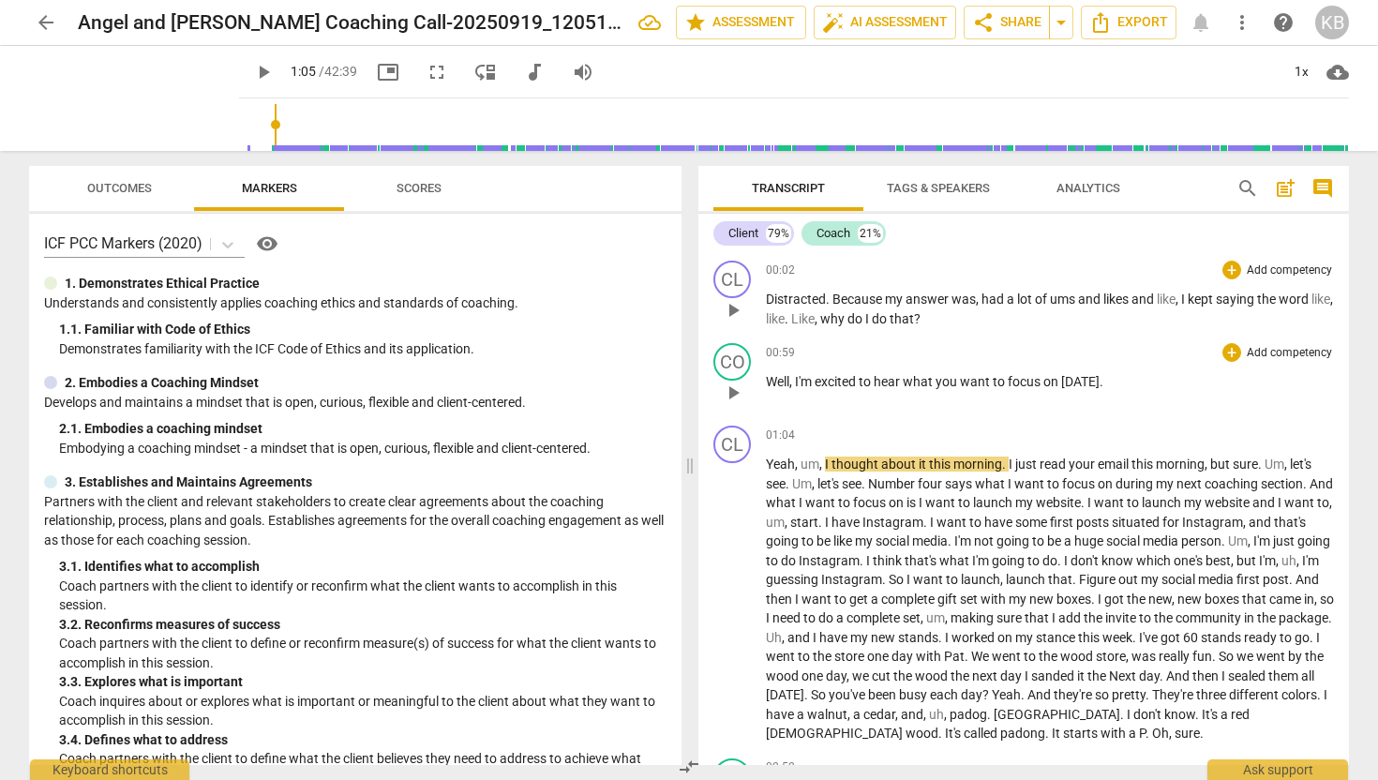
click at [789, 270] on span "00:02" at bounding box center [780, 271] width 29 height 16
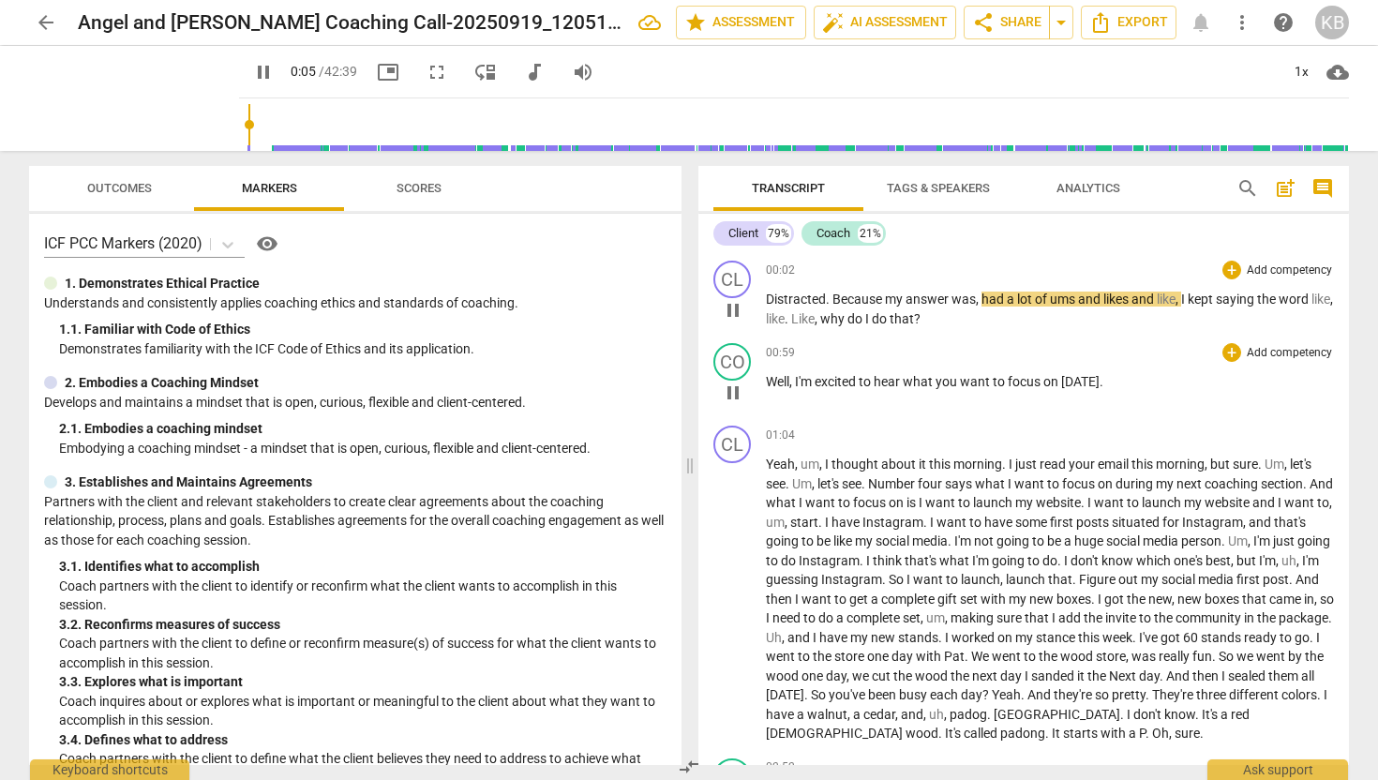
click at [786, 290] on p "Distracted . Because my answer was , had a lot of ums and likes and like , I ke…" at bounding box center [1050, 309] width 568 height 38
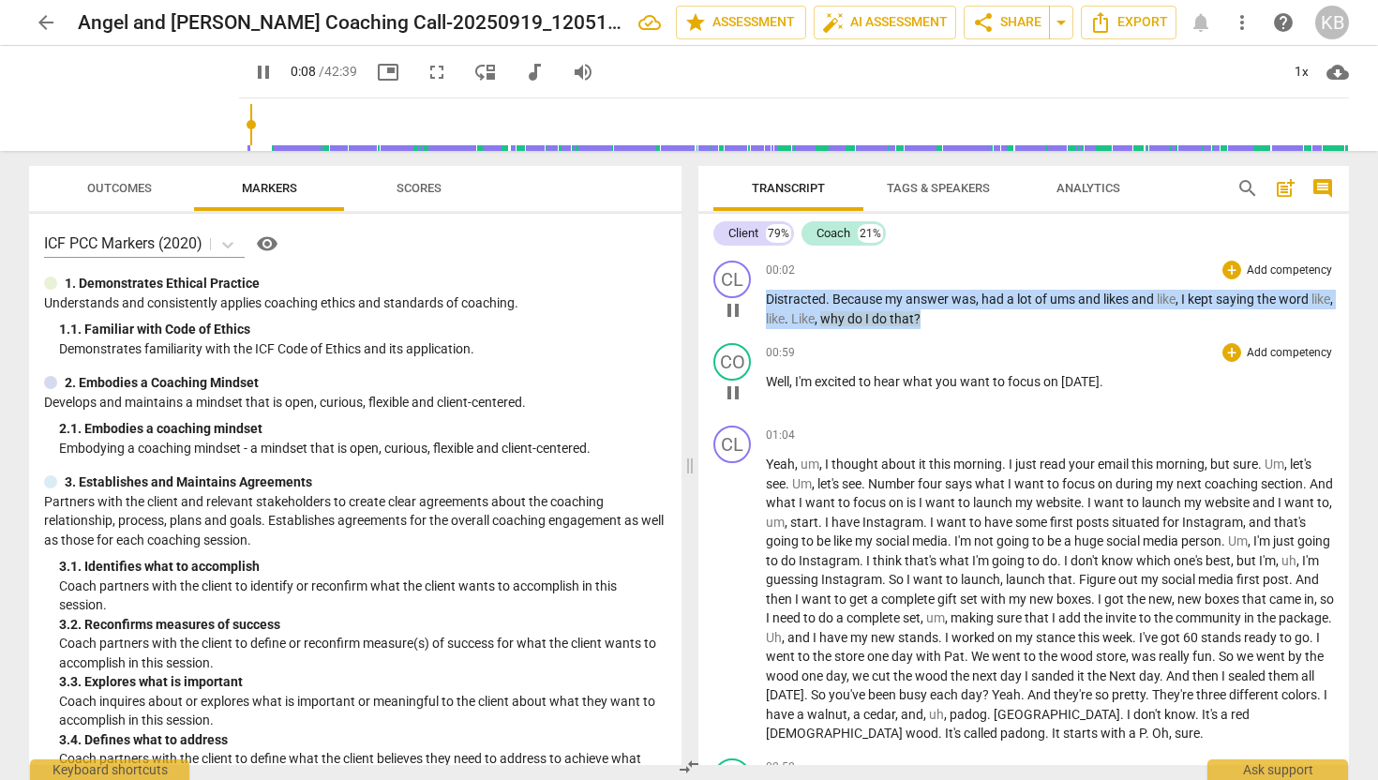
drag, startPoint x: 964, startPoint y: 321, endPoint x: 770, endPoint y: 301, distance: 195.1
click at [770, 301] on p "Distracted . Because my answer was , had a lot of ums and likes and like , I ke…" at bounding box center [1050, 309] width 568 height 38
type input "12"
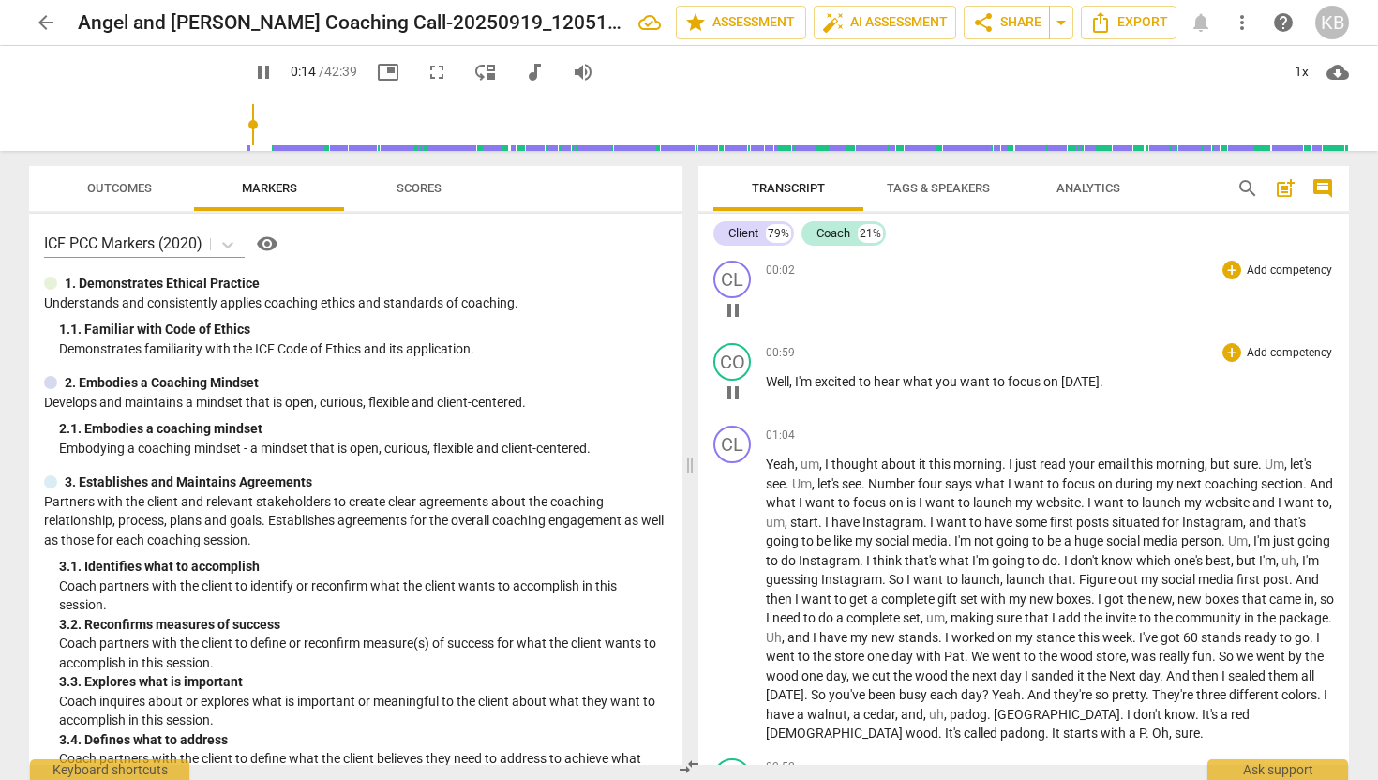
click at [921, 374] on span "what" at bounding box center [919, 381] width 33 height 15
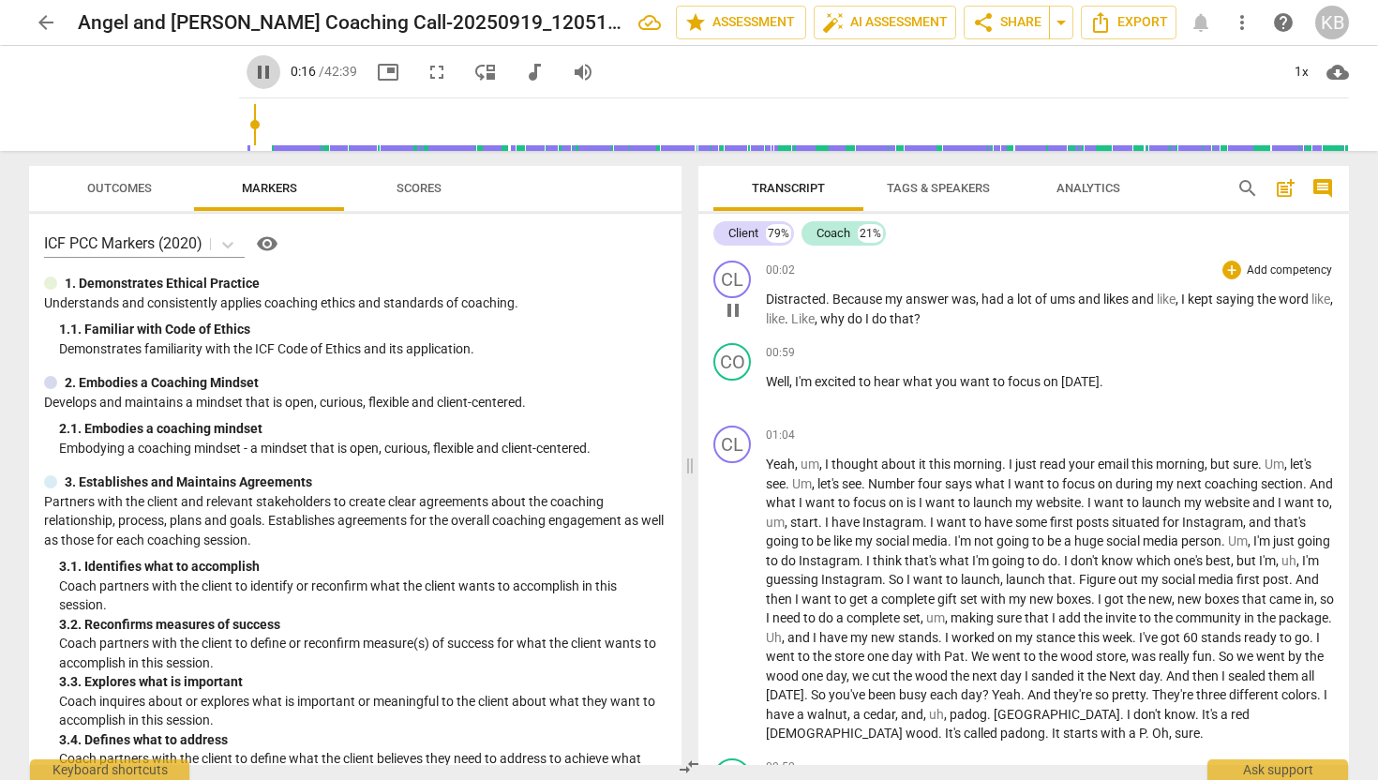
click at [252, 72] on span "pause" at bounding box center [263, 72] width 23 height 23
type input "17"
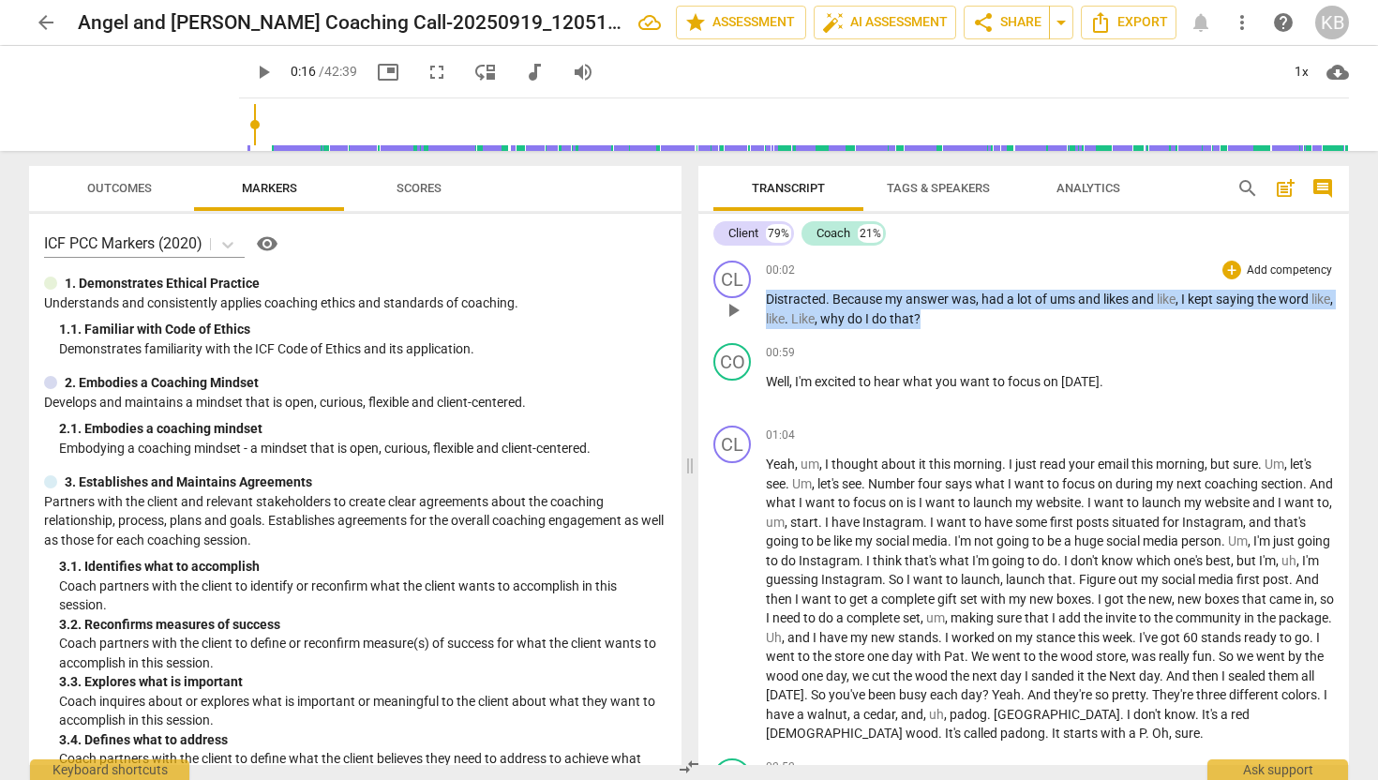
drag, startPoint x: 966, startPoint y: 324, endPoint x: 755, endPoint y: 302, distance: 212.2
click at [755, 302] on div "CL play_arrow pause 00:02 + Add competency keyboard_arrow_right Distracted . Be…" at bounding box center [1024, 294] width 651 height 83
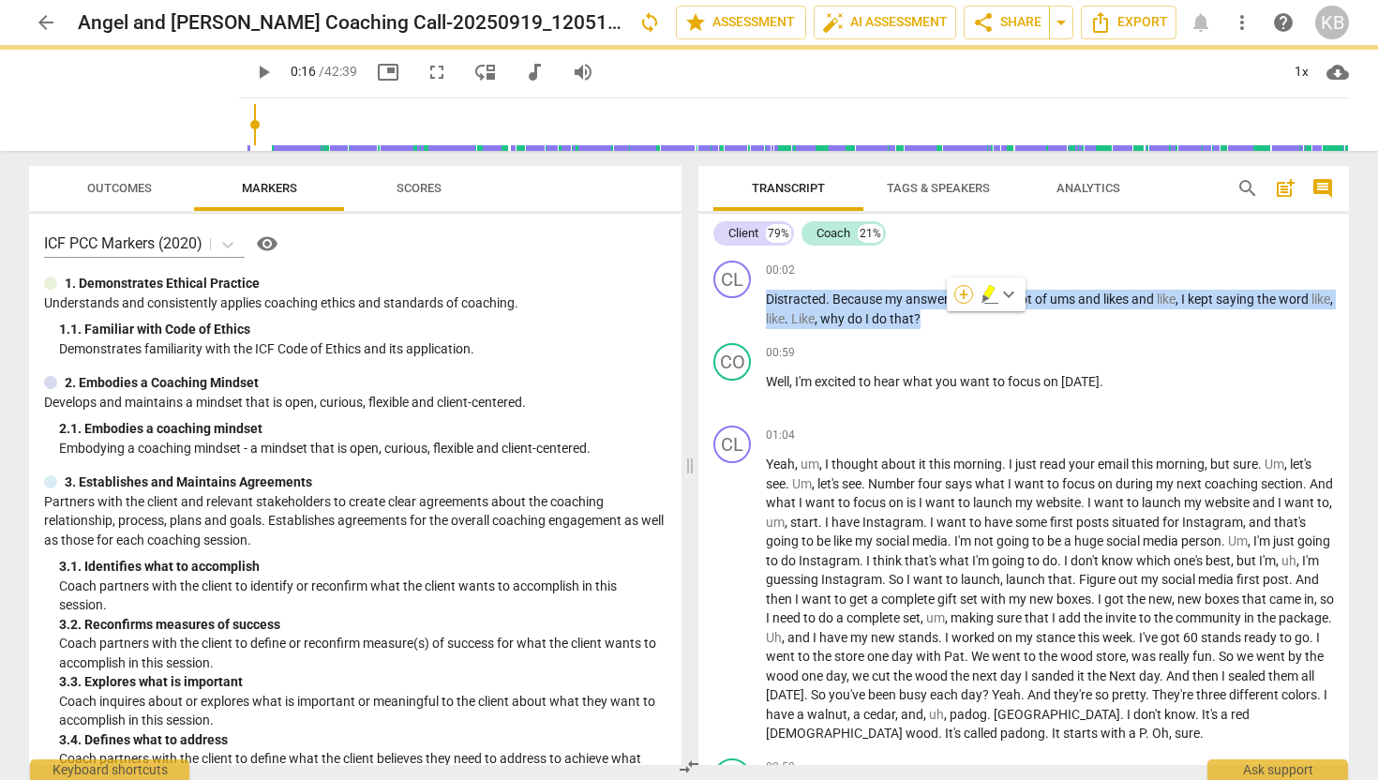
click at [970, 295] on div "+" at bounding box center [964, 294] width 19 height 19
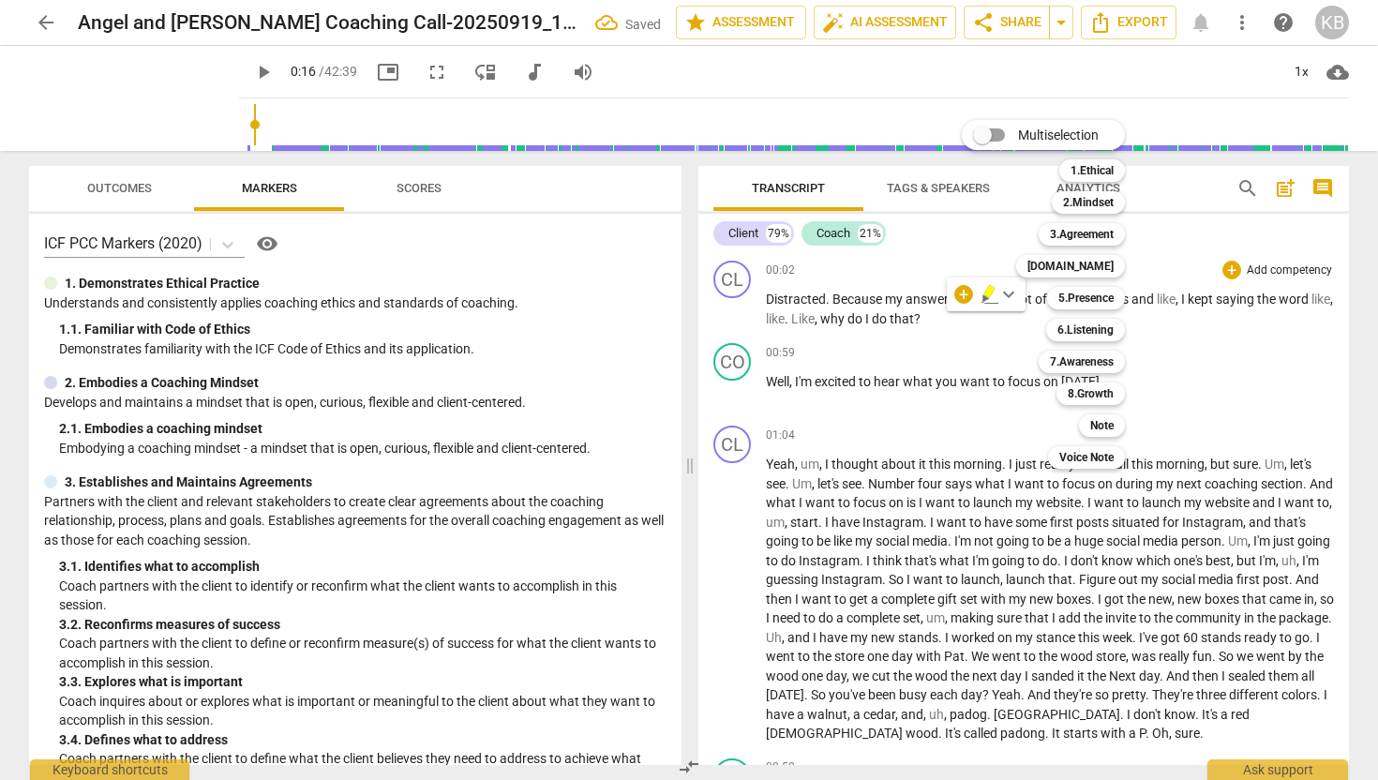
click at [956, 328] on div "Multiselection m 1.Ethical 1 2.Mindset 2 3.Agreement 3 4.Trust 4 5.Presence 5 6…" at bounding box center [1058, 294] width 206 height 358
click at [956, 326] on div "Multiselection m 1.Ethical 1 2.Mindset 2 3.Agreement 3 4.Trust 4 5.Presence 5 6…" at bounding box center [1058, 294] width 206 height 358
click at [948, 322] on div at bounding box center [689, 390] width 1378 height 780
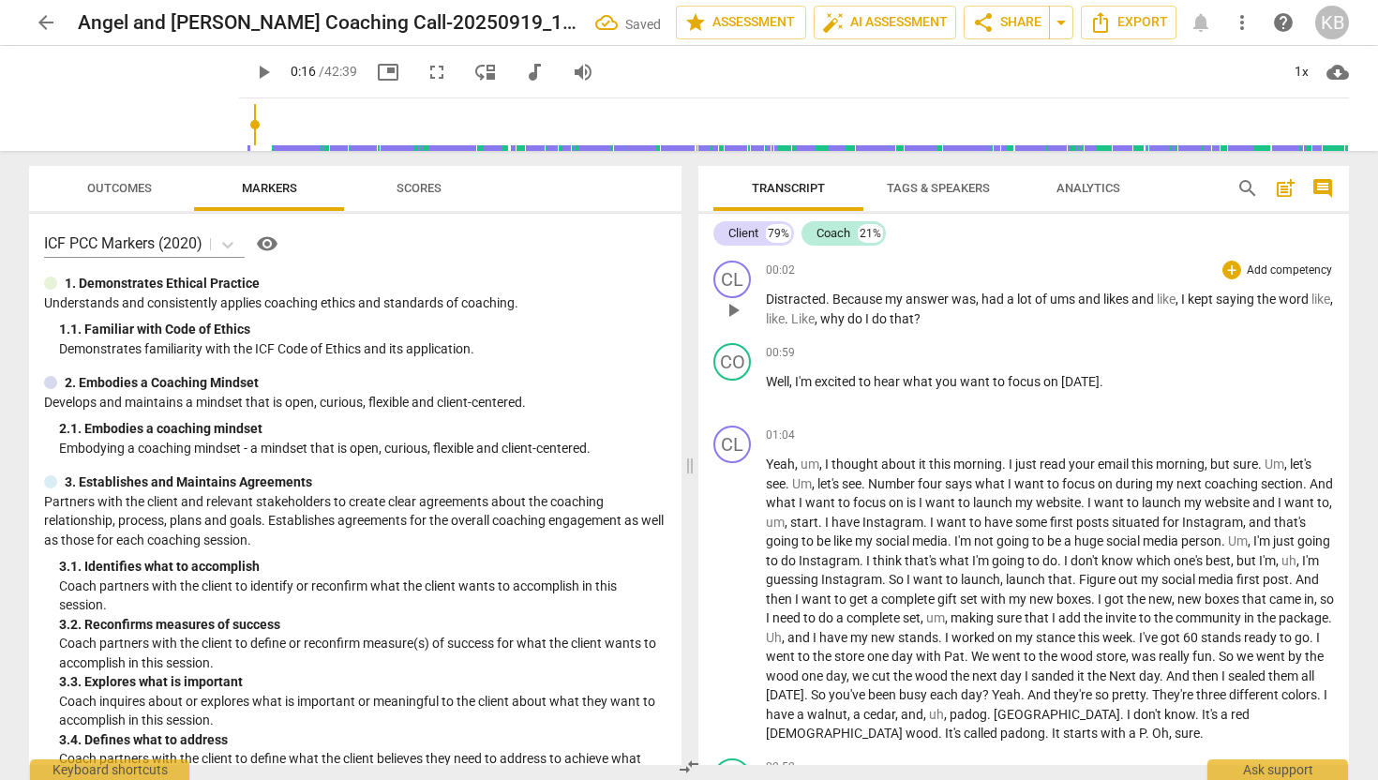
click at [955, 313] on p "Distracted . Because my answer was , had a lot of ums and likes and like , I ke…" at bounding box center [1050, 309] width 568 height 38
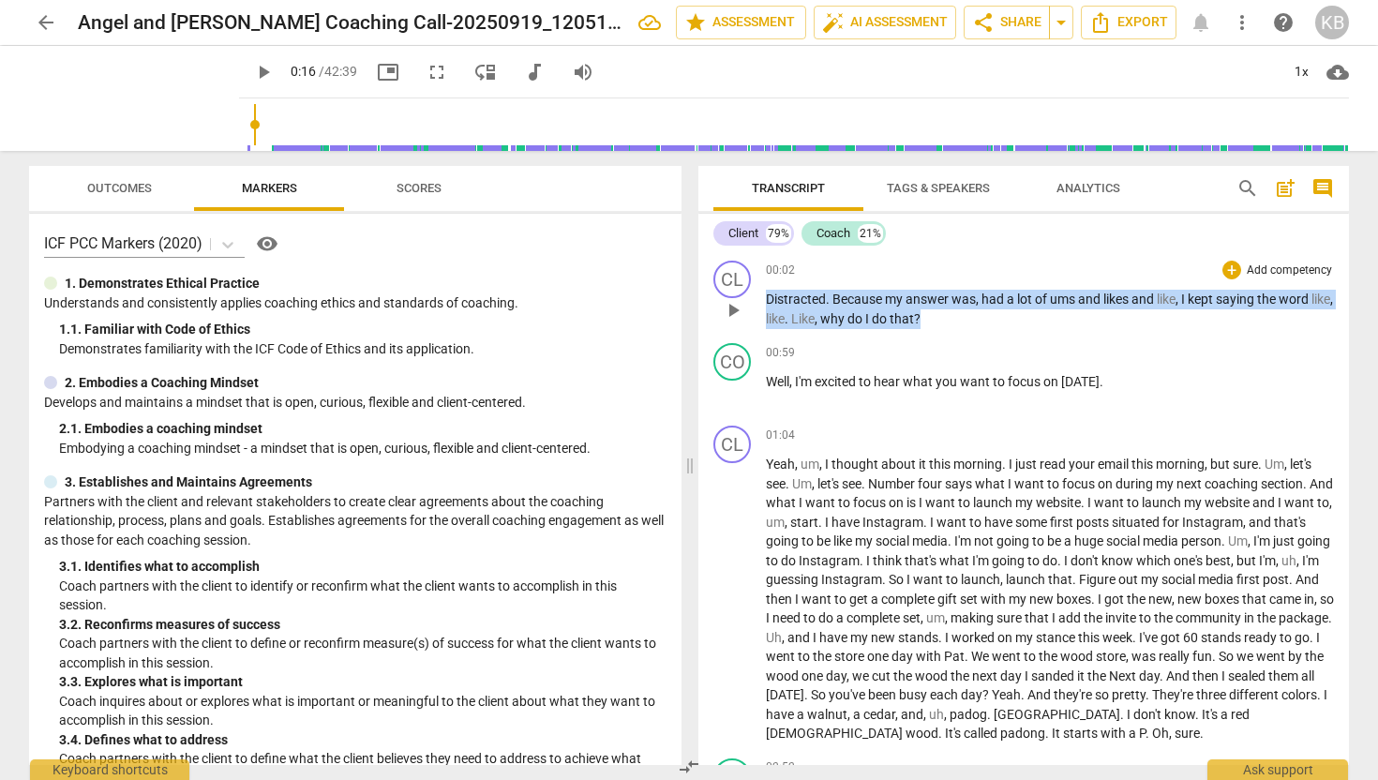
drag, startPoint x: 955, startPoint y: 313, endPoint x: 764, endPoint y: 300, distance: 190.8
click at [764, 300] on div "CL play_arrow pause 00:02 + Add competency keyboard_arrow_right Distracted . Be…" at bounding box center [1024, 294] width 651 height 83
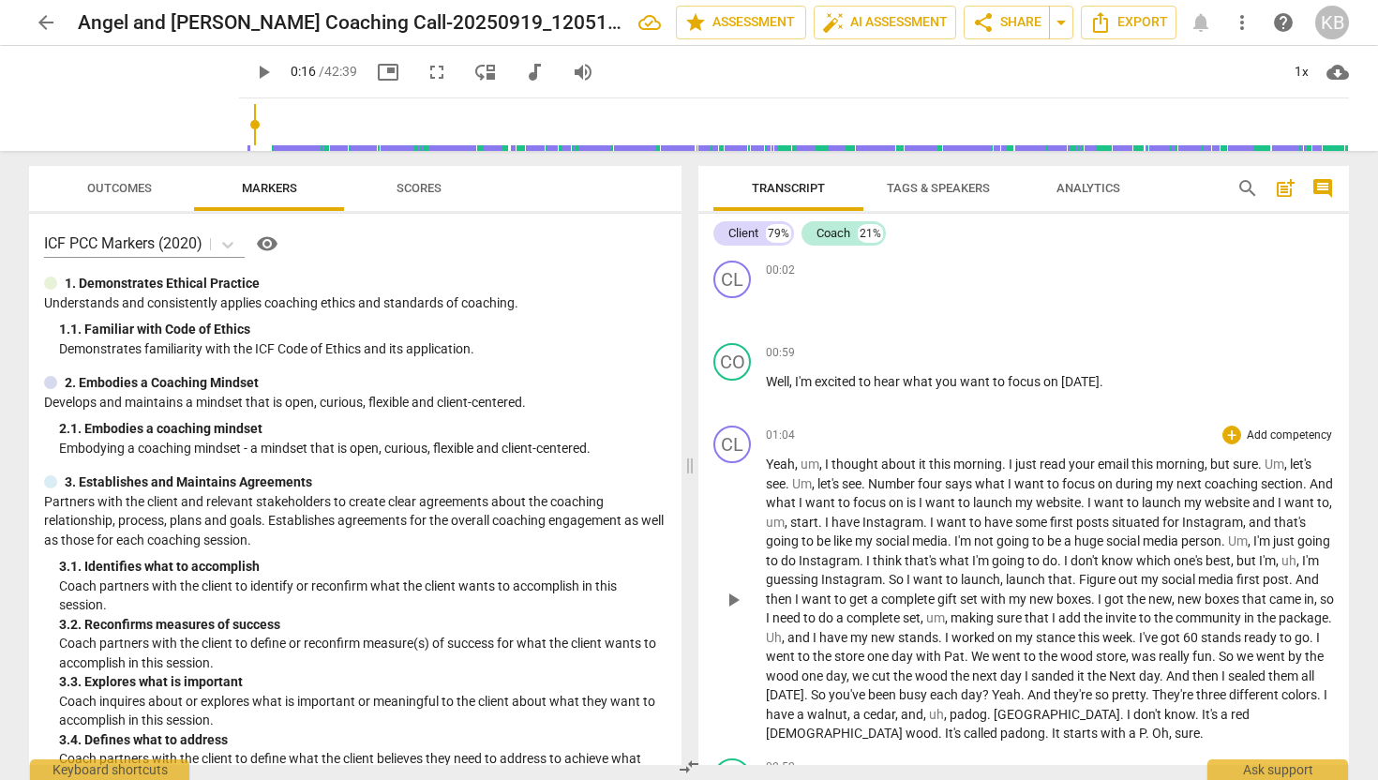
click at [833, 470] on span "thought" at bounding box center [857, 464] width 50 height 15
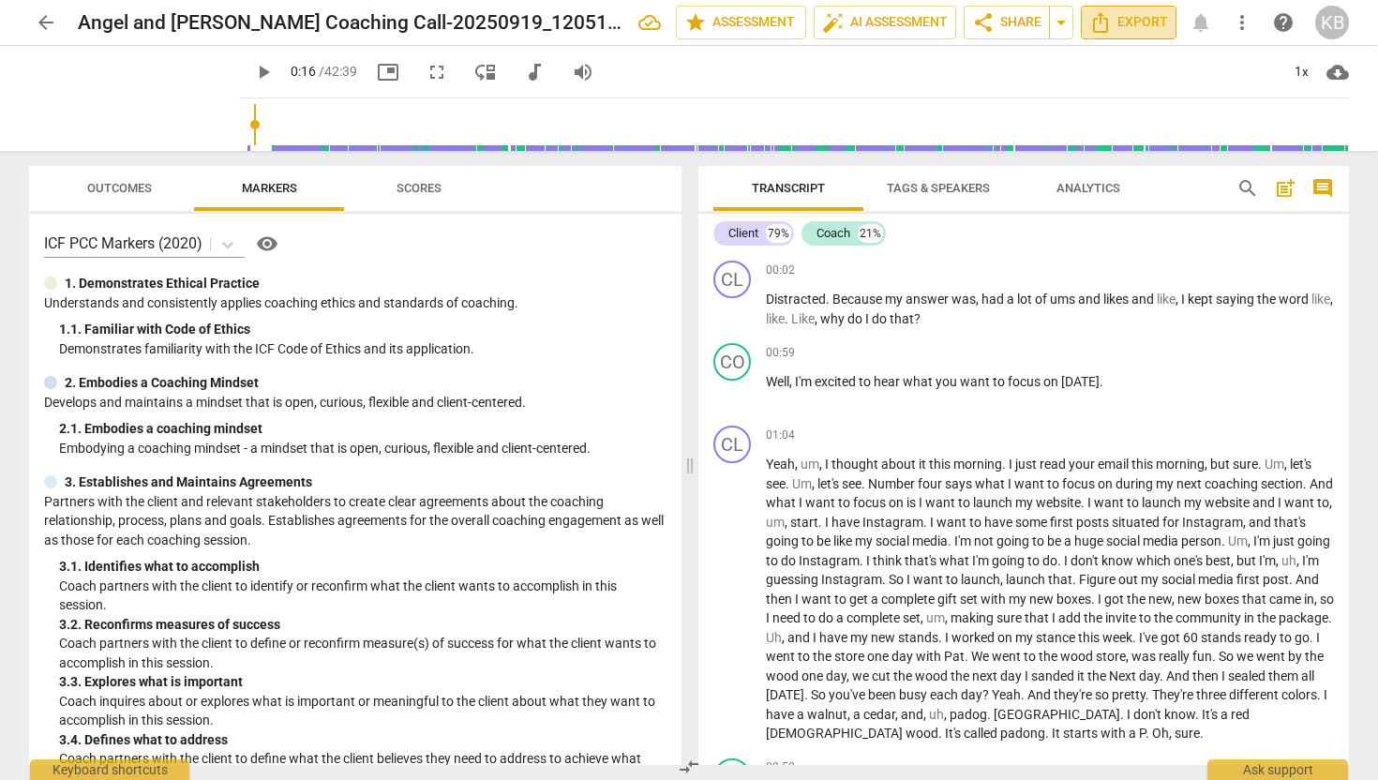
click at [1135, 29] on span "Export" at bounding box center [1129, 22] width 79 height 23
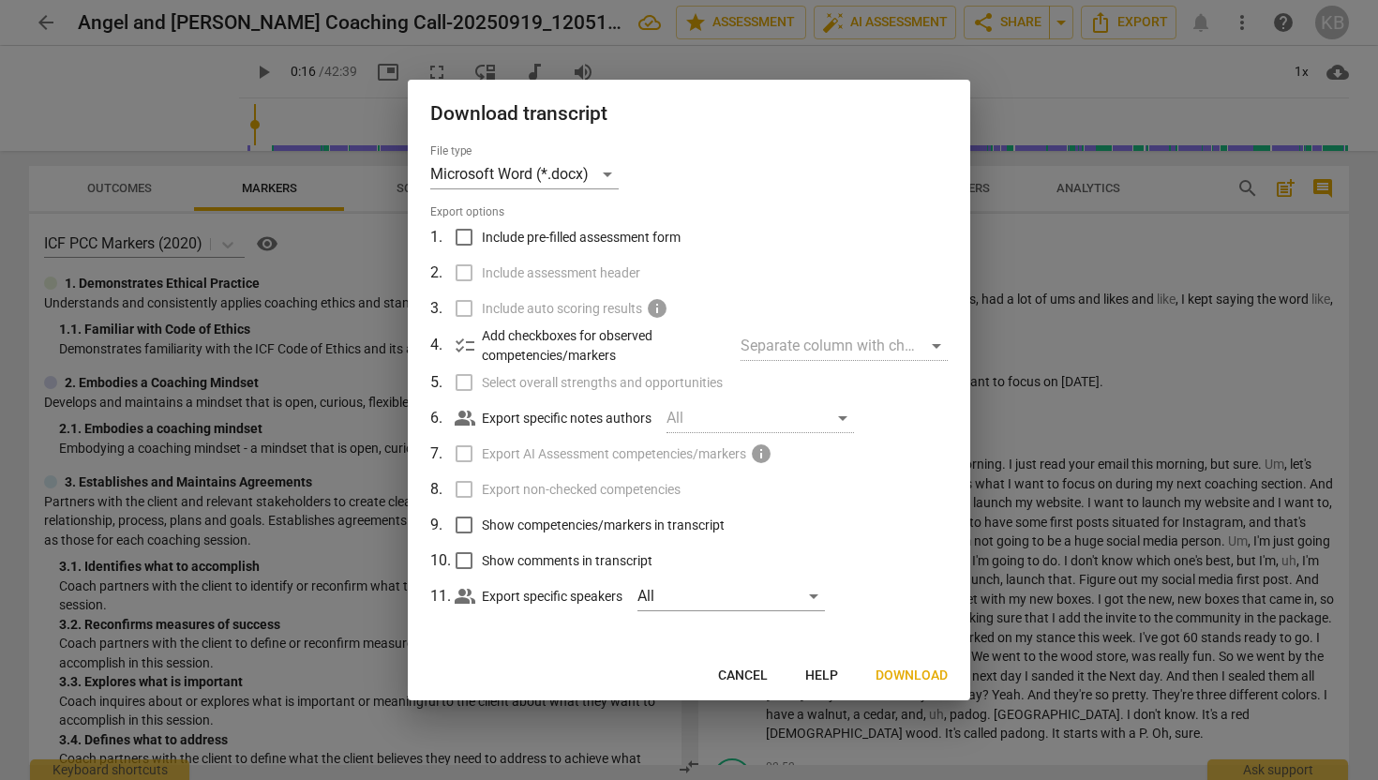
click at [920, 672] on span "Download" at bounding box center [912, 676] width 72 height 19
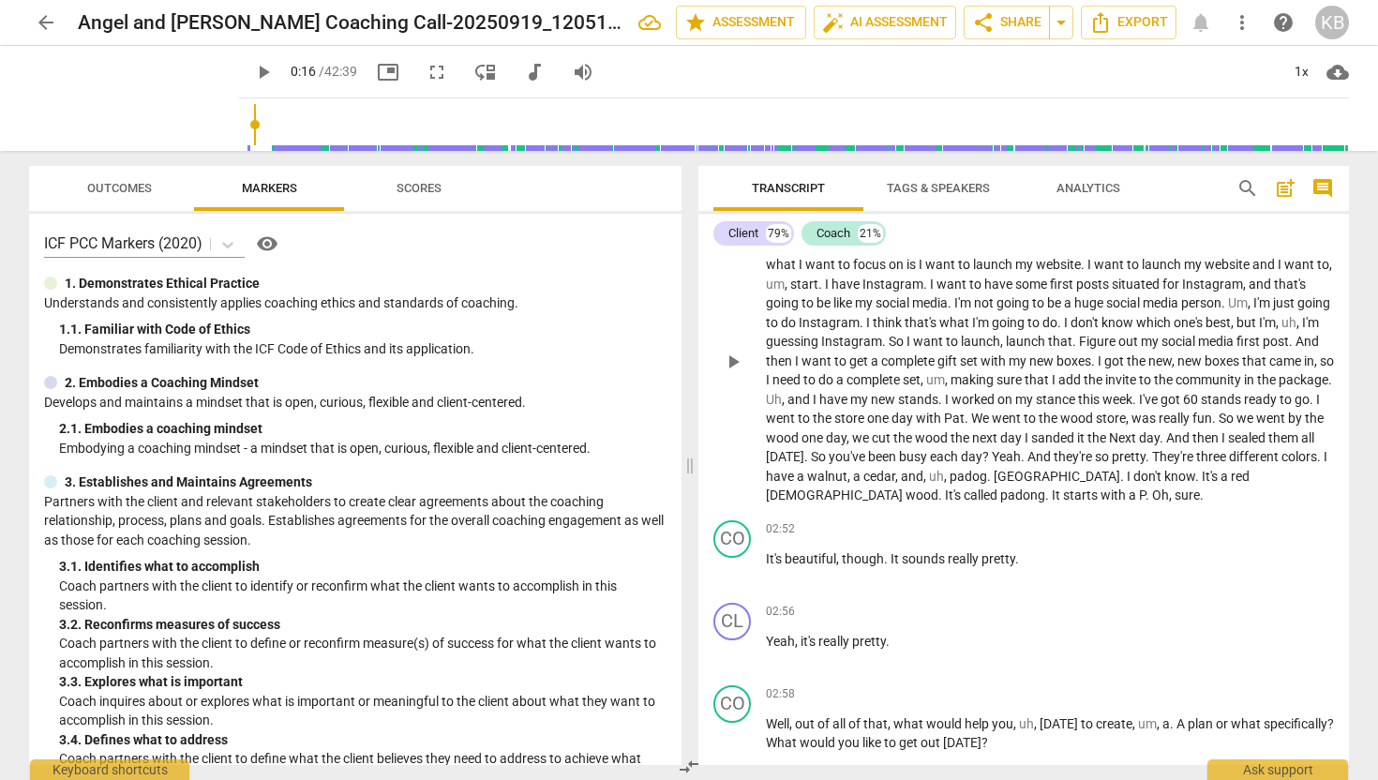
scroll to position [240, 0]
click at [829, 454] on span "So" at bounding box center [820, 454] width 18 height 15
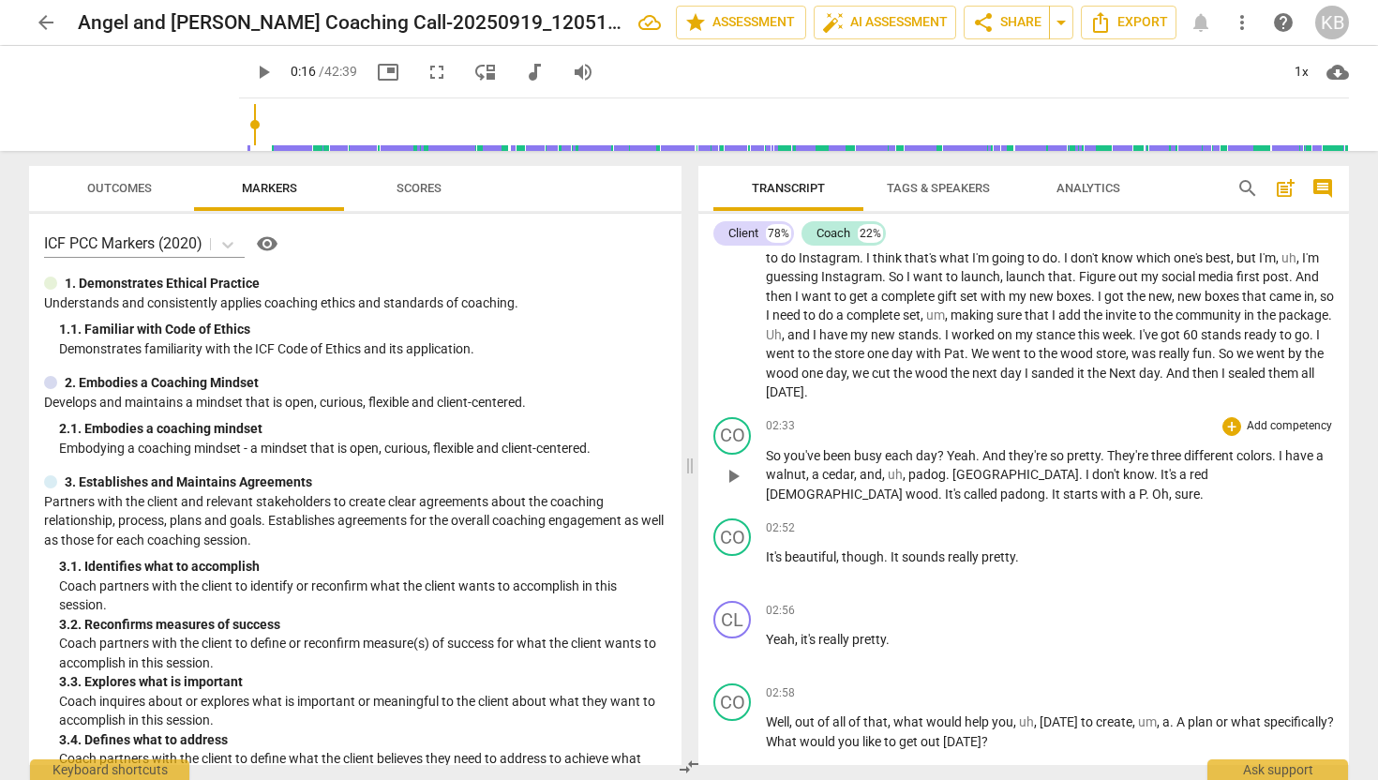
click at [953, 449] on span "Yeah" at bounding box center [961, 455] width 29 height 15
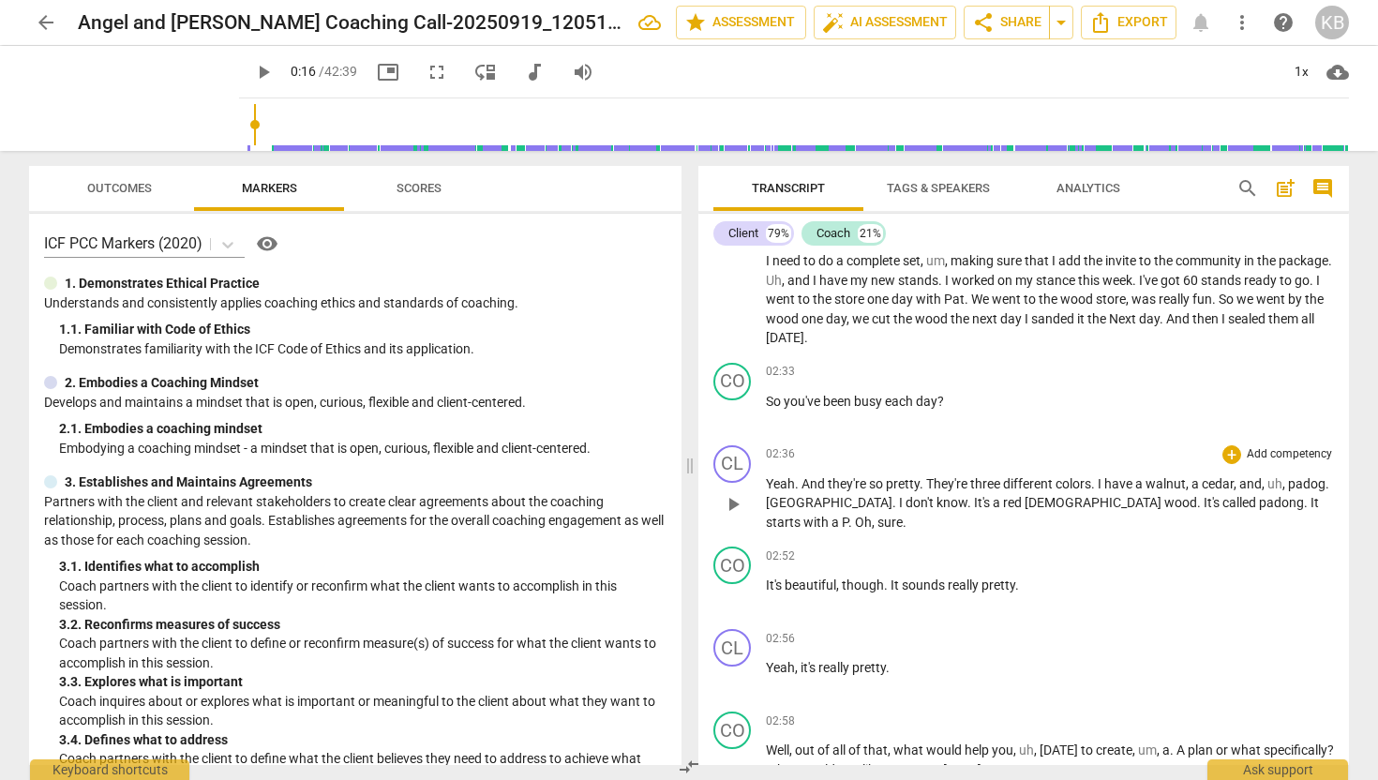
scroll to position [367, 0]
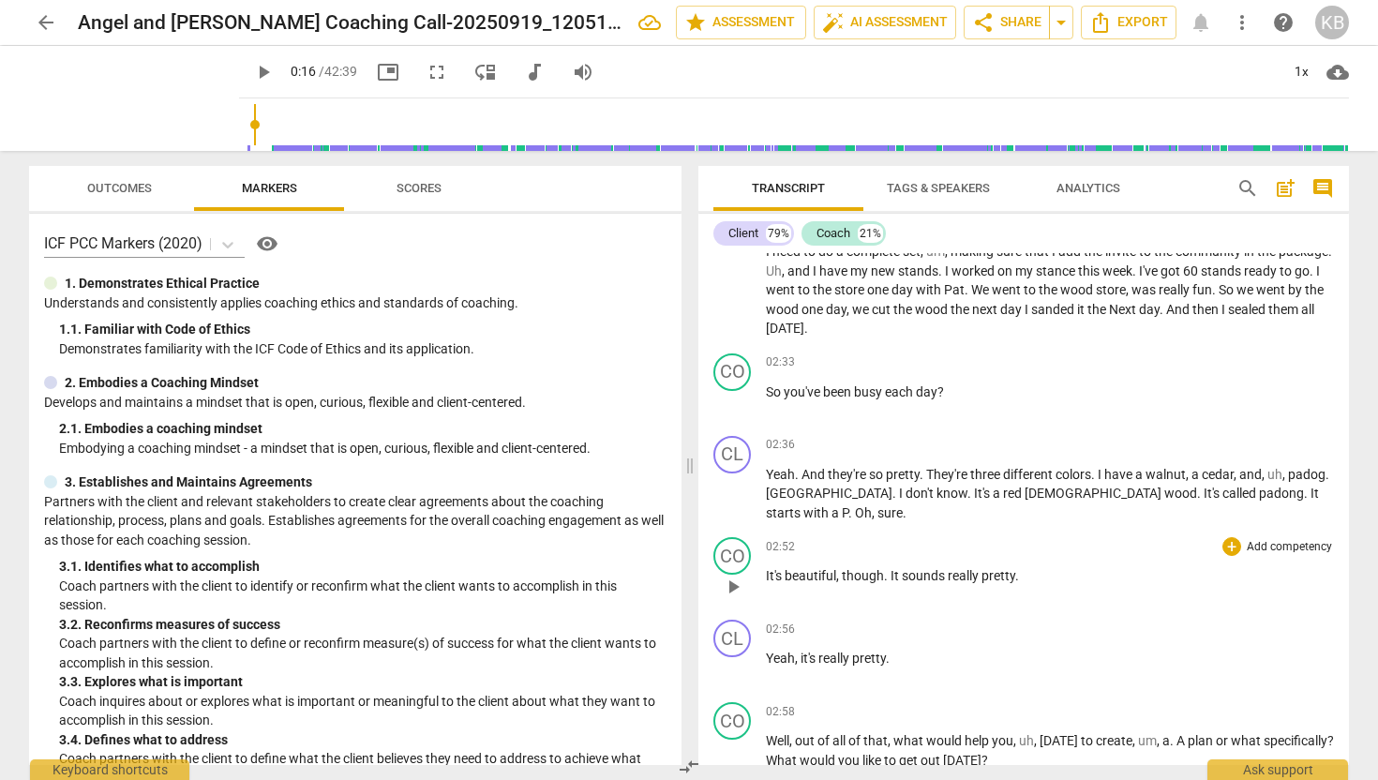
click at [766, 577] on span "It's" at bounding box center [775, 575] width 19 height 15
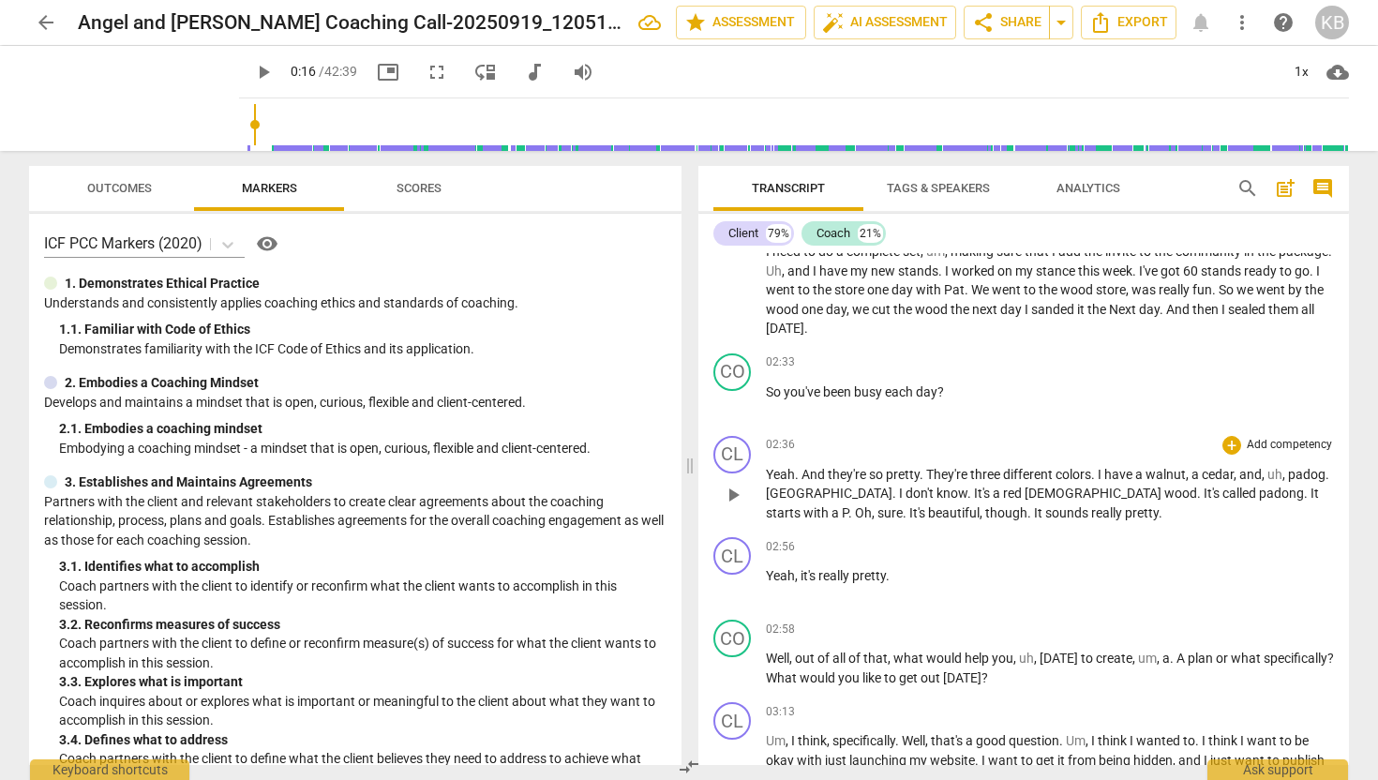
click at [1034, 511] on span "It" at bounding box center [1039, 512] width 11 height 15
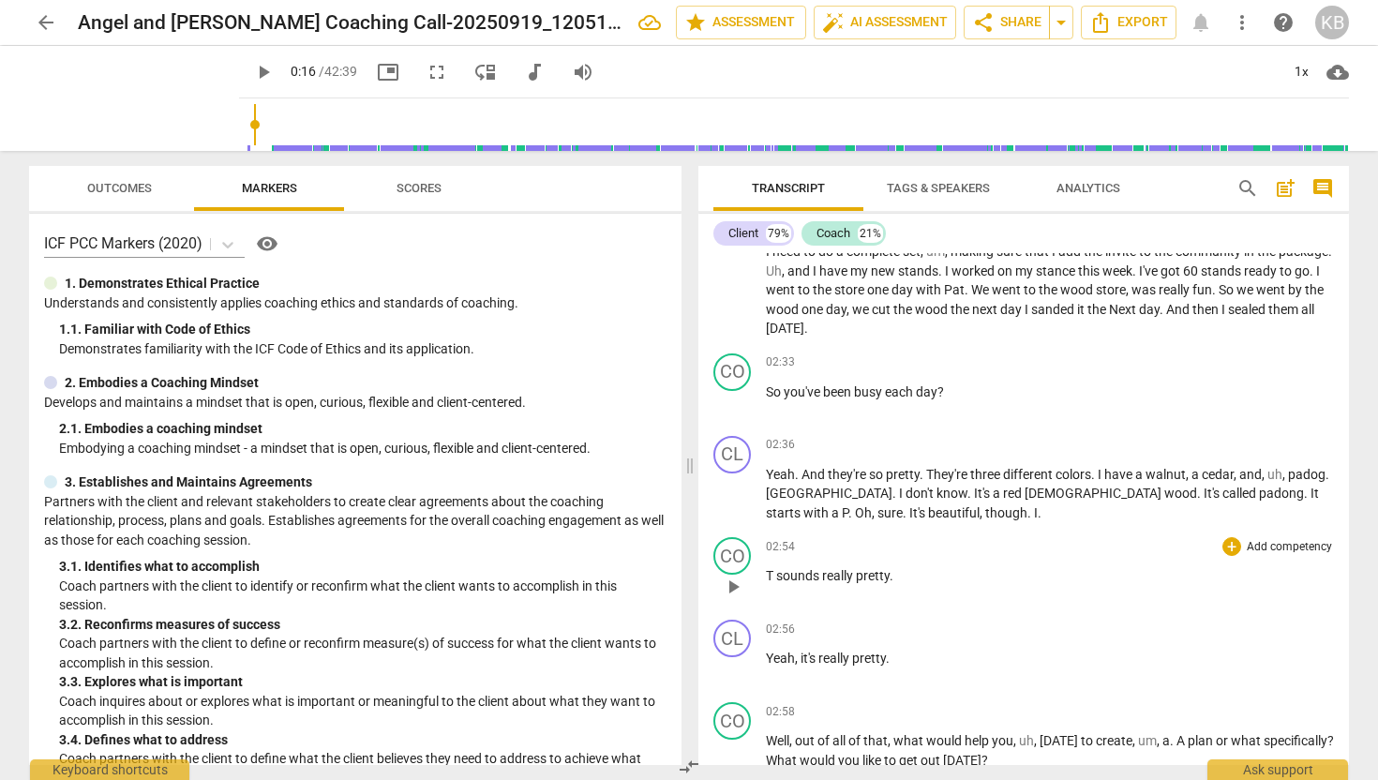
click at [766, 574] on span "T" at bounding box center [771, 575] width 10 height 15
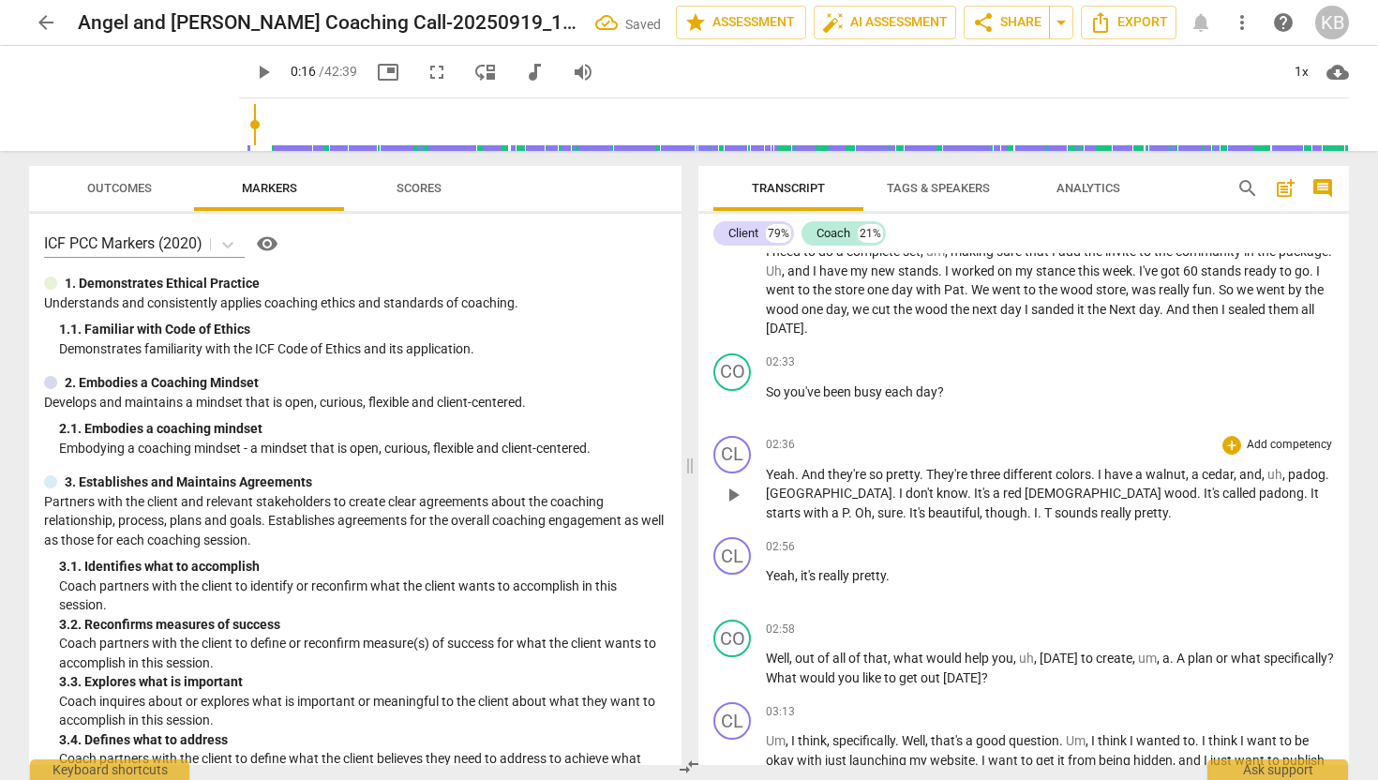
click at [1045, 511] on span "T" at bounding box center [1050, 512] width 10 height 15
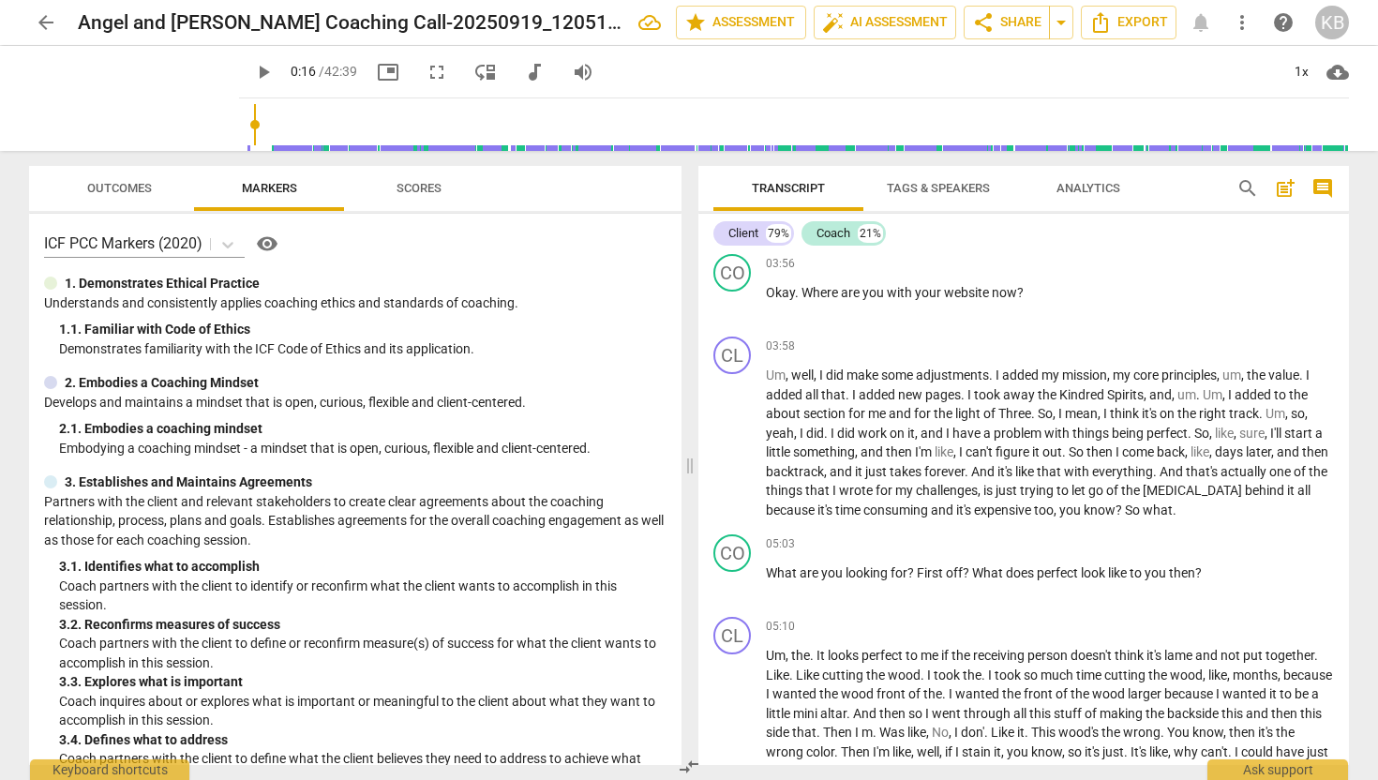
scroll to position [1061, 0]
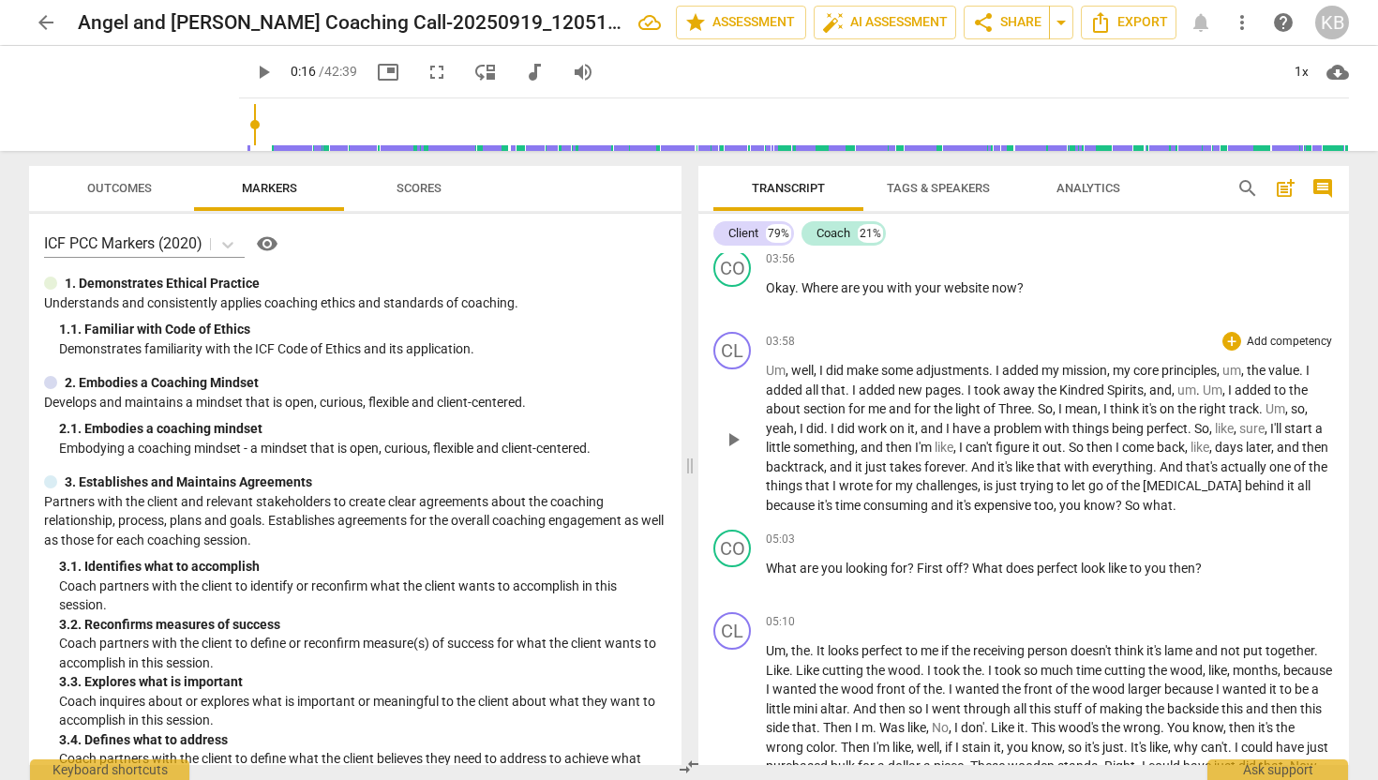
click at [1143, 502] on span "So" at bounding box center [1134, 505] width 18 height 15
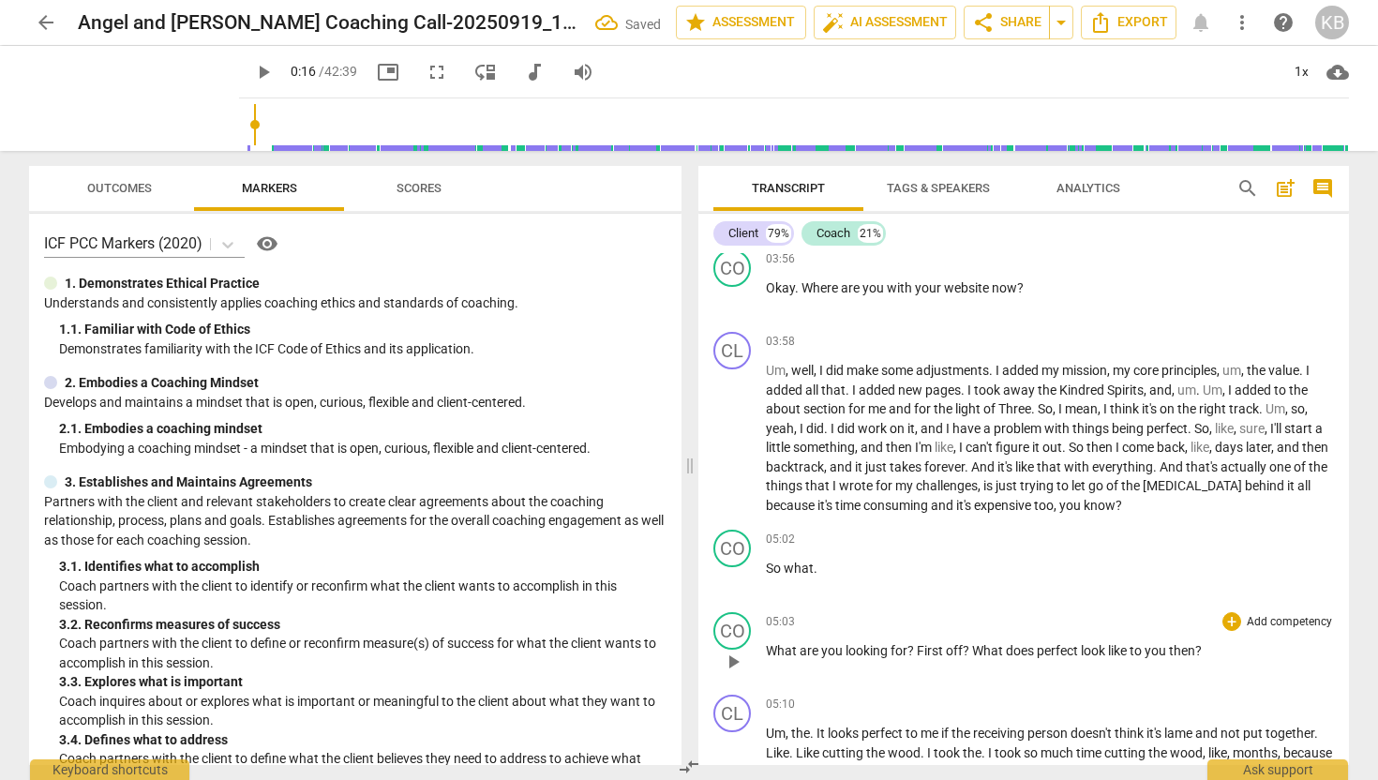
click at [768, 648] on span "What" at bounding box center [783, 650] width 34 height 15
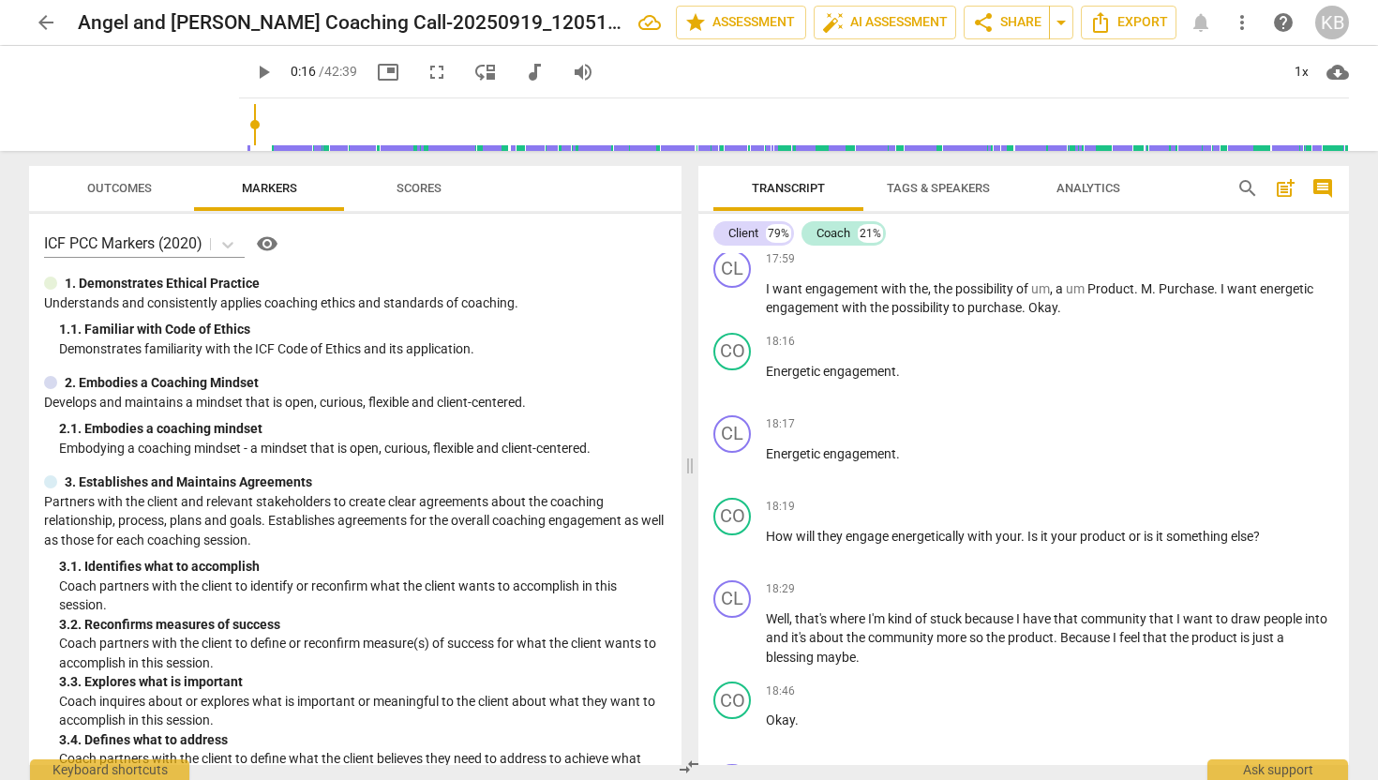
scroll to position [5162, 0]
click at [1024, 542] on span "." at bounding box center [1024, 534] width 7 height 15
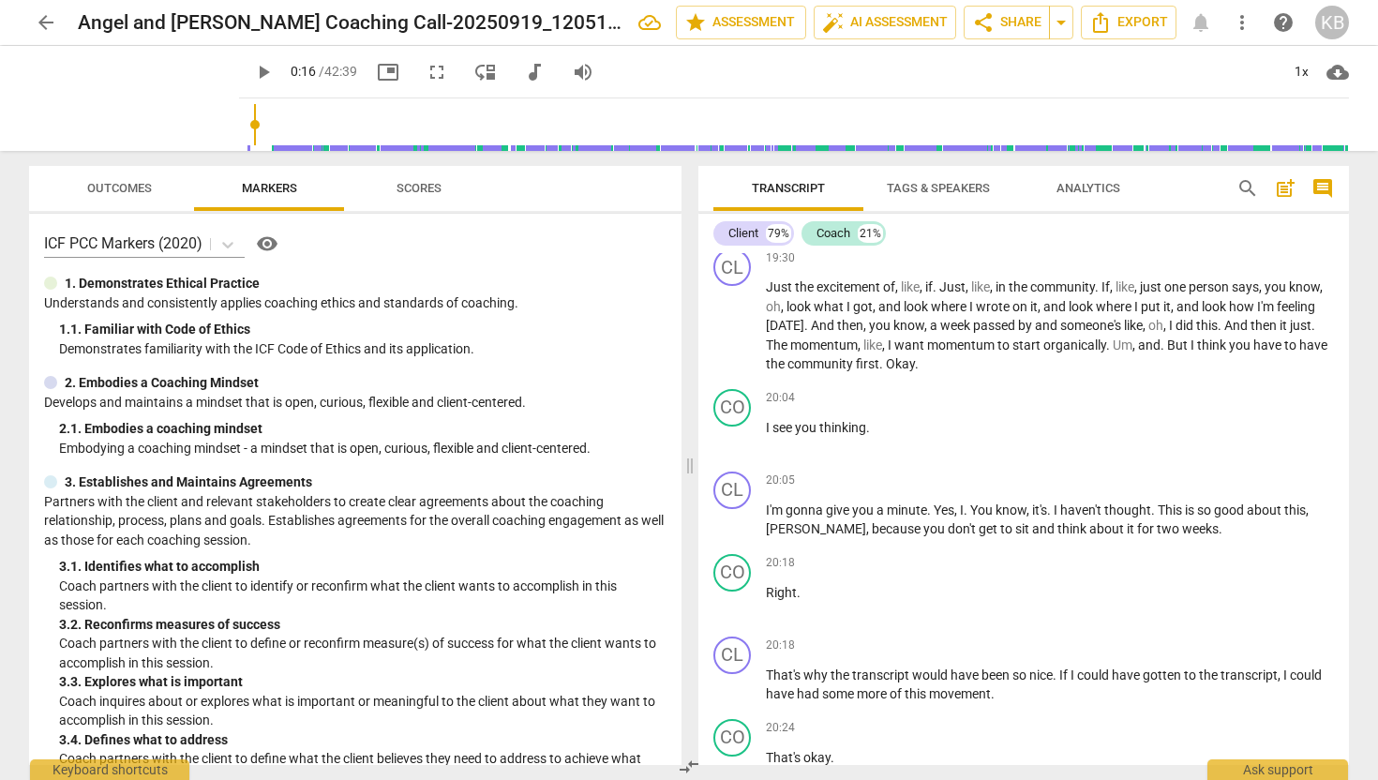
scroll to position [5884, 0]
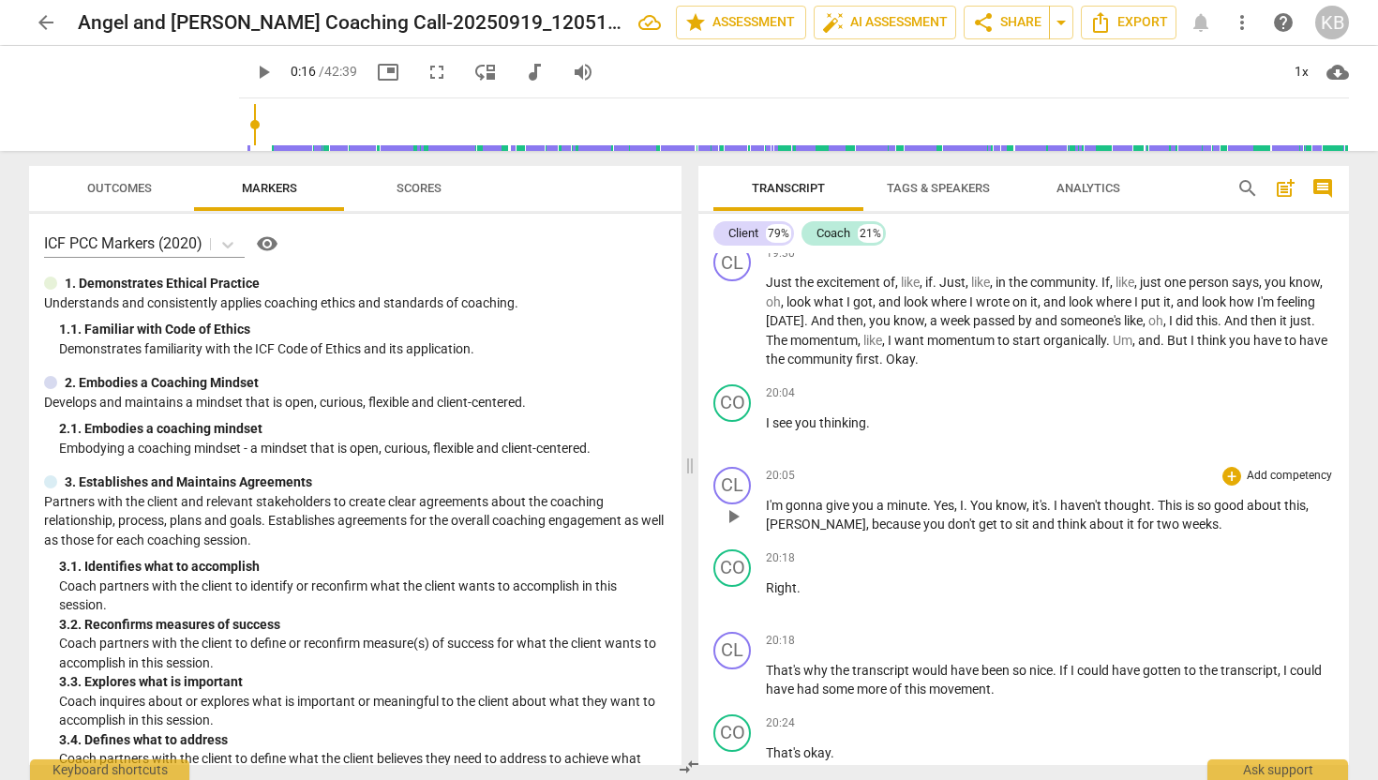
click at [766, 513] on span "I'm" at bounding box center [776, 505] width 20 height 15
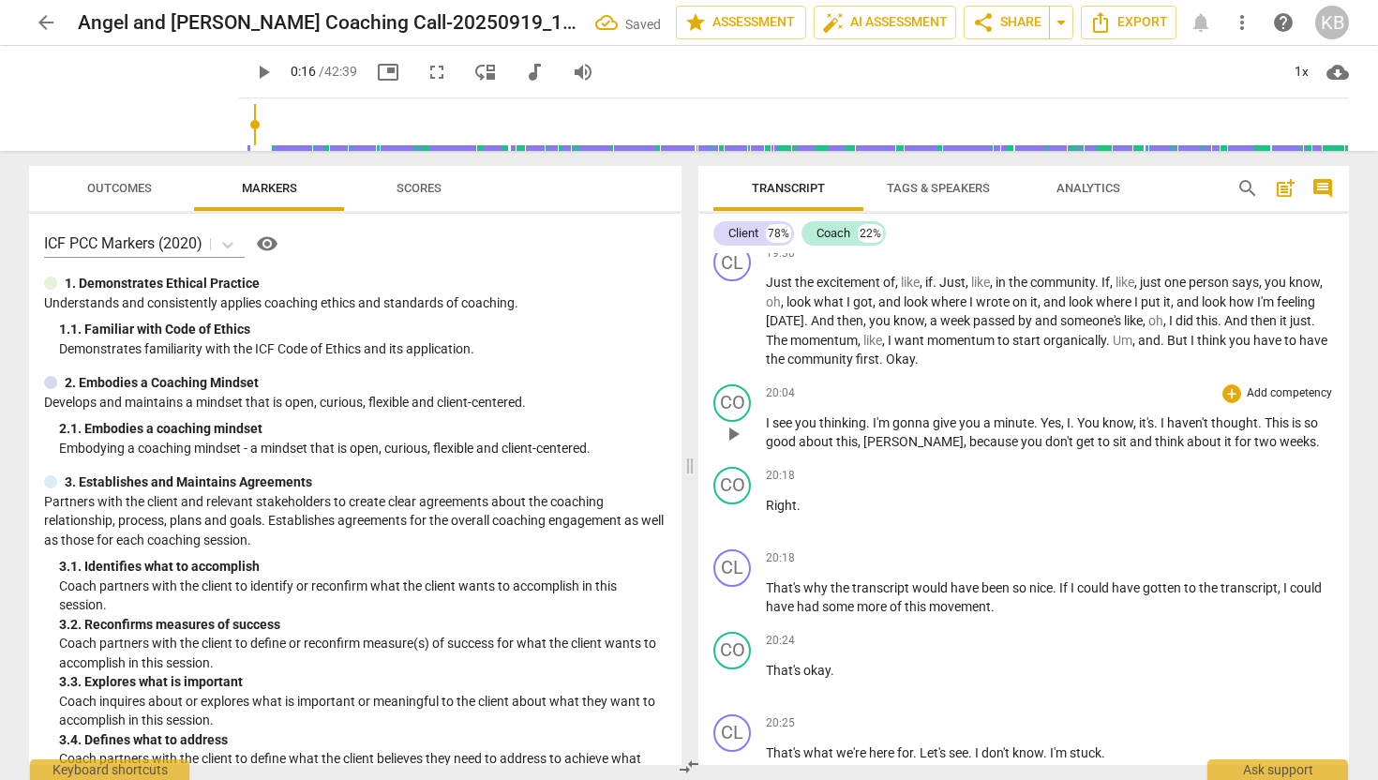
click at [1045, 430] on span "Yes" at bounding box center [1051, 422] width 21 height 15
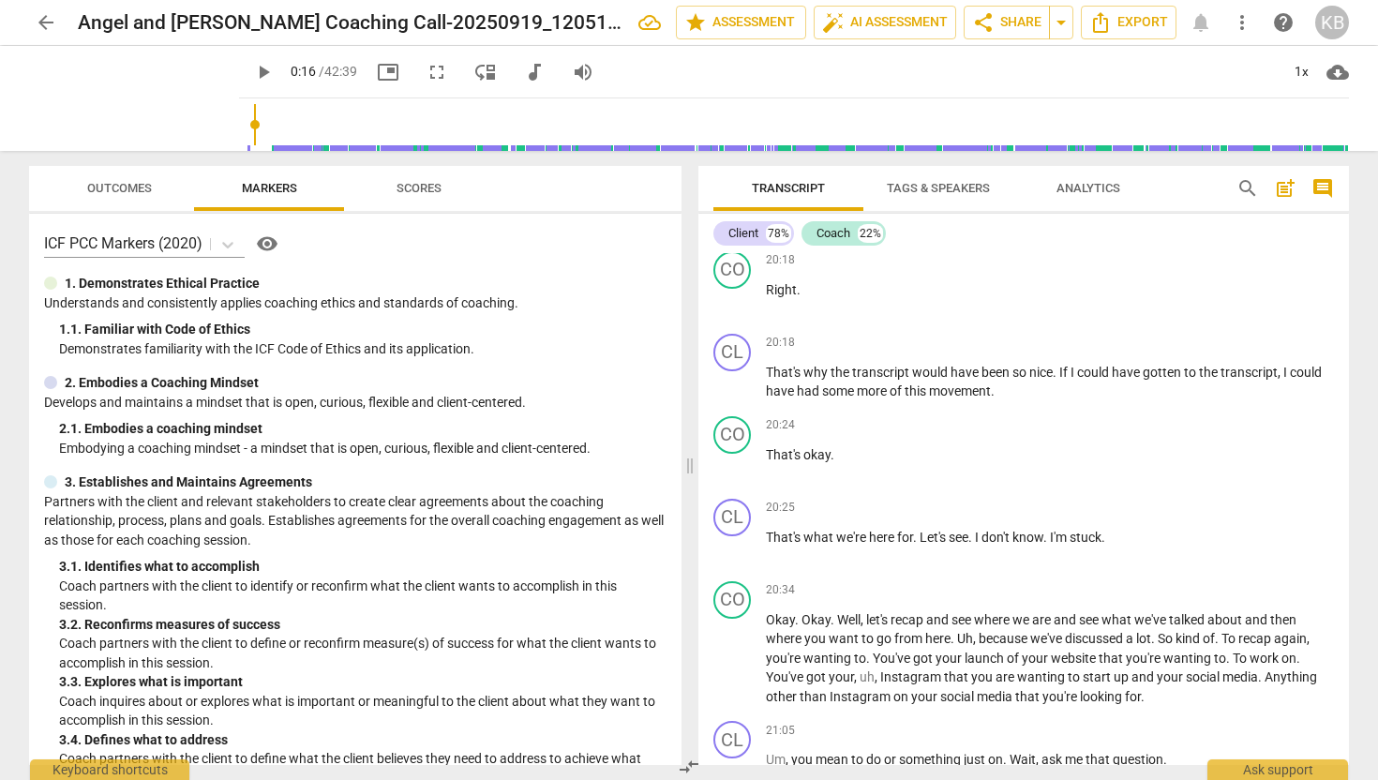
scroll to position [6187, 0]
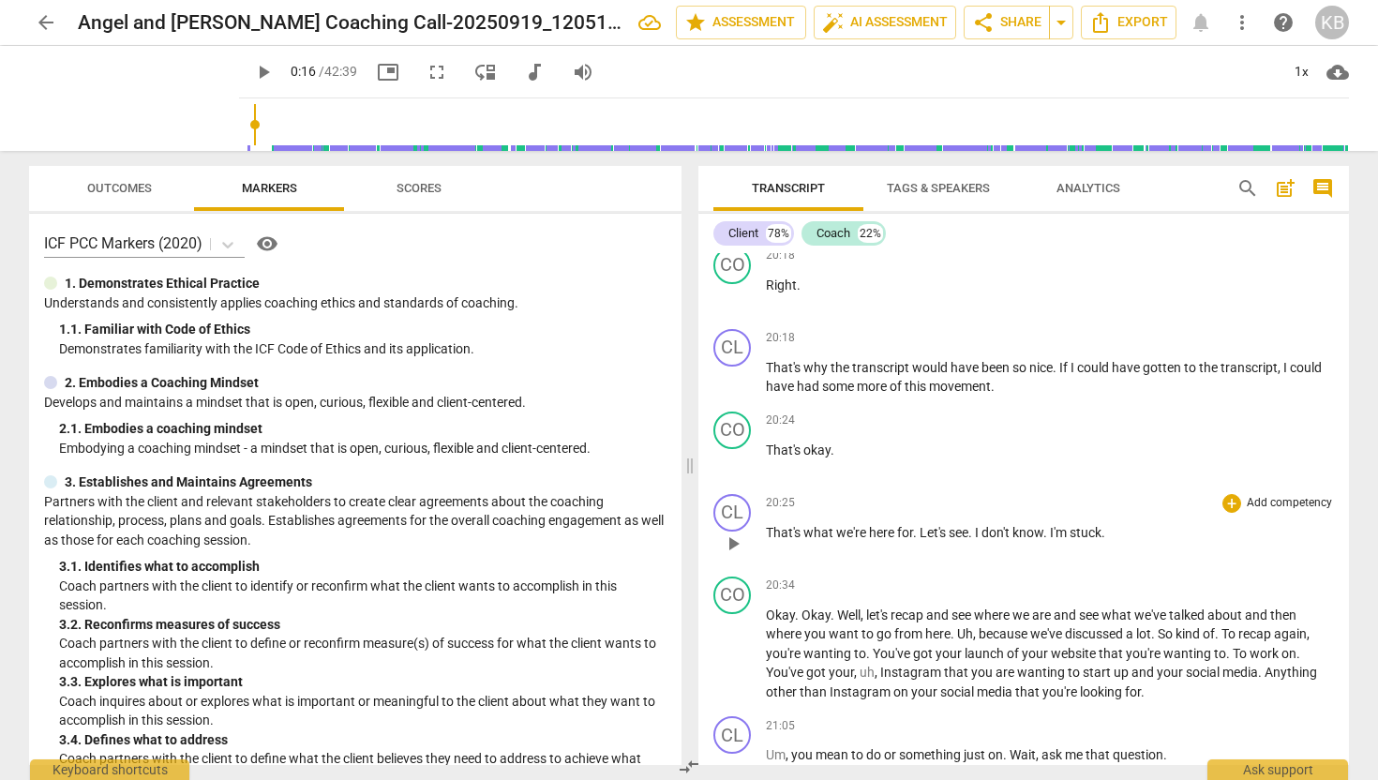
click at [769, 540] on span "That's" at bounding box center [785, 532] width 38 height 15
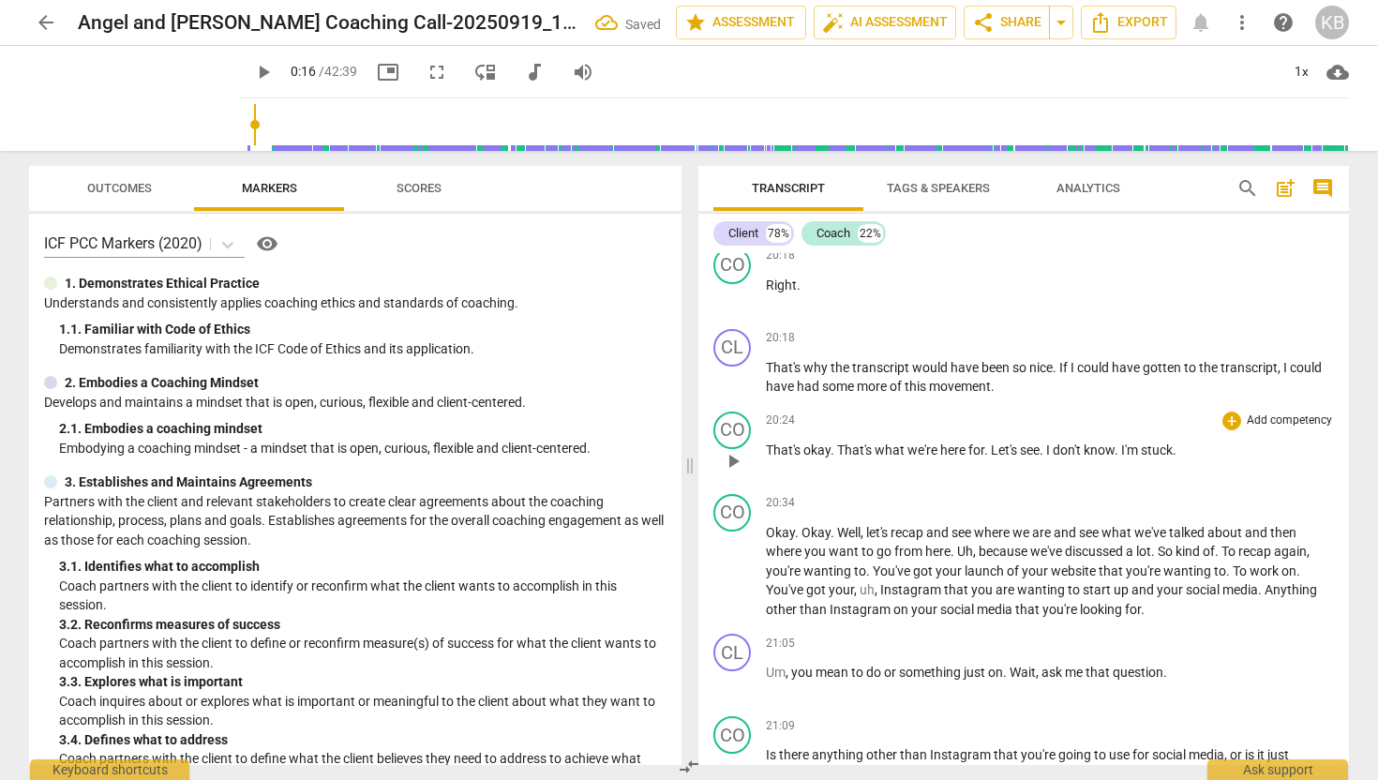
click at [994, 458] on span "Let's" at bounding box center [1005, 450] width 29 height 15
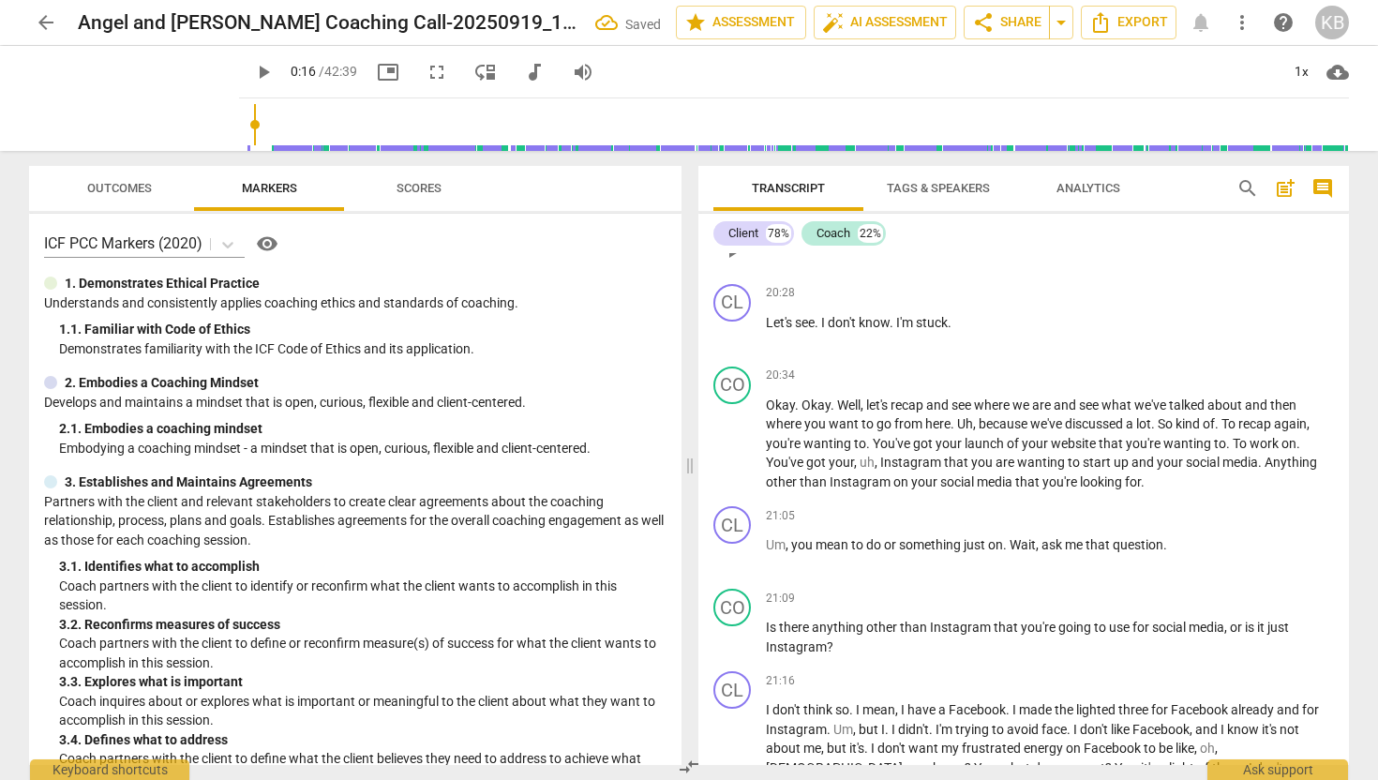
scroll to position [6401, 0]
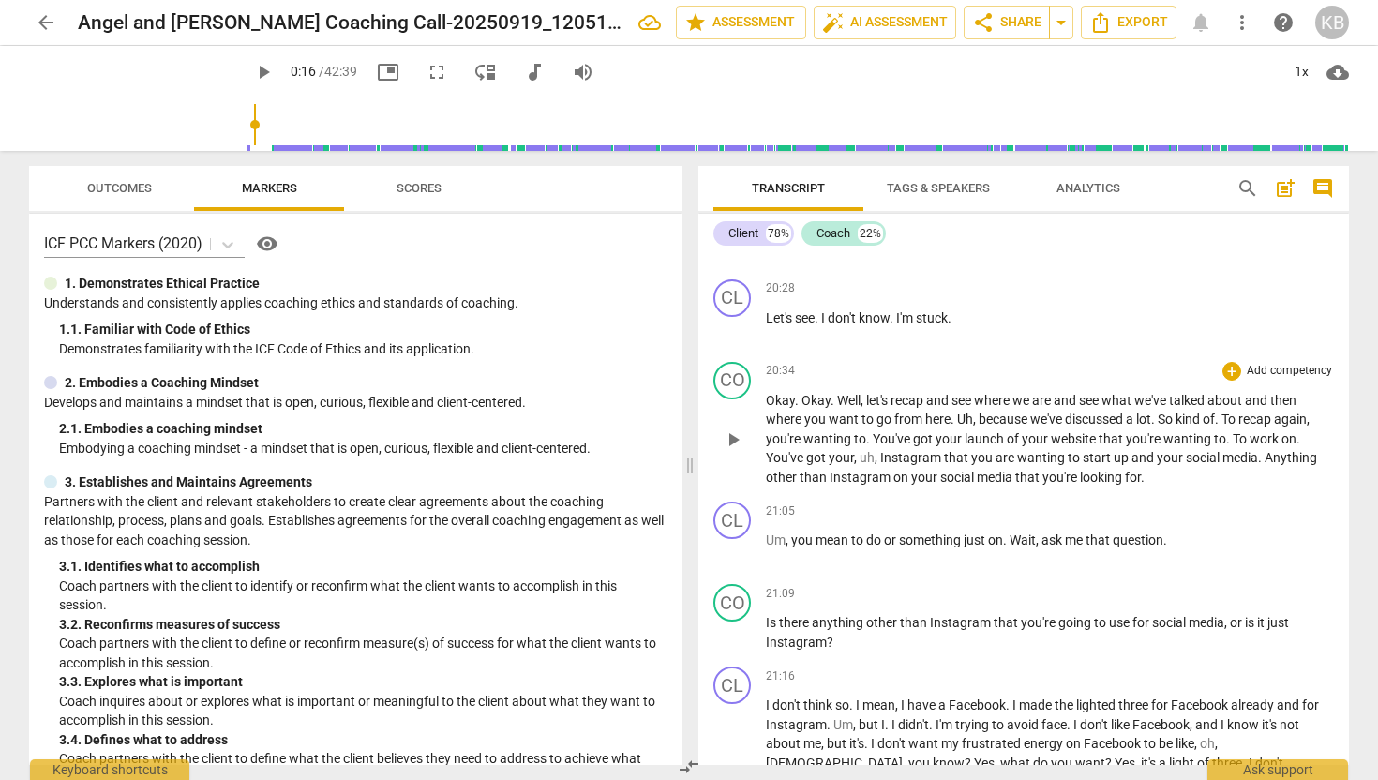
click at [1235, 427] on span "To" at bounding box center [1230, 419] width 17 height 15
click at [868, 446] on span "." at bounding box center [869, 438] width 7 height 15
click at [1252, 446] on span "To" at bounding box center [1246, 438] width 17 height 15
click at [1043, 446] on span "your" at bounding box center [1041, 438] width 29 height 15
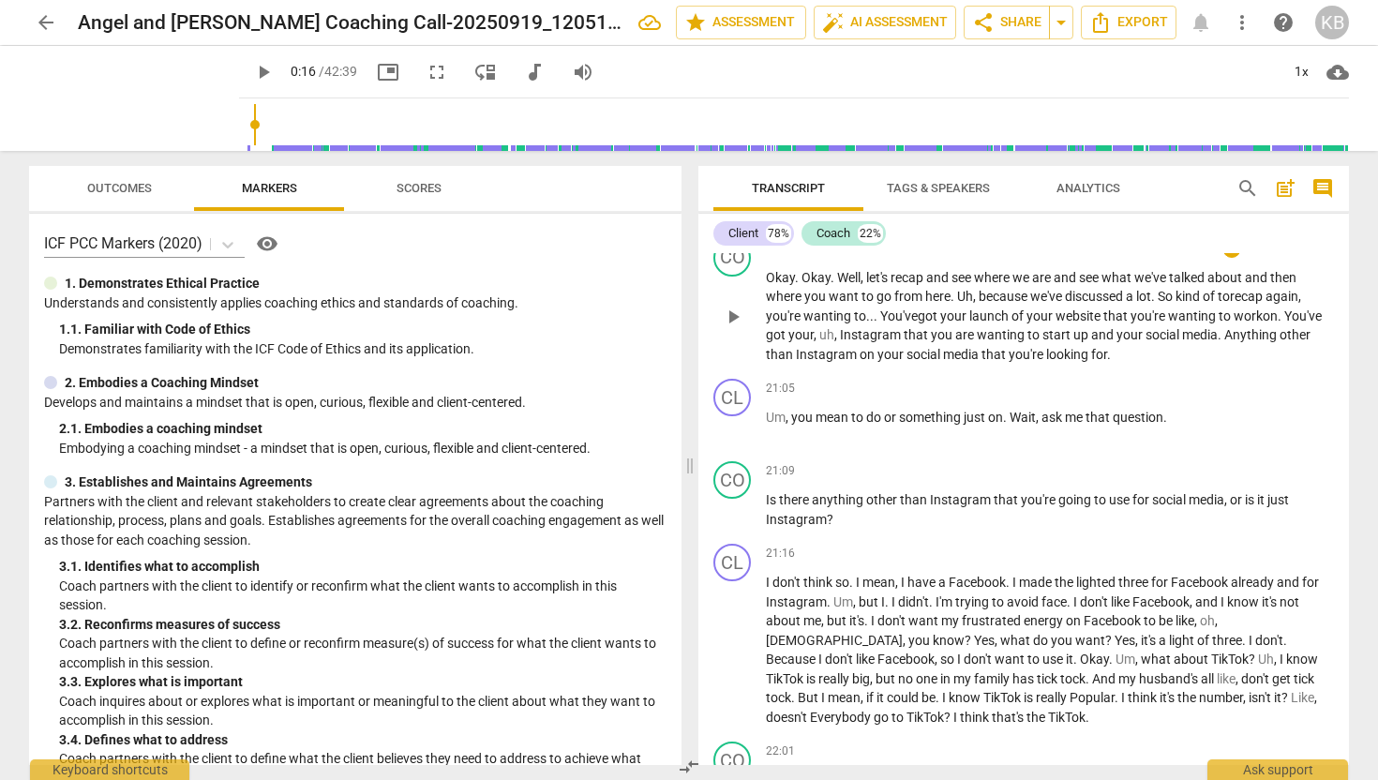
scroll to position [6525, 0]
click at [1166, 424] on span "." at bounding box center [1166, 416] width 4 height 15
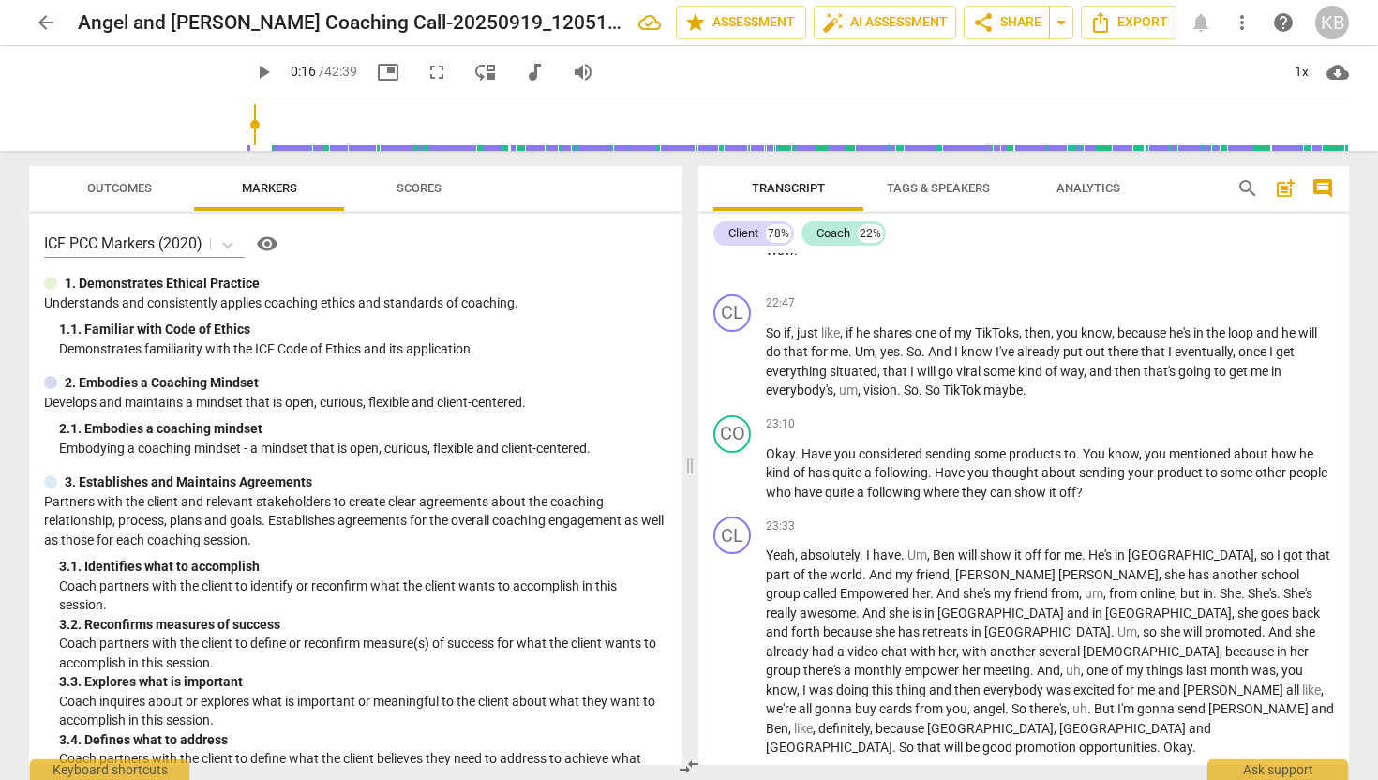
scroll to position [7280, 0]
click at [1082, 459] on span "." at bounding box center [1079, 451] width 7 height 15
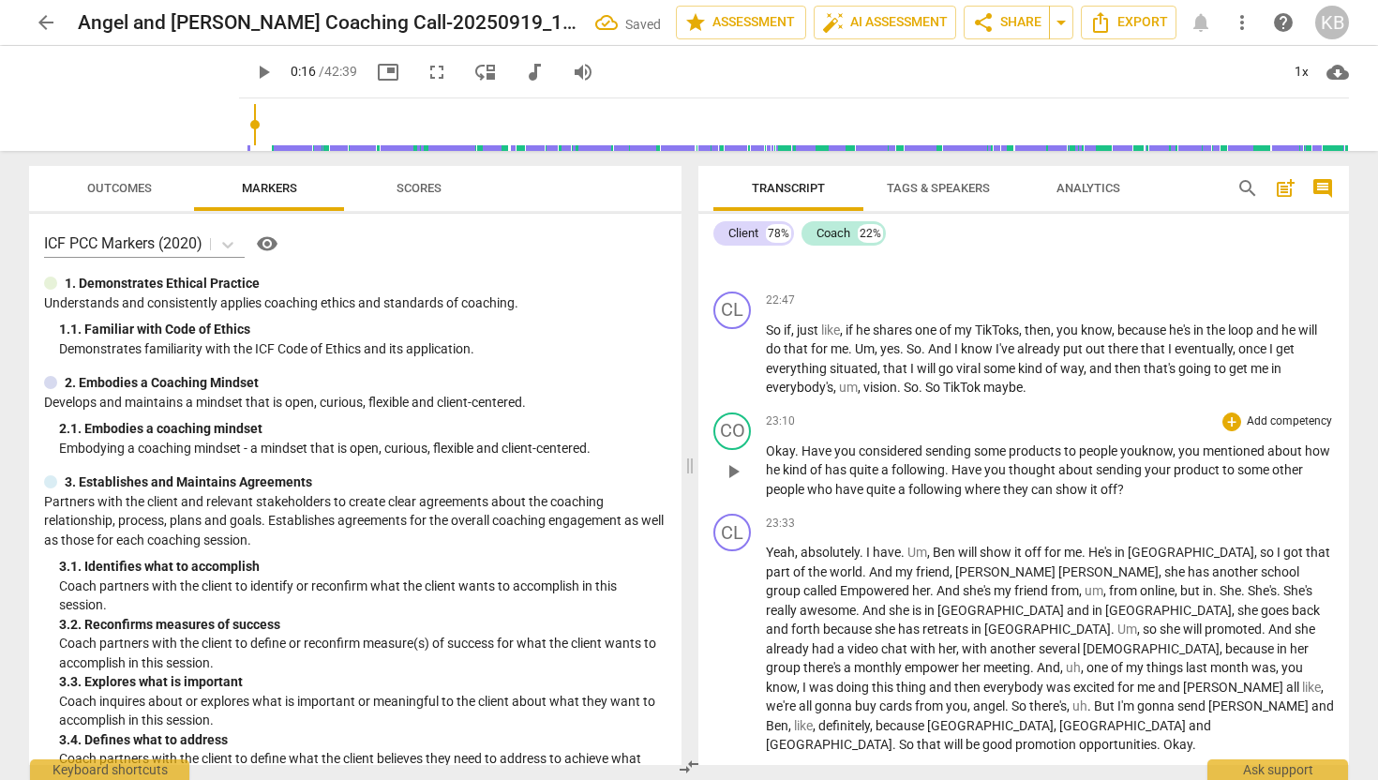
click at [1186, 459] on span "you" at bounding box center [1191, 451] width 24 height 15
click at [783, 477] on span "he" at bounding box center [774, 469] width 17 height 15
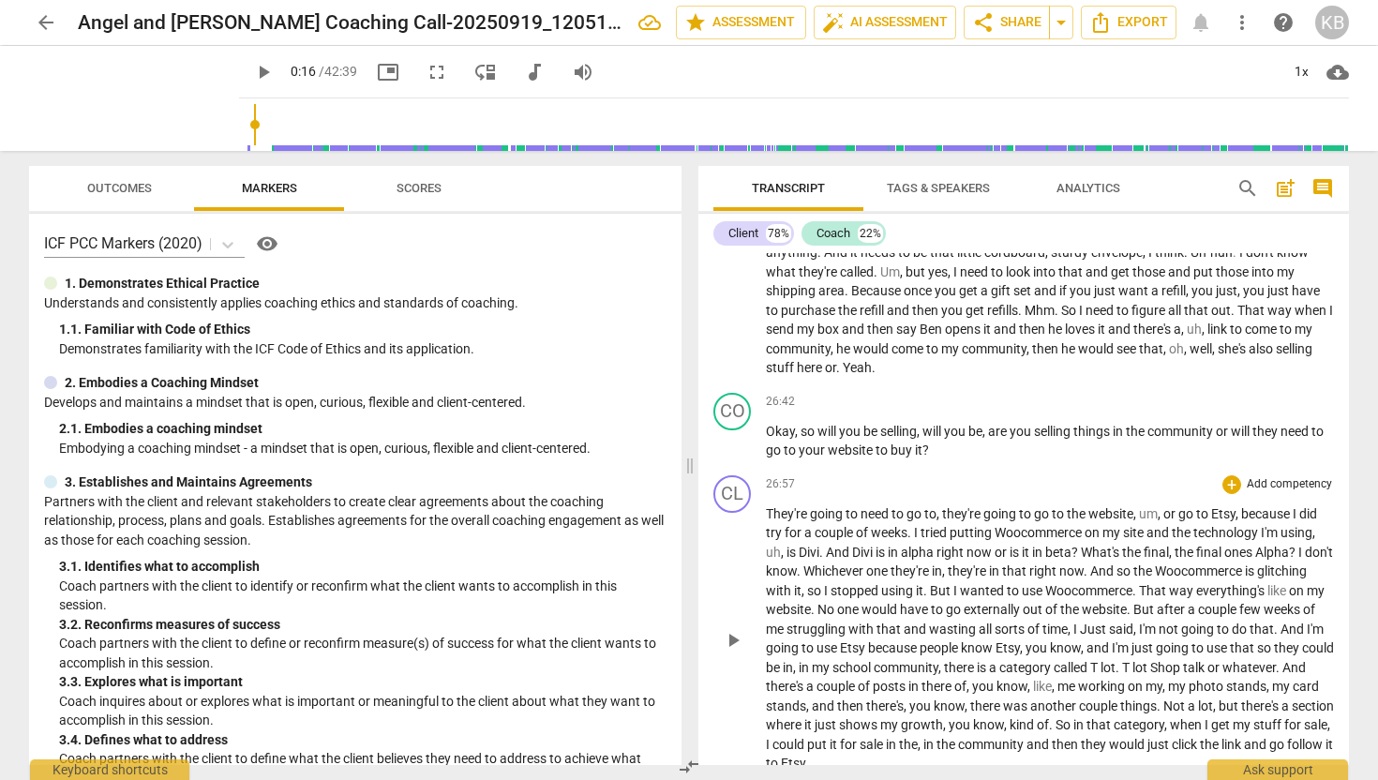
scroll to position [8223, 0]
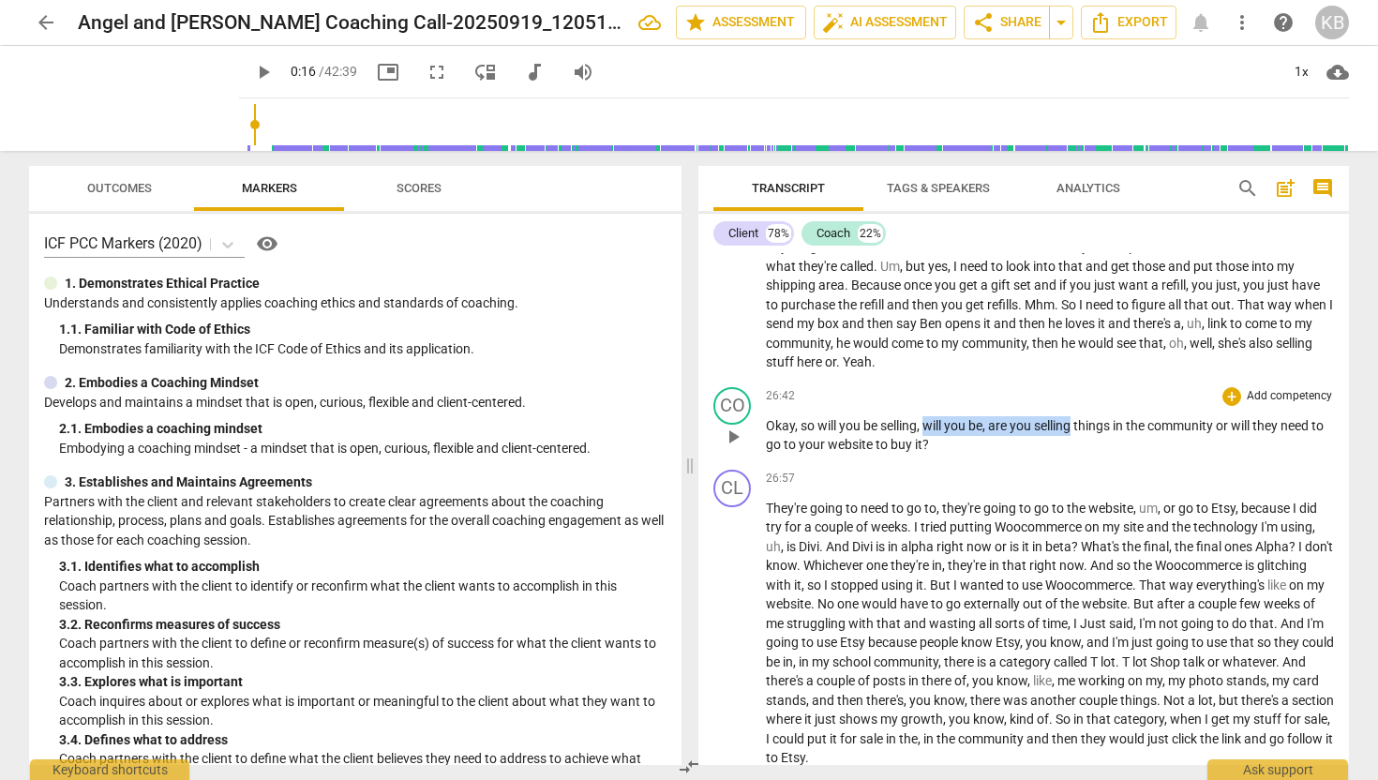
drag, startPoint x: 1077, startPoint y: 505, endPoint x: 929, endPoint y: 507, distance: 148.2
click at [929, 455] on p "Okay , so will you be selling , will you be , are you selling things in the com…" at bounding box center [1050, 435] width 568 height 38
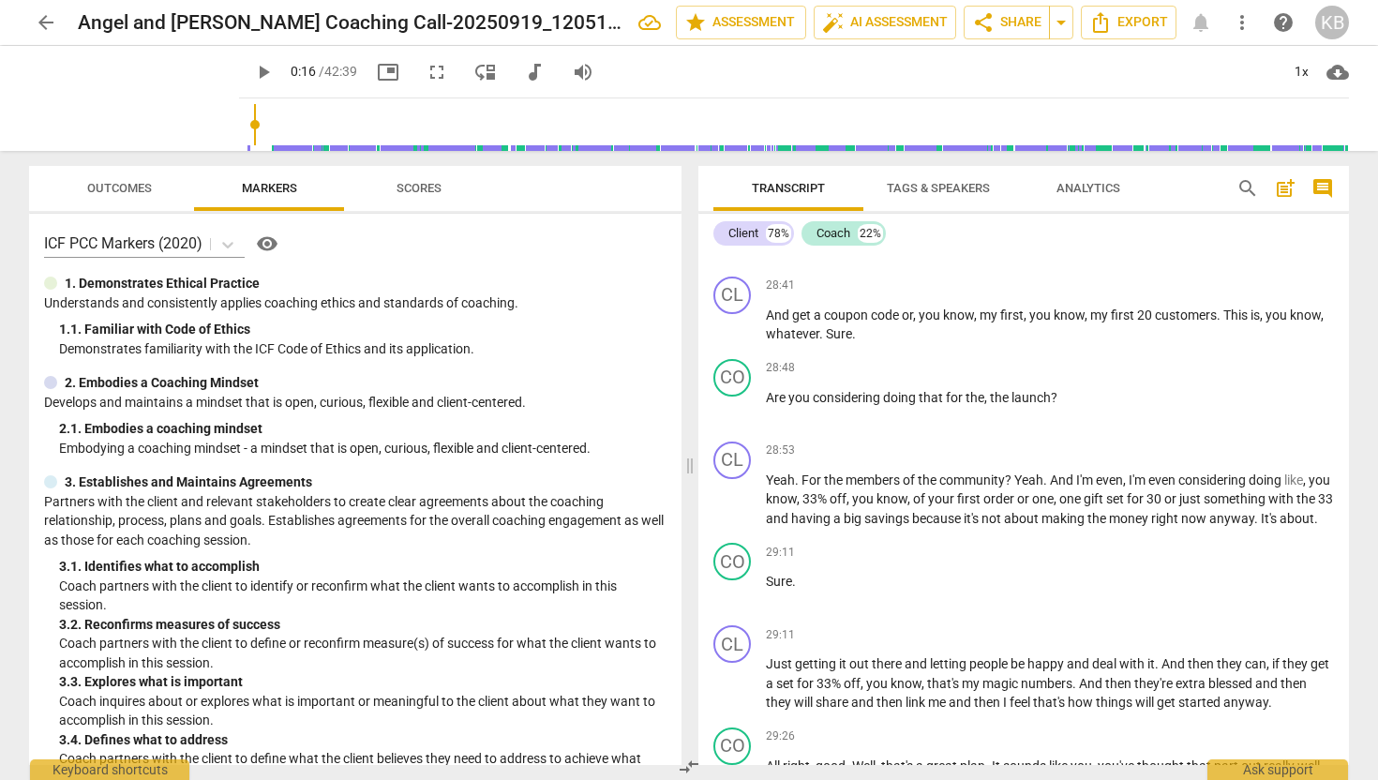
scroll to position [8822, 0]
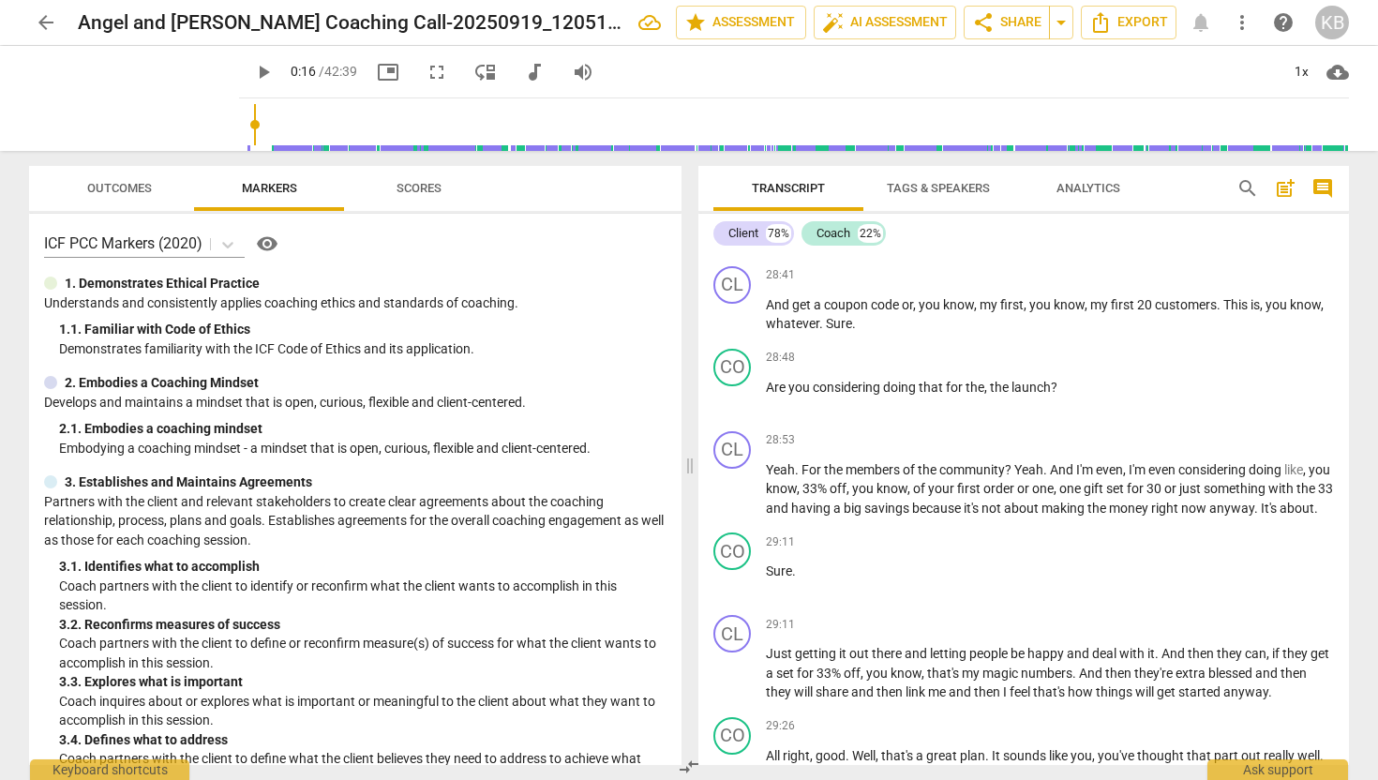
click at [938, 551] on div "29:11 + Add competency keyboard_arrow_right" at bounding box center [1050, 542] width 568 height 19
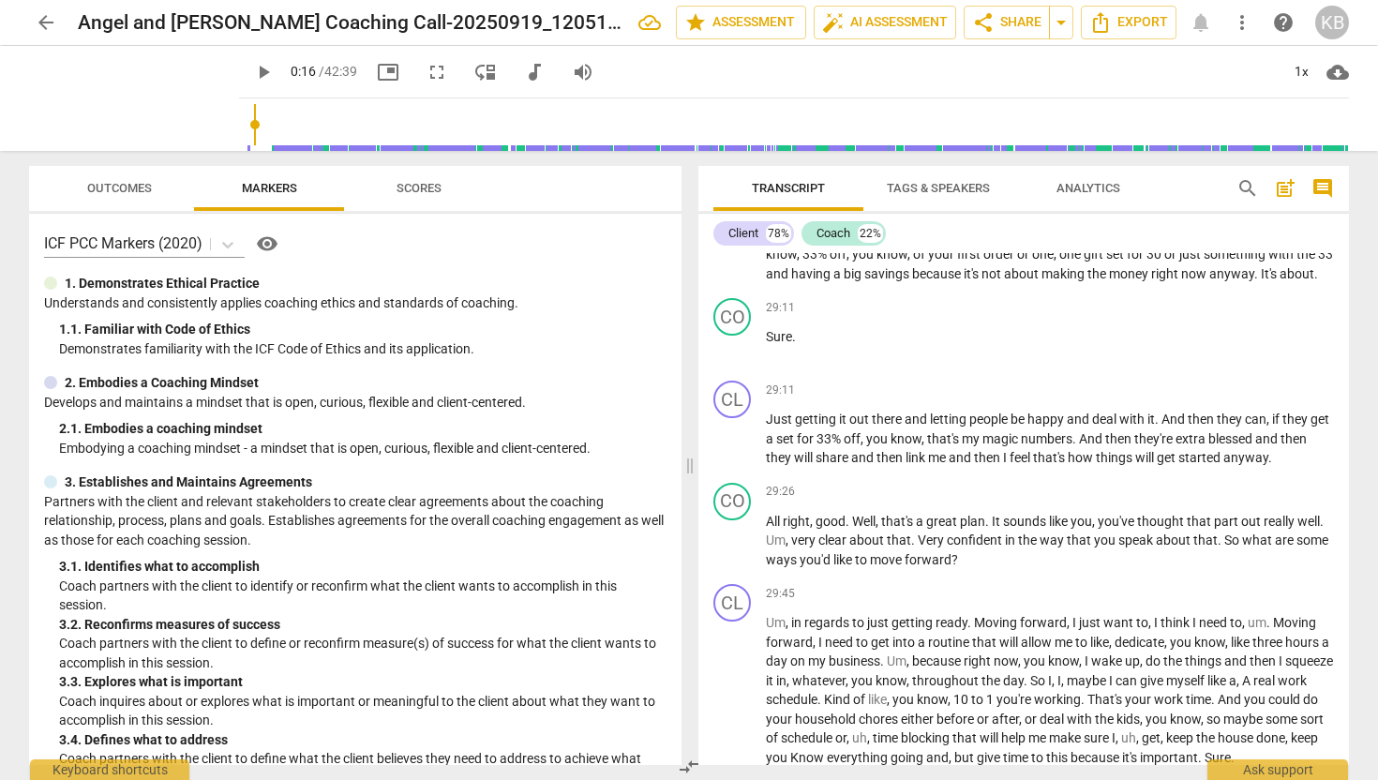
scroll to position [9061, 0]
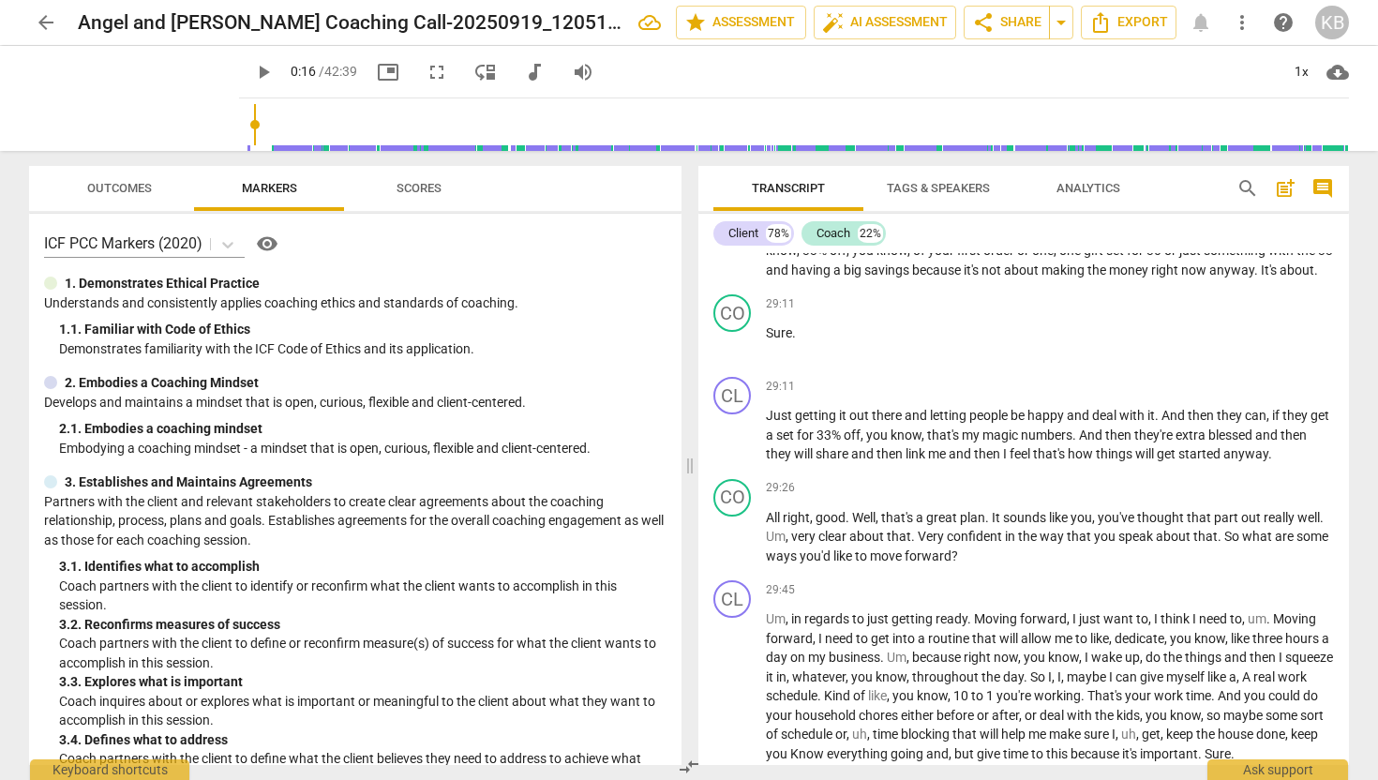
click at [938, 544] on span "Very" at bounding box center [932, 536] width 29 height 15
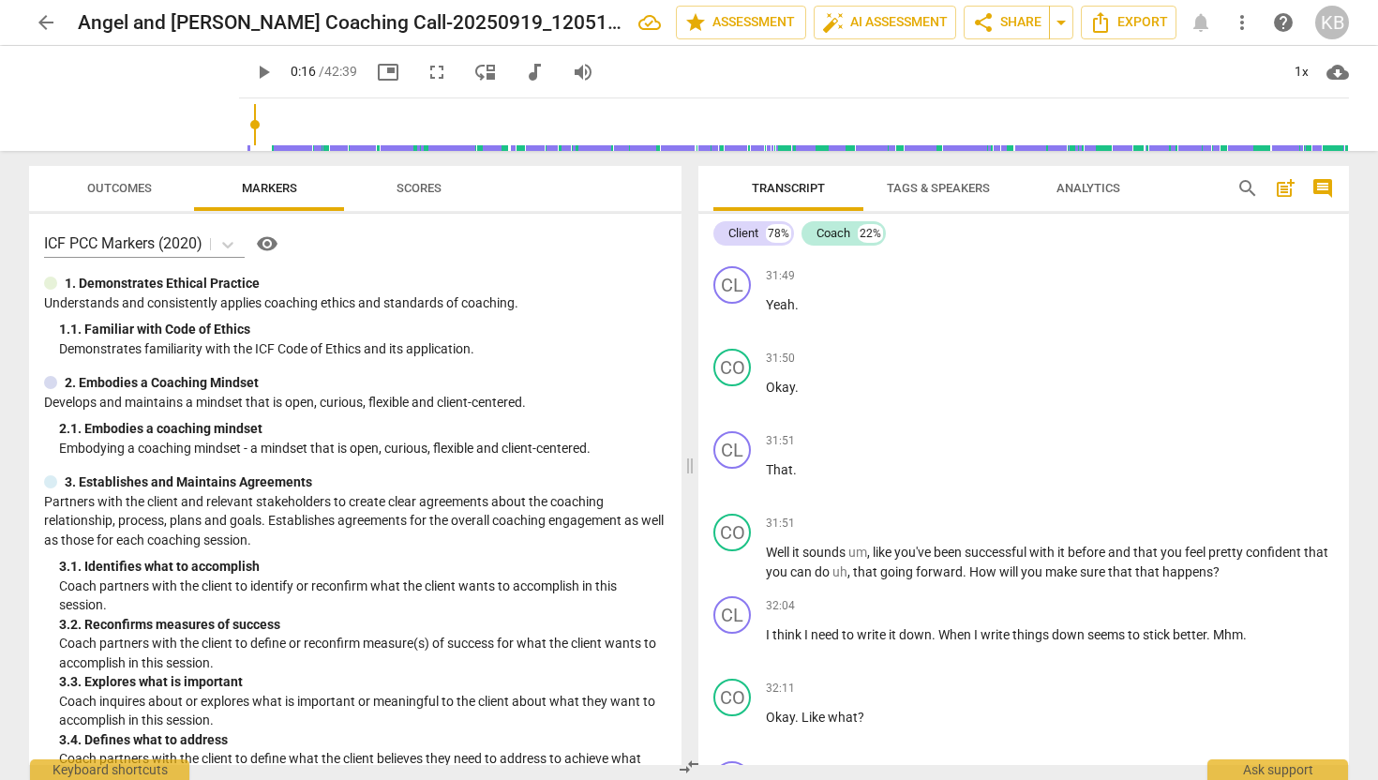
scroll to position [9933, 0]
click at [832, 482] on p "That ." at bounding box center [1050, 472] width 568 height 20
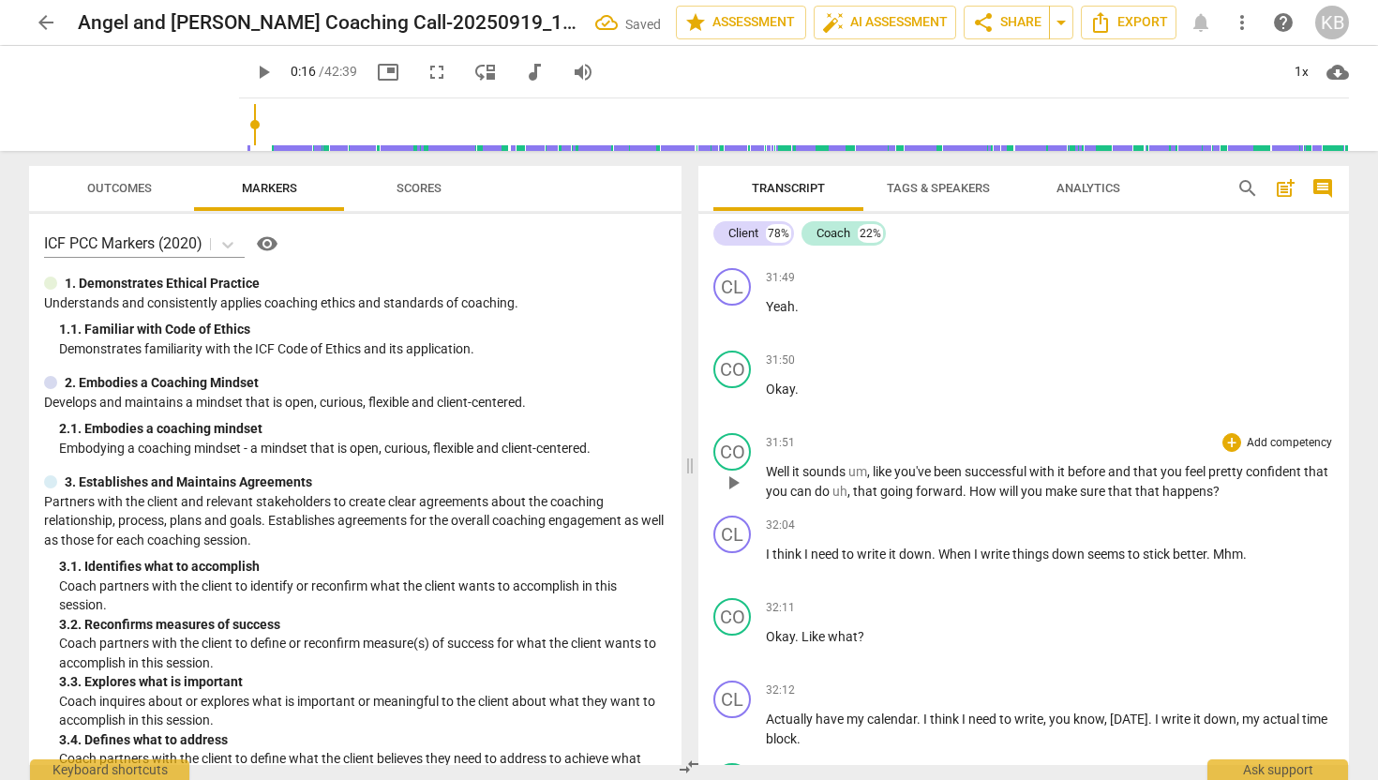
click at [768, 479] on span "Well" at bounding box center [779, 471] width 26 height 15
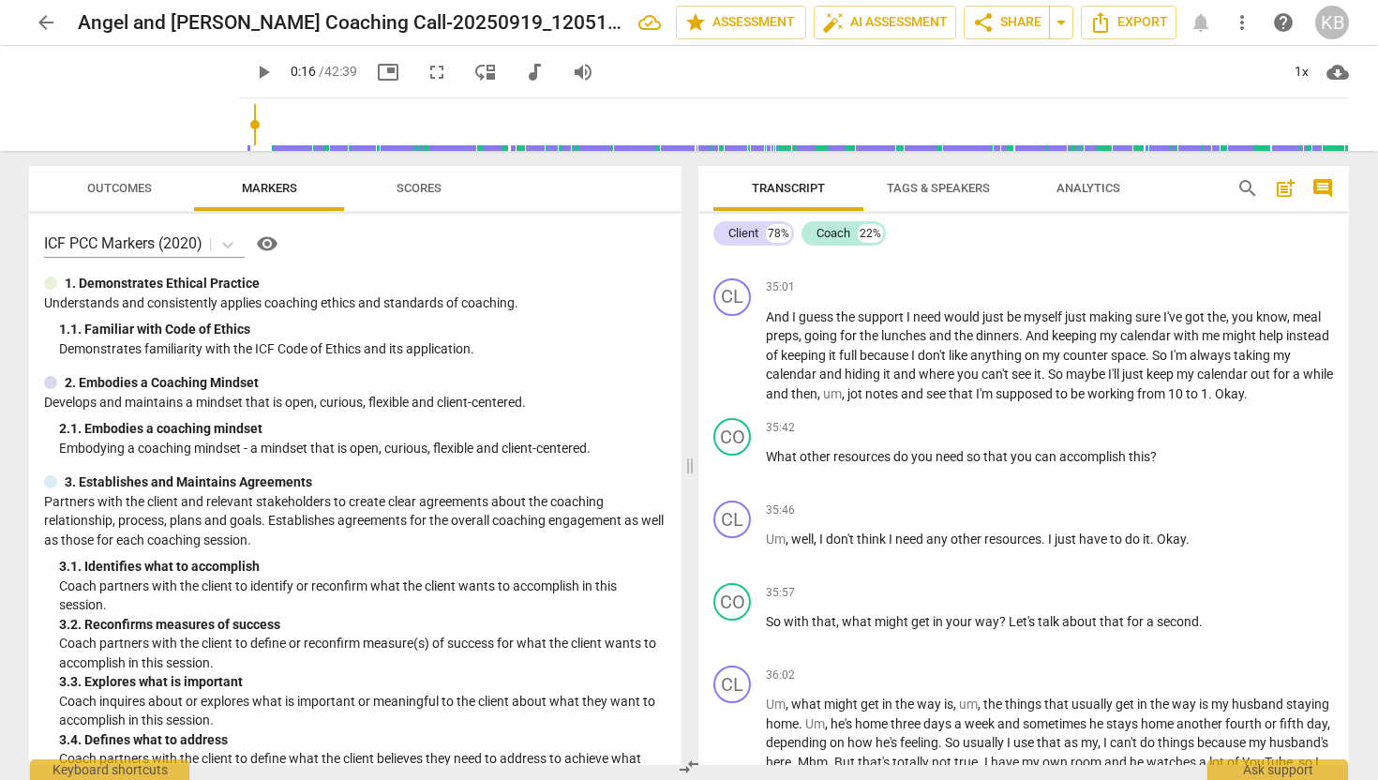
scroll to position [11334, 0]
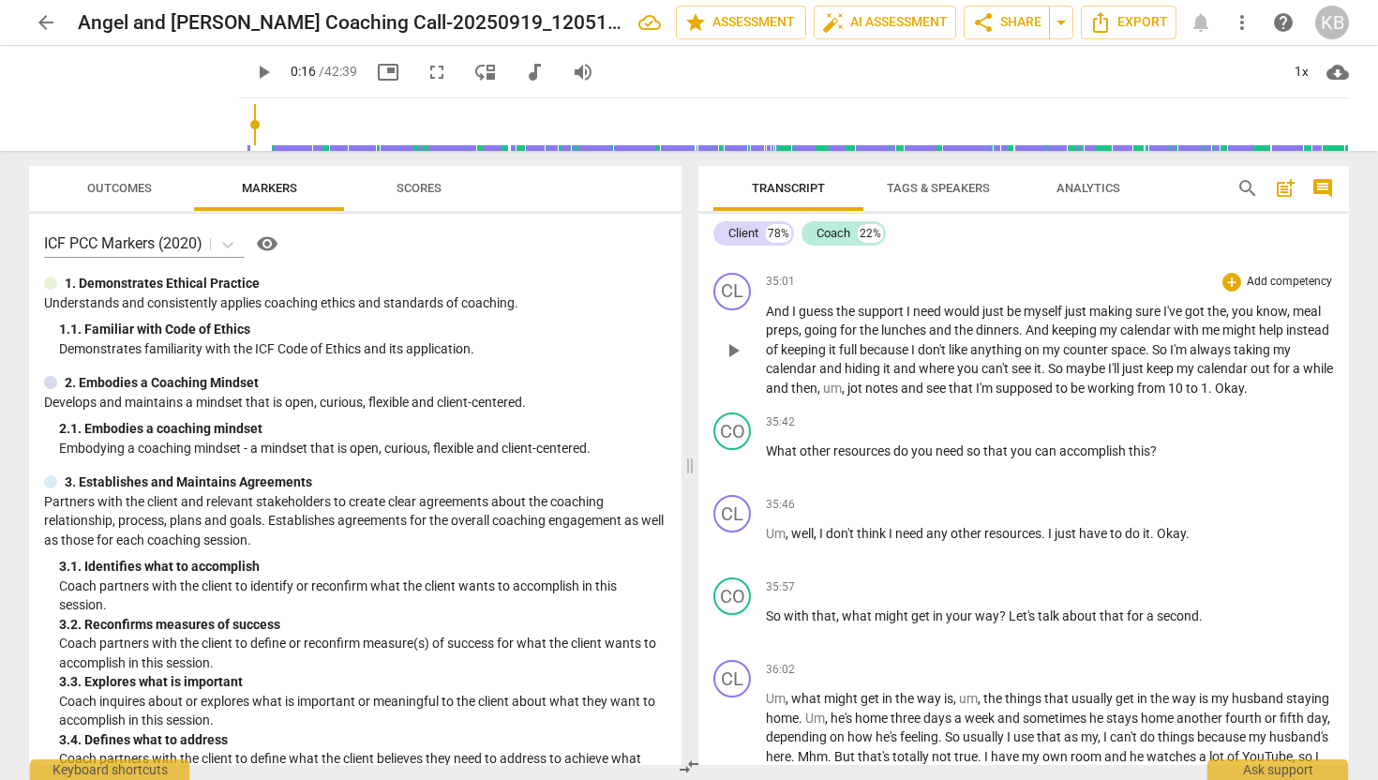
click at [1244, 396] on span "Okay" at bounding box center [1229, 388] width 29 height 15
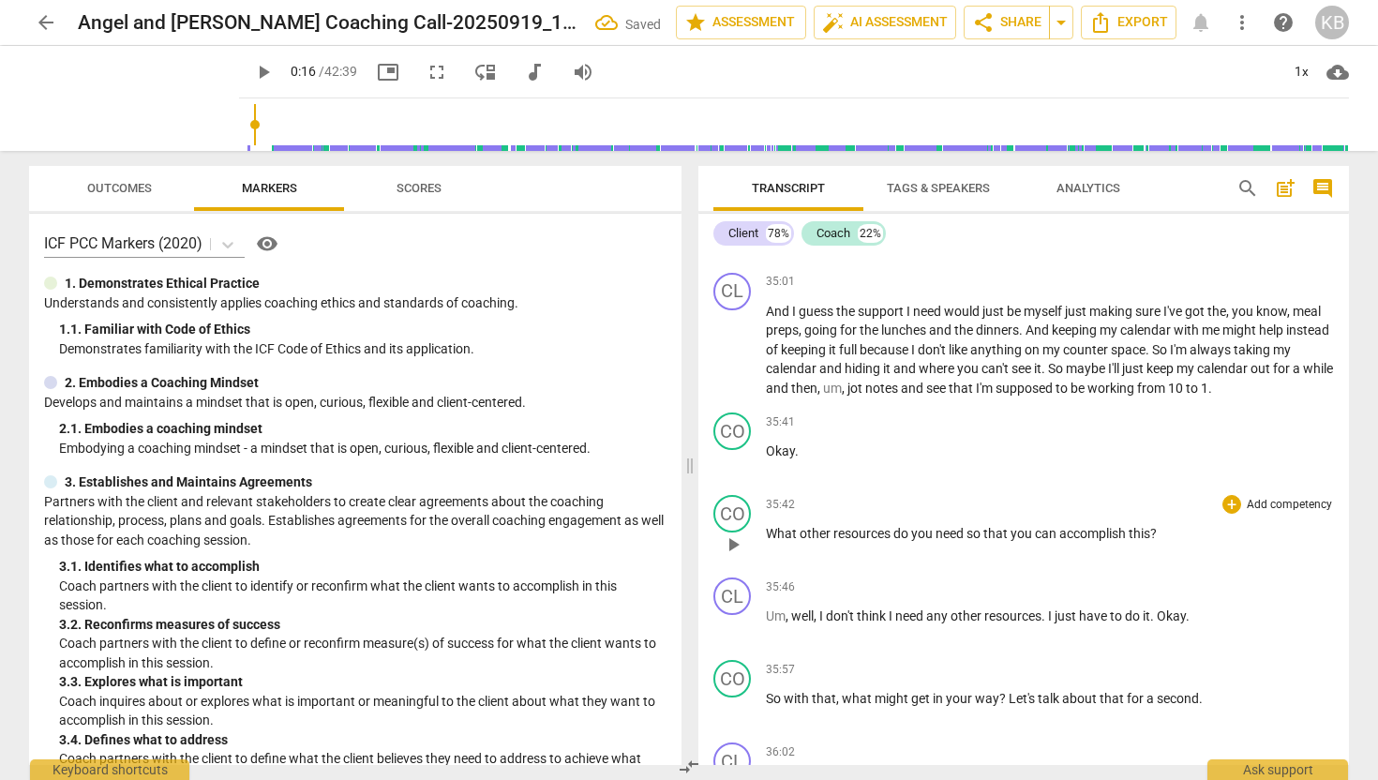
click at [769, 541] on span "What" at bounding box center [783, 533] width 34 height 15
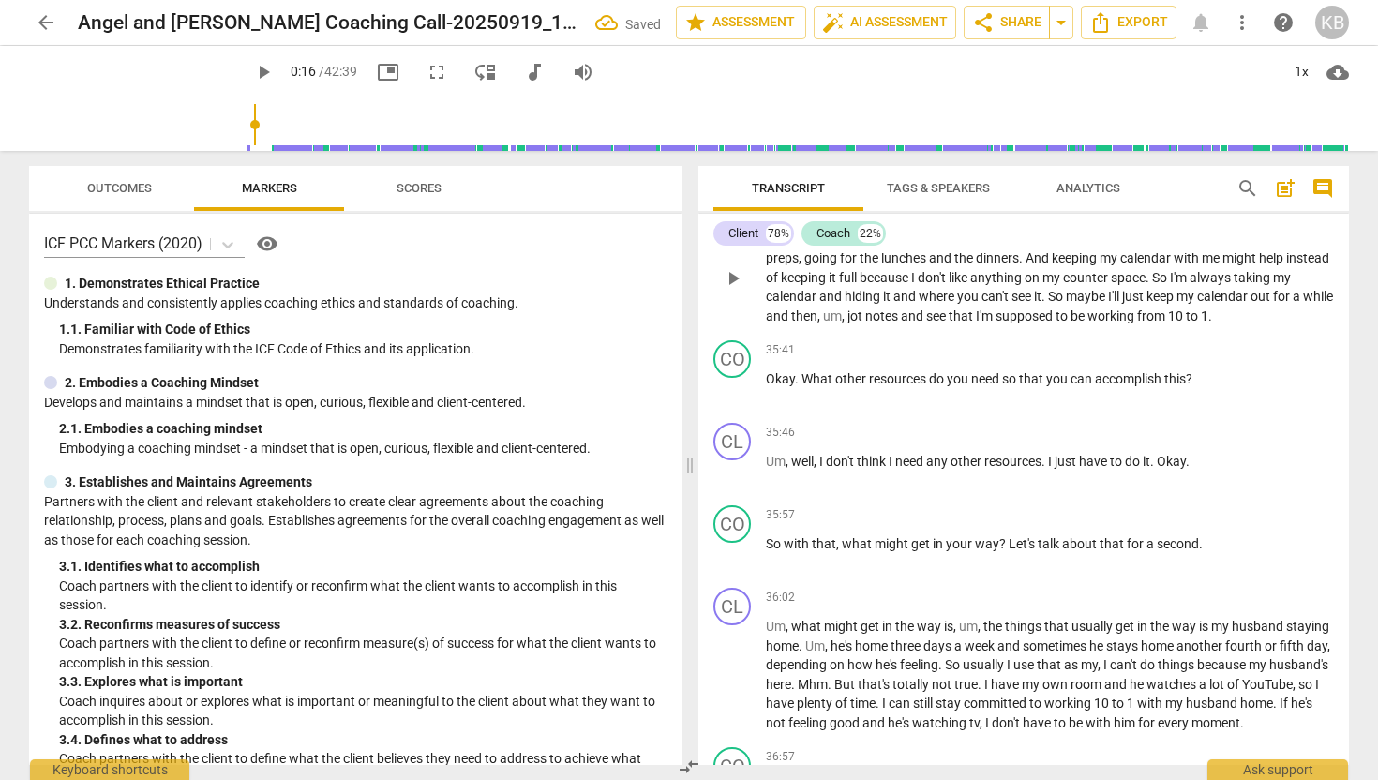
scroll to position [11405, 0]
click at [1163, 471] on span "Okay" at bounding box center [1171, 463] width 29 height 15
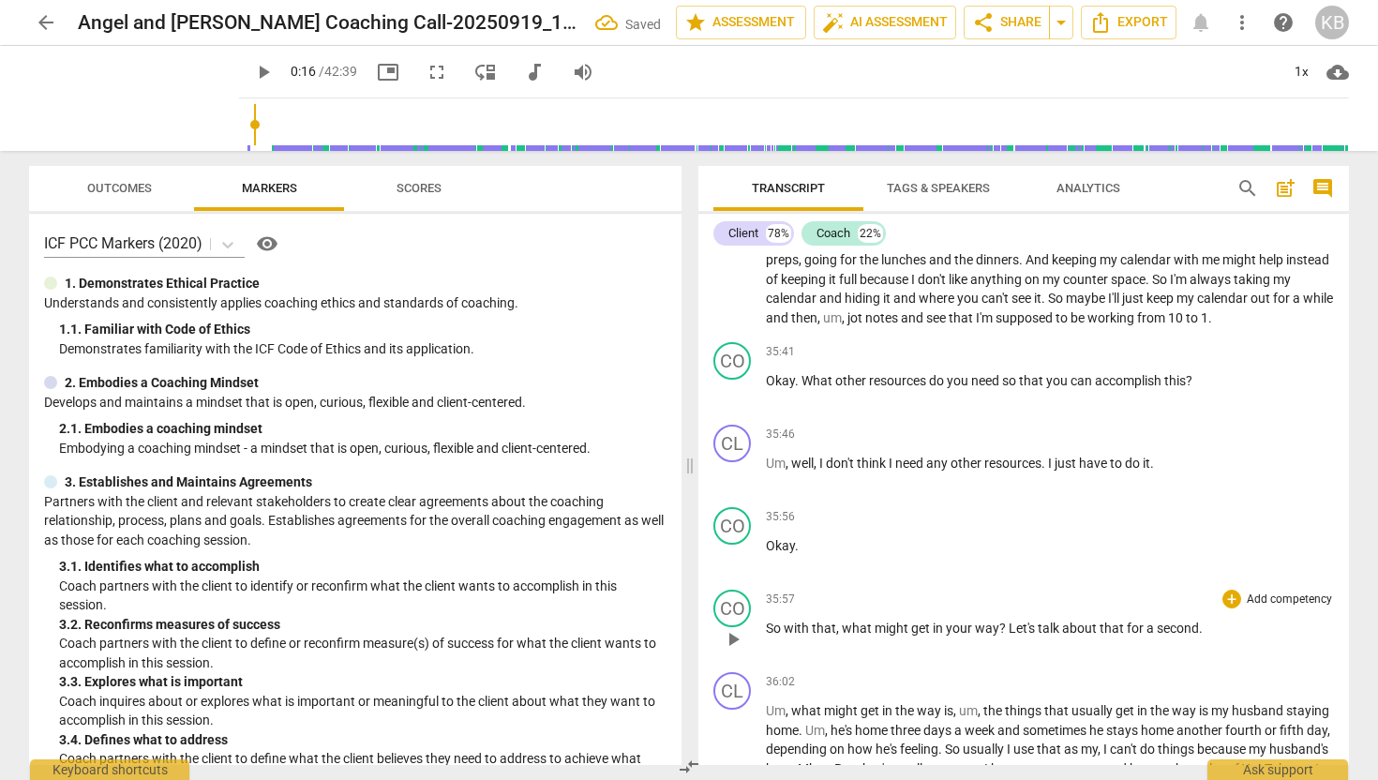
click at [768, 636] on span "So" at bounding box center [775, 628] width 18 height 15
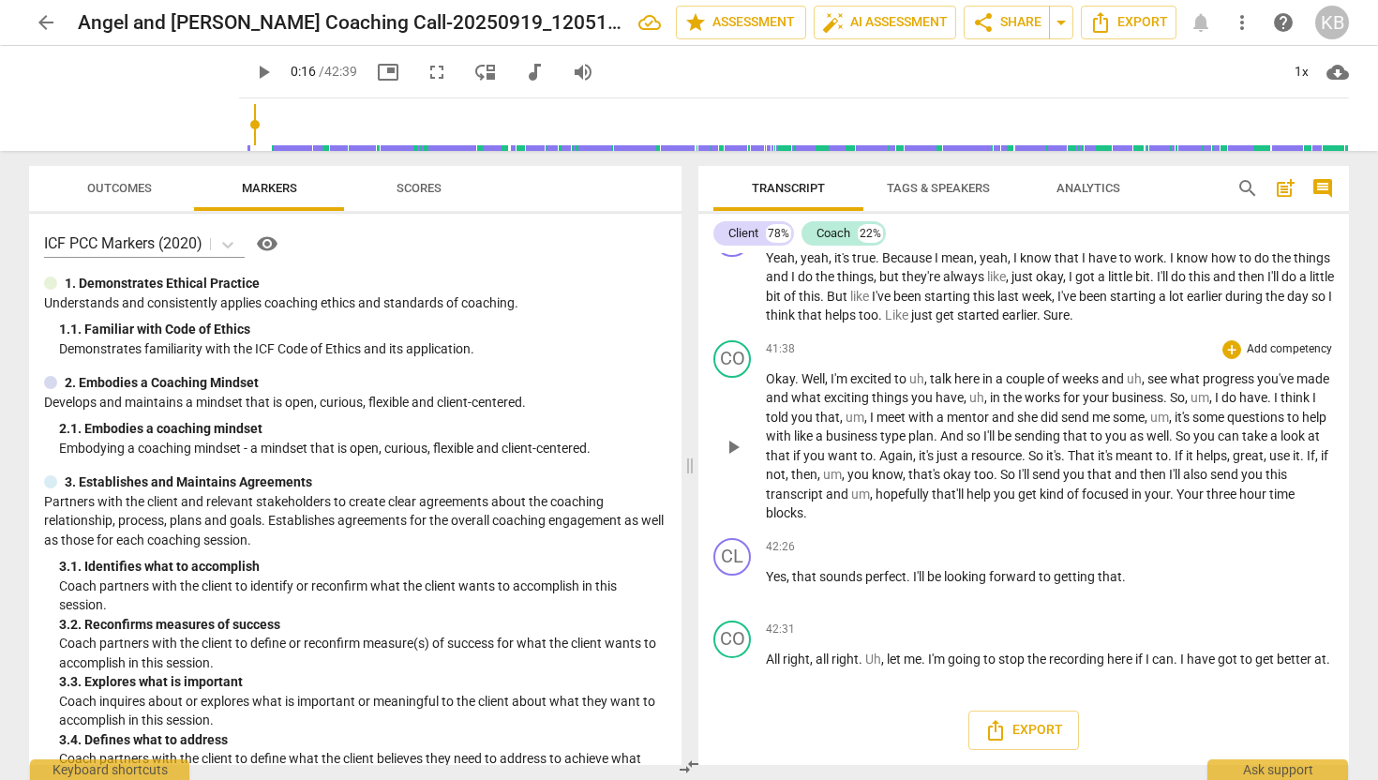
scroll to position [13526, 0]
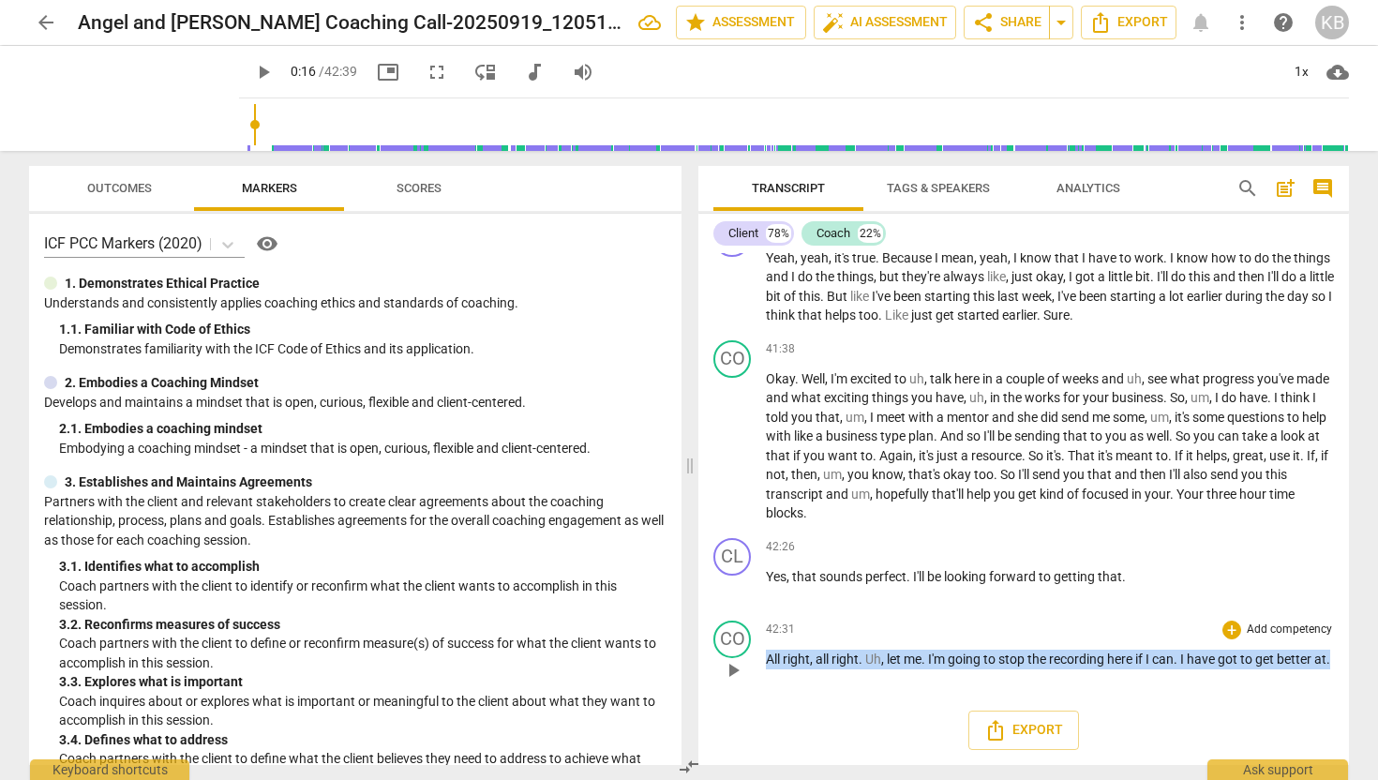
drag, startPoint x: 810, startPoint y: 681, endPoint x: 768, endPoint y: 656, distance: 48.7
click at [768, 656] on p "All right , all right . Uh , let me . I'm going to stop the recording here if I…" at bounding box center [1050, 660] width 568 height 20
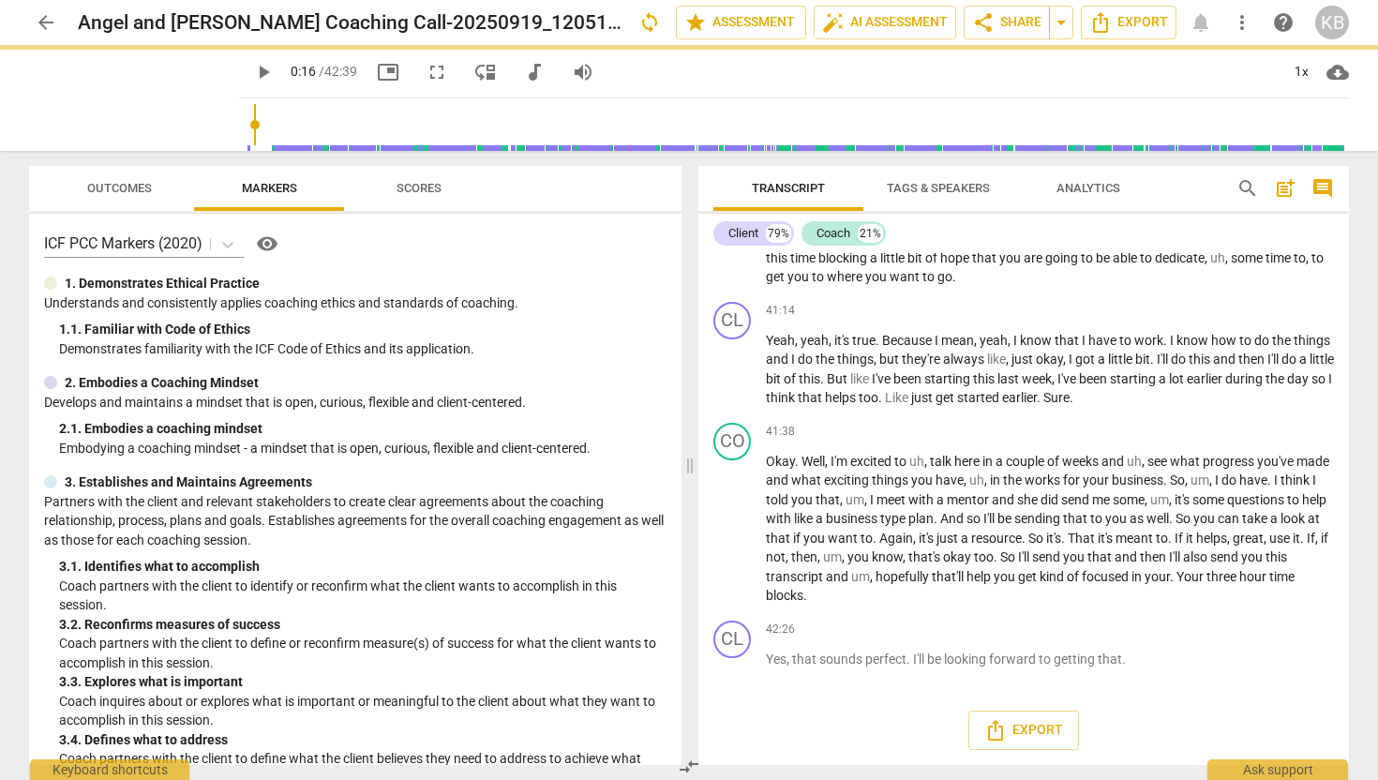
scroll to position [13443, 0]
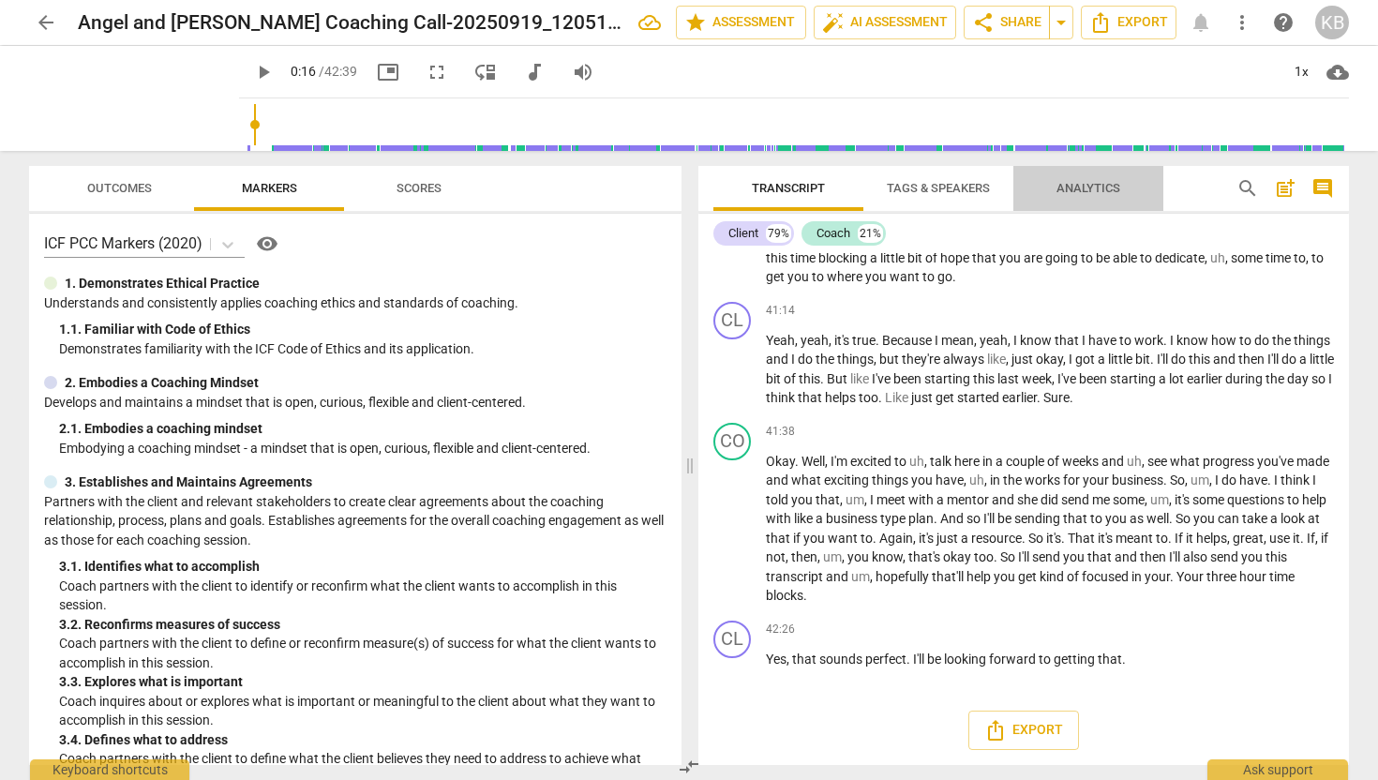
click at [1093, 188] on span "Analytics" at bounding box center [1089, 188] width 64 height 14
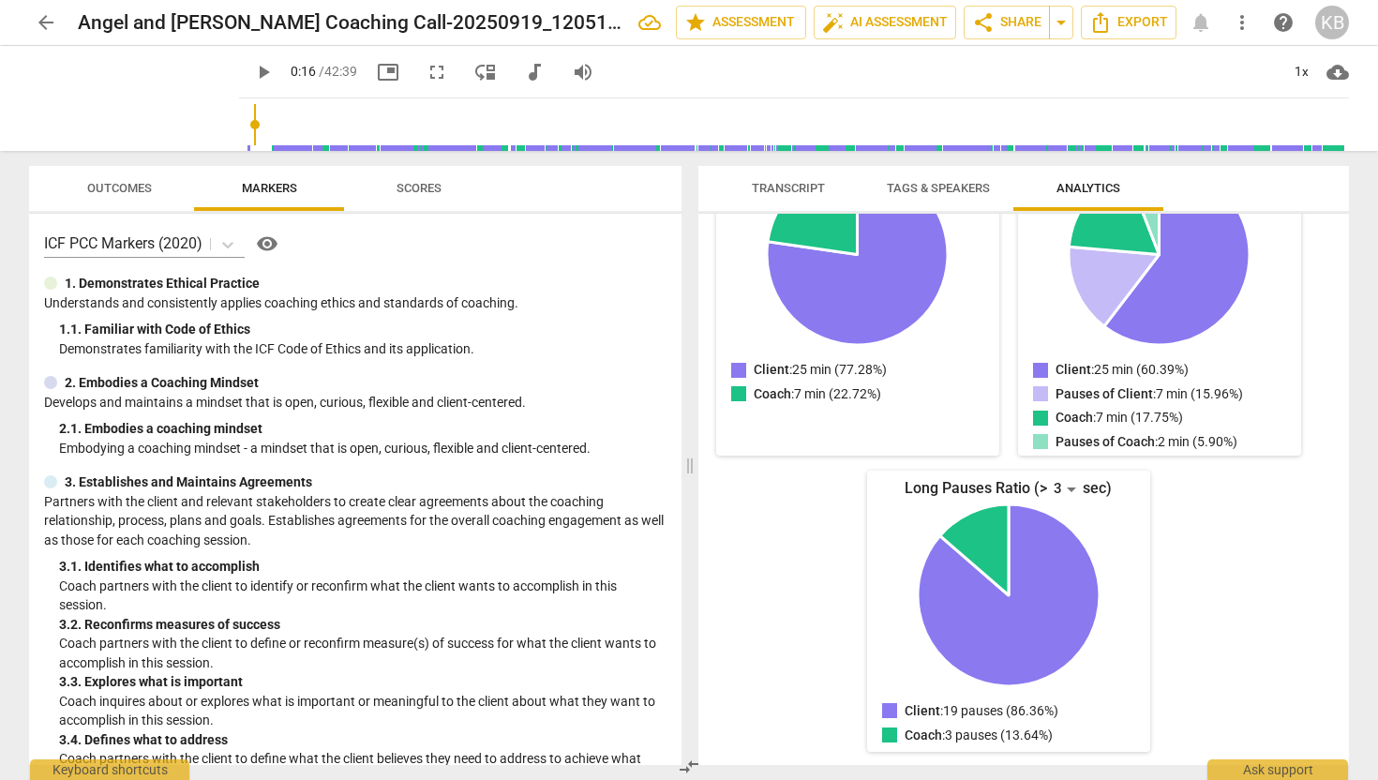
scroll to position [0, 0]
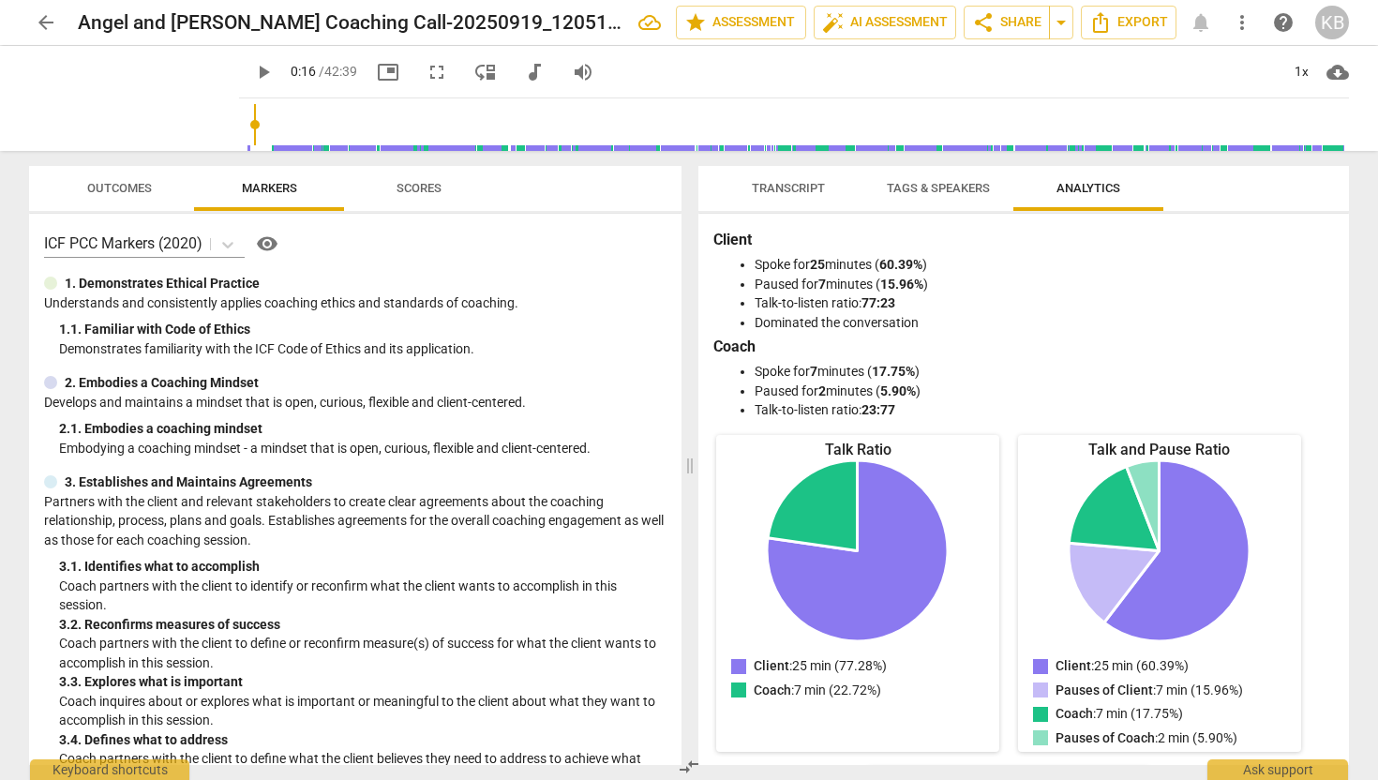
click at [815, 188] on span "Transcript" at bounding box center [788, 188] width 73 height 14
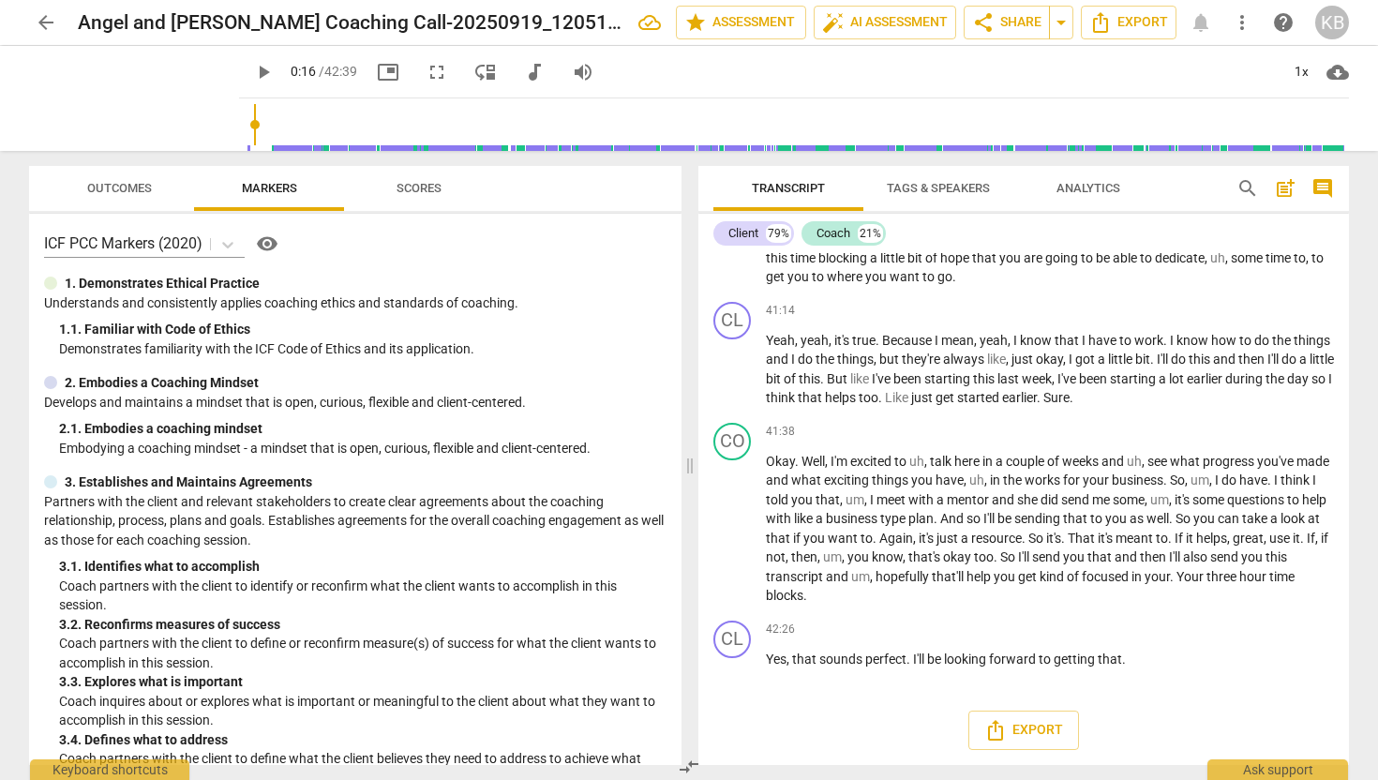
click at [436, 181] on span "Scores" at bounding box center [419, 188] width 45 height 14
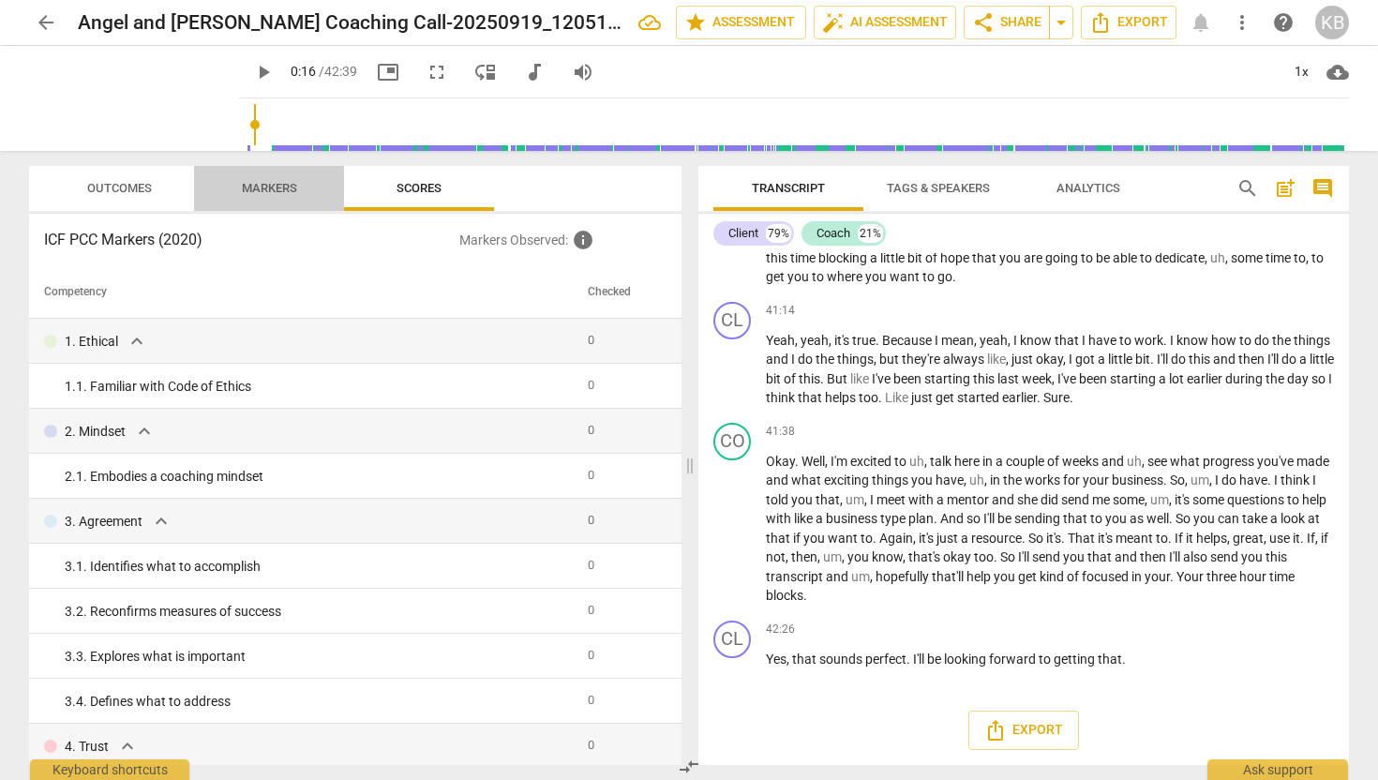
click at [287, 194] on span "Markers" at bounding box center [269, 188] width 55 height 14
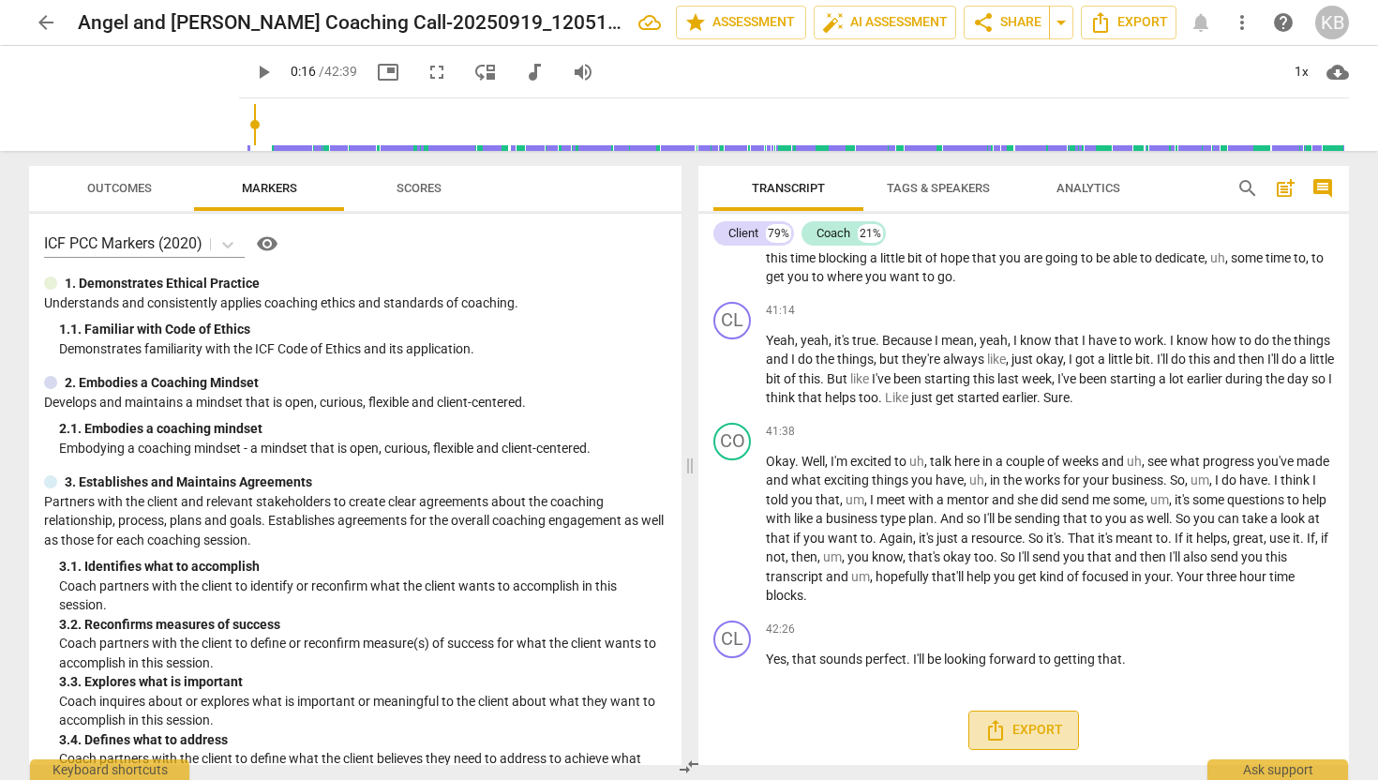
click at [1034, 731] on span "Export" at bounding box center [1024, 730] width 79 height 23
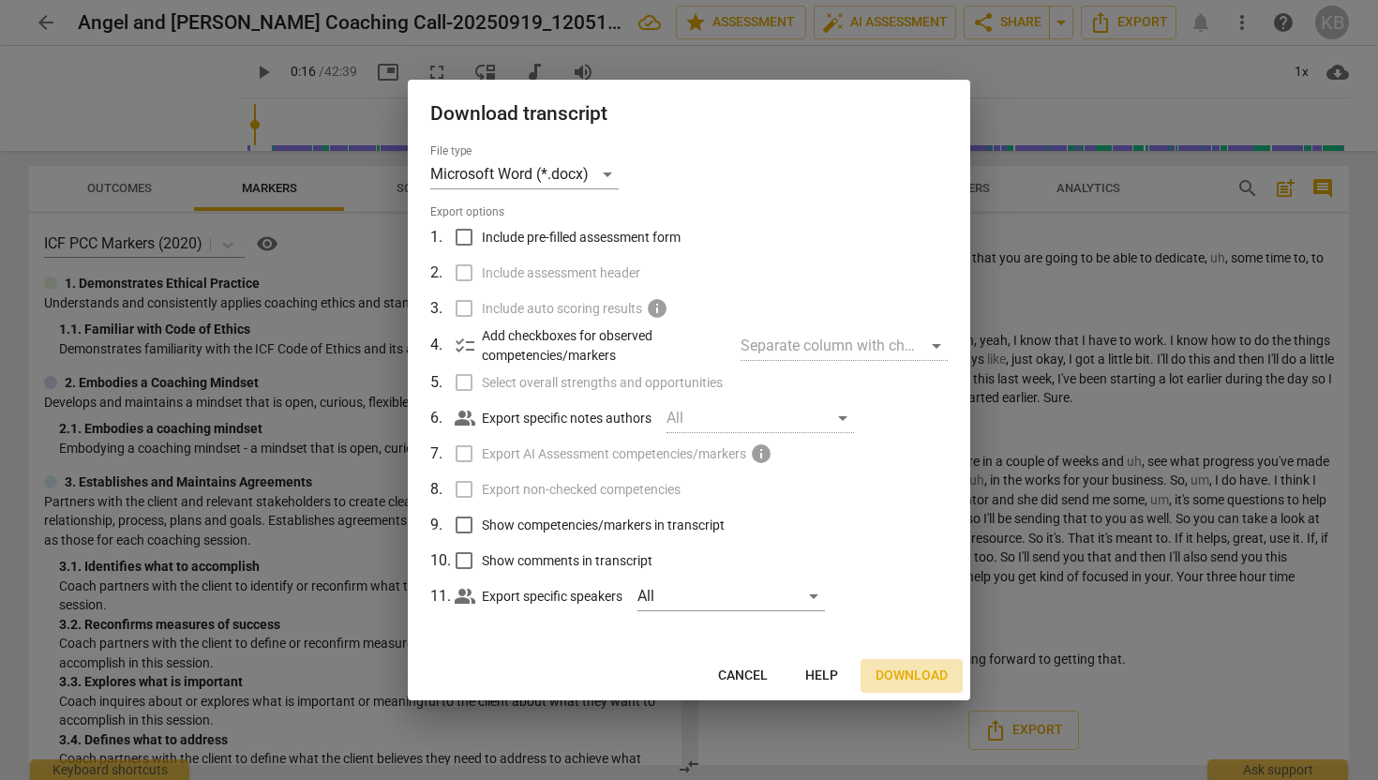
click at [924, 672] on span "Download" at bounding box center [912, 676] width 72 height 19
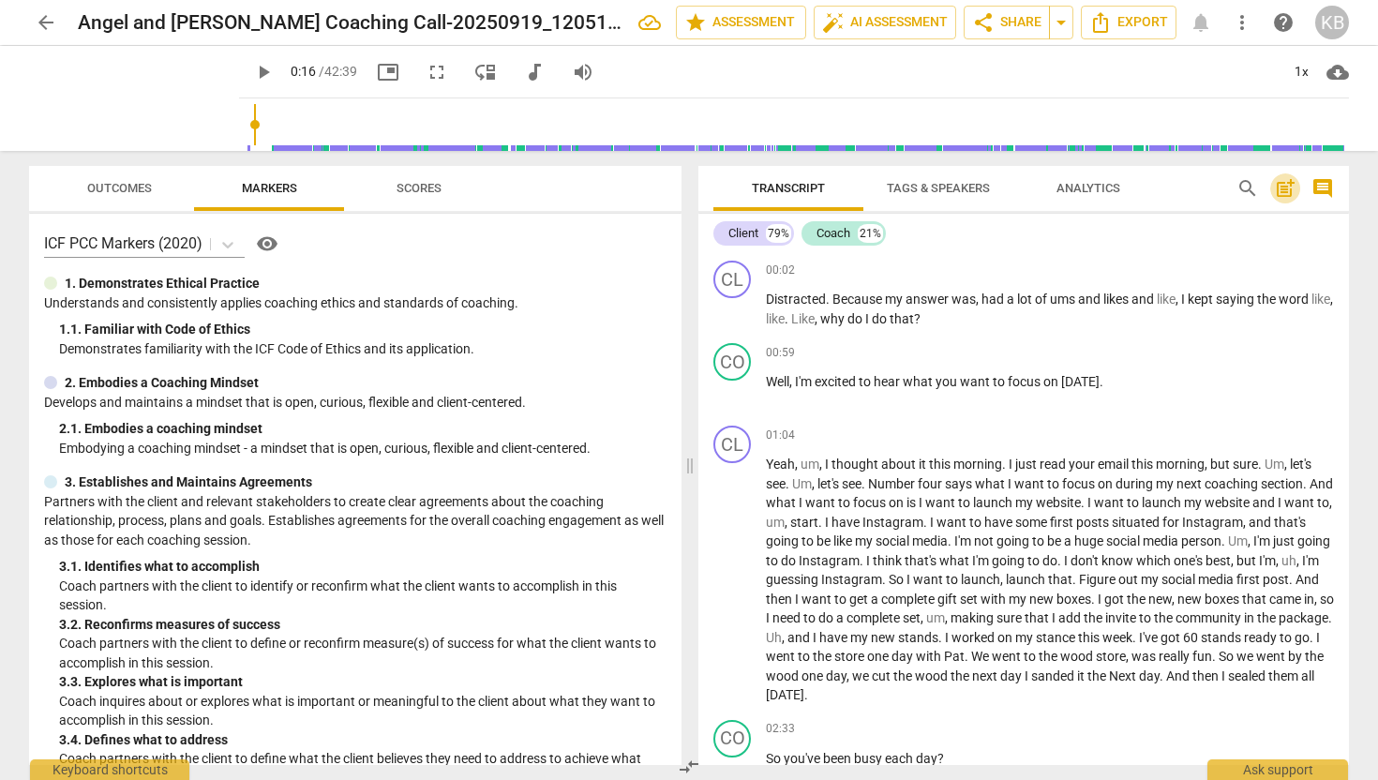
click at [1283, 188] on span "post_add" at bounding box center [1285, 188] width 23 height 23
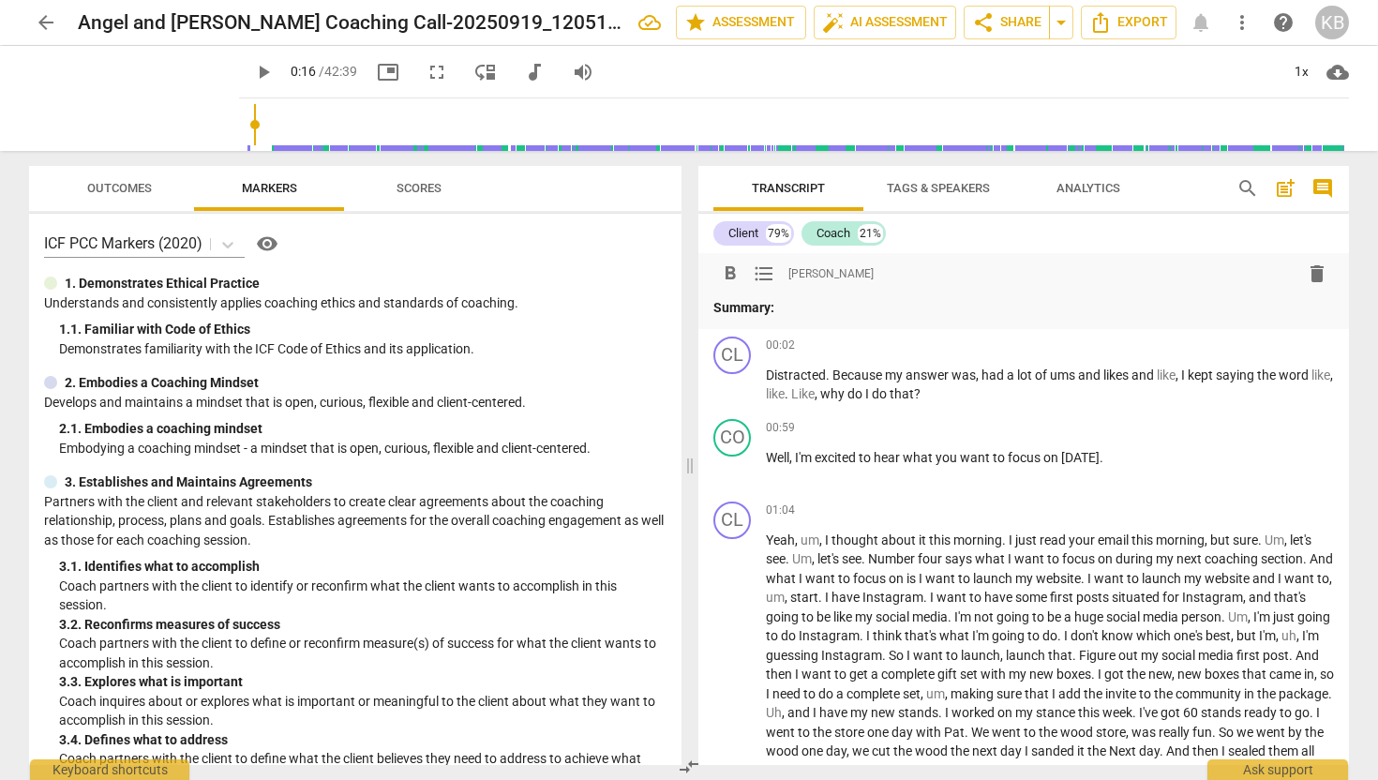
click at [1283, 188] on span "post_add" at bounding box center [1285, 188] width 23 height 23
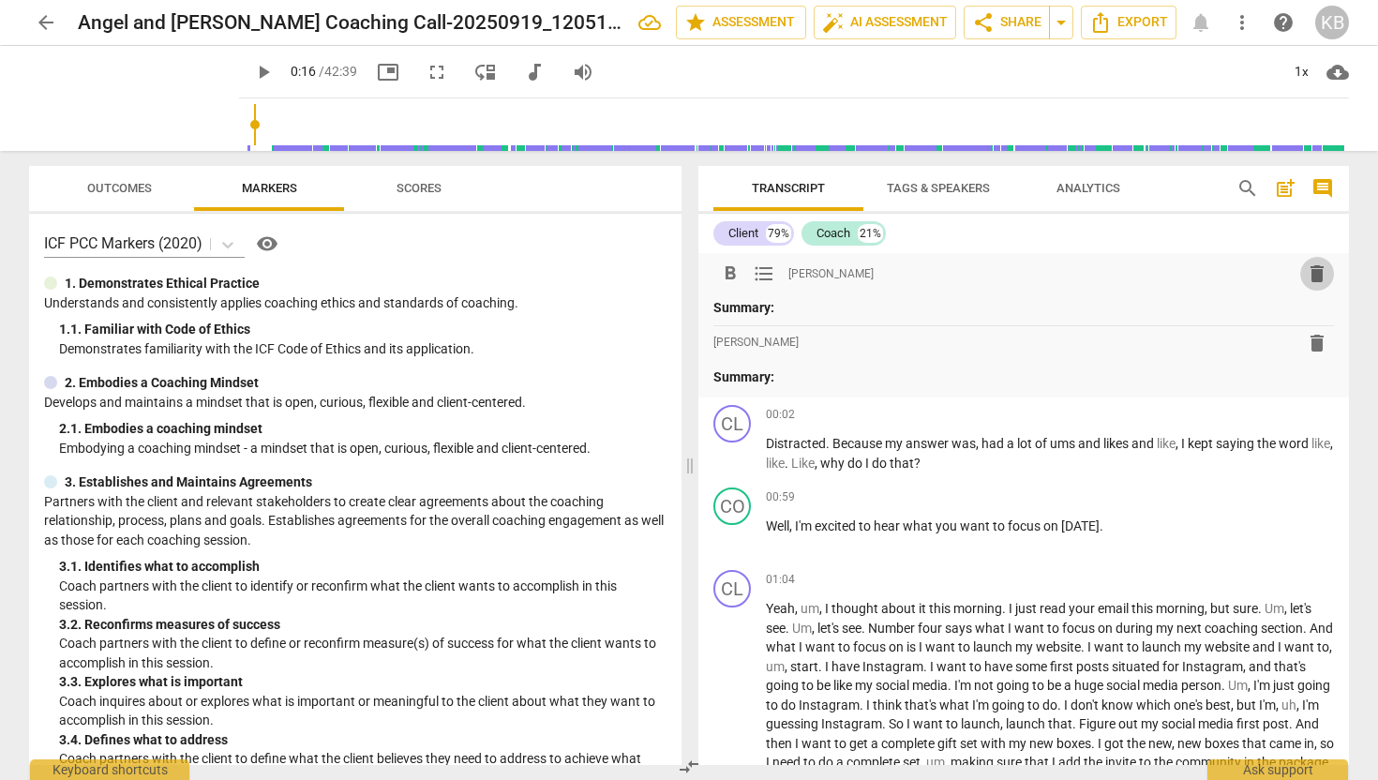
click at [1312, 278] on span "delete" at bounding box center [1317, 274] width 23 height 23
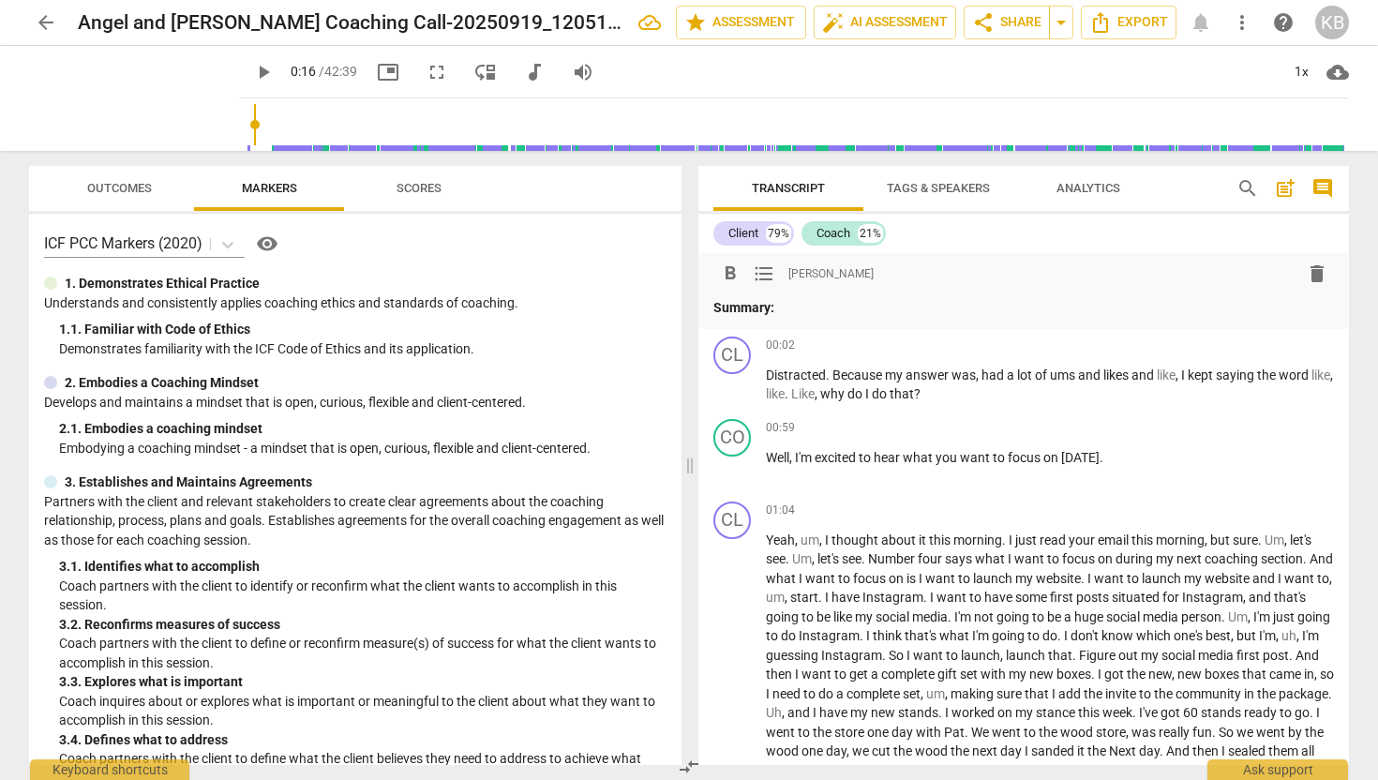
click at [1306, 277] on span "delete" at bounding box center [1317, 274] width 23 height 23
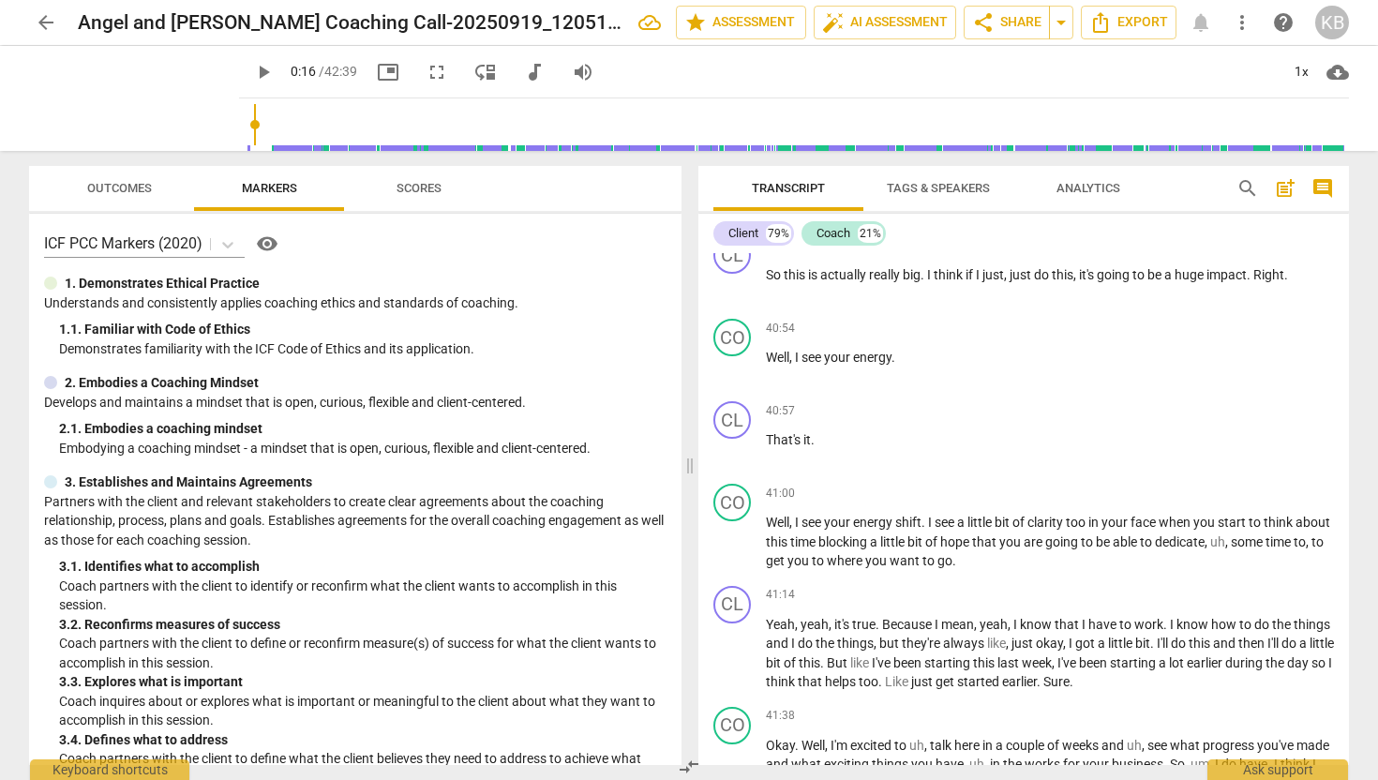
scroll to position [13443, 0]
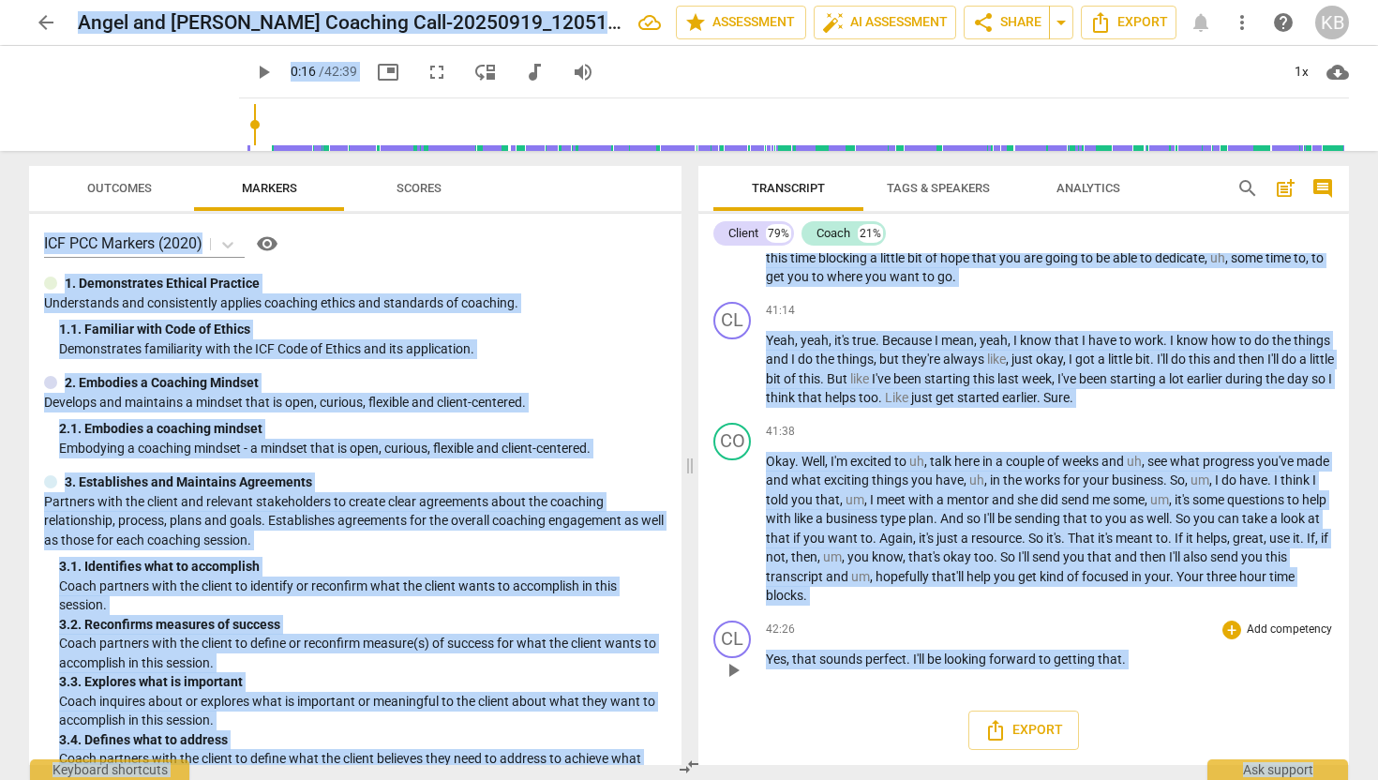
click at [1259, 669] on div "42:26 + Add competency keyboard_arrow_right Yes , that sounds perfect . I'll be…" at bounding box center [1050, 655] width 568 height 68
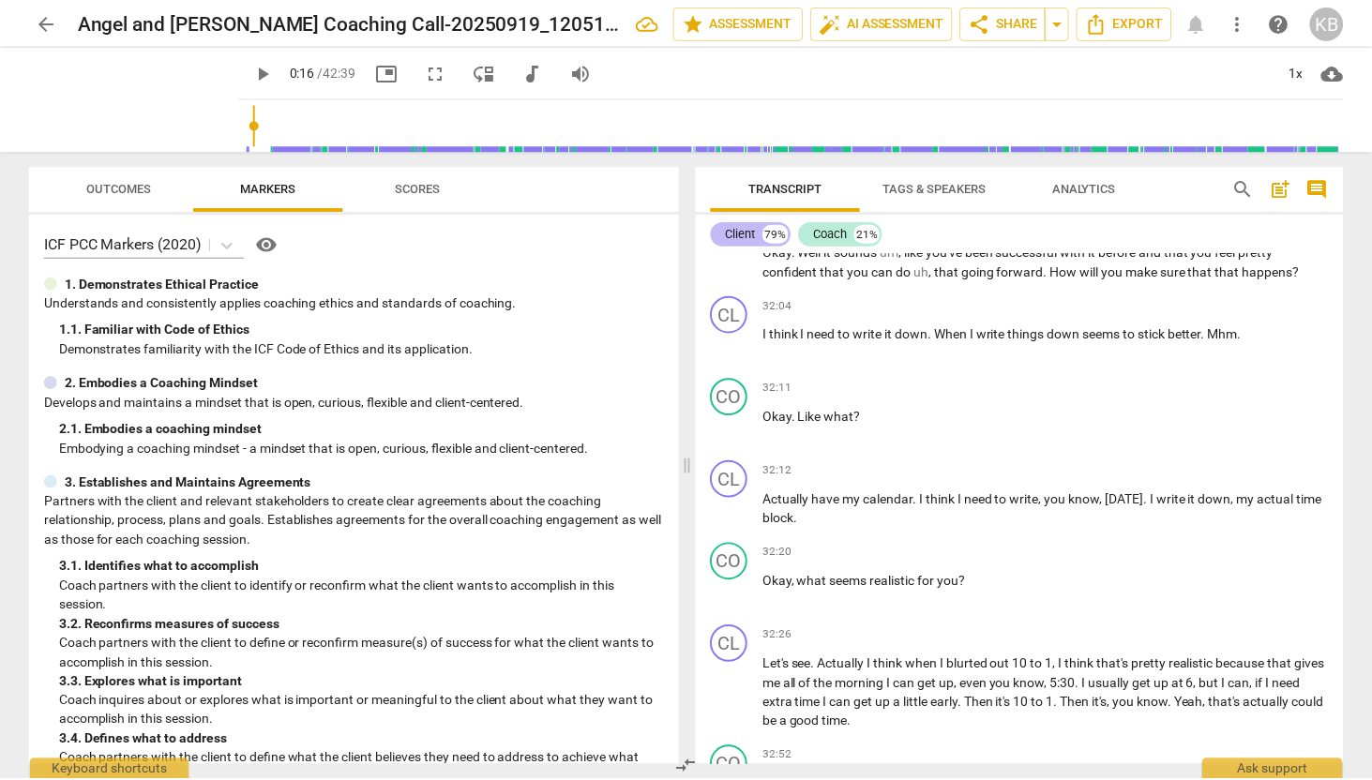
scroll to position [9725, 0]
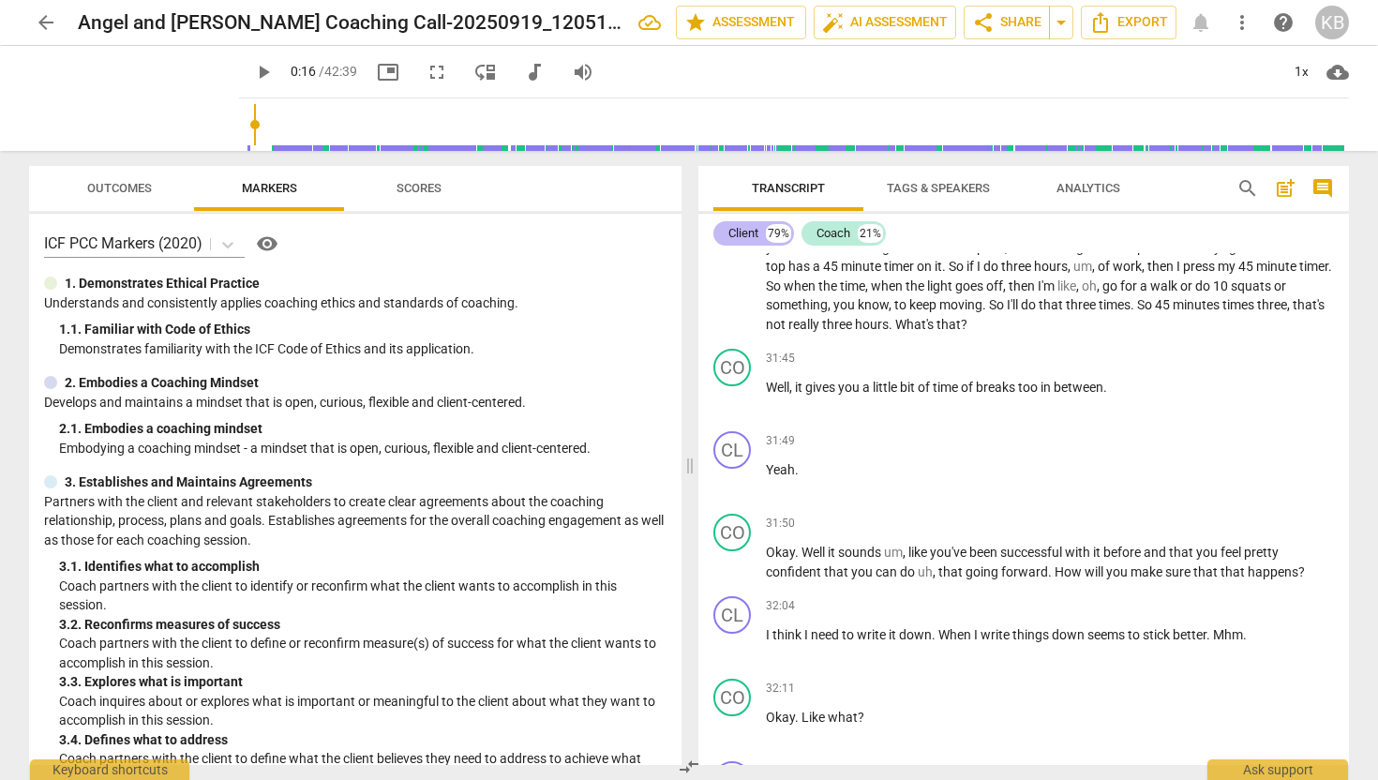
drag, startPoint x: 1150, startPoint y: 656, endPoint x: 729, endPoint y: 224, distance: 602.7
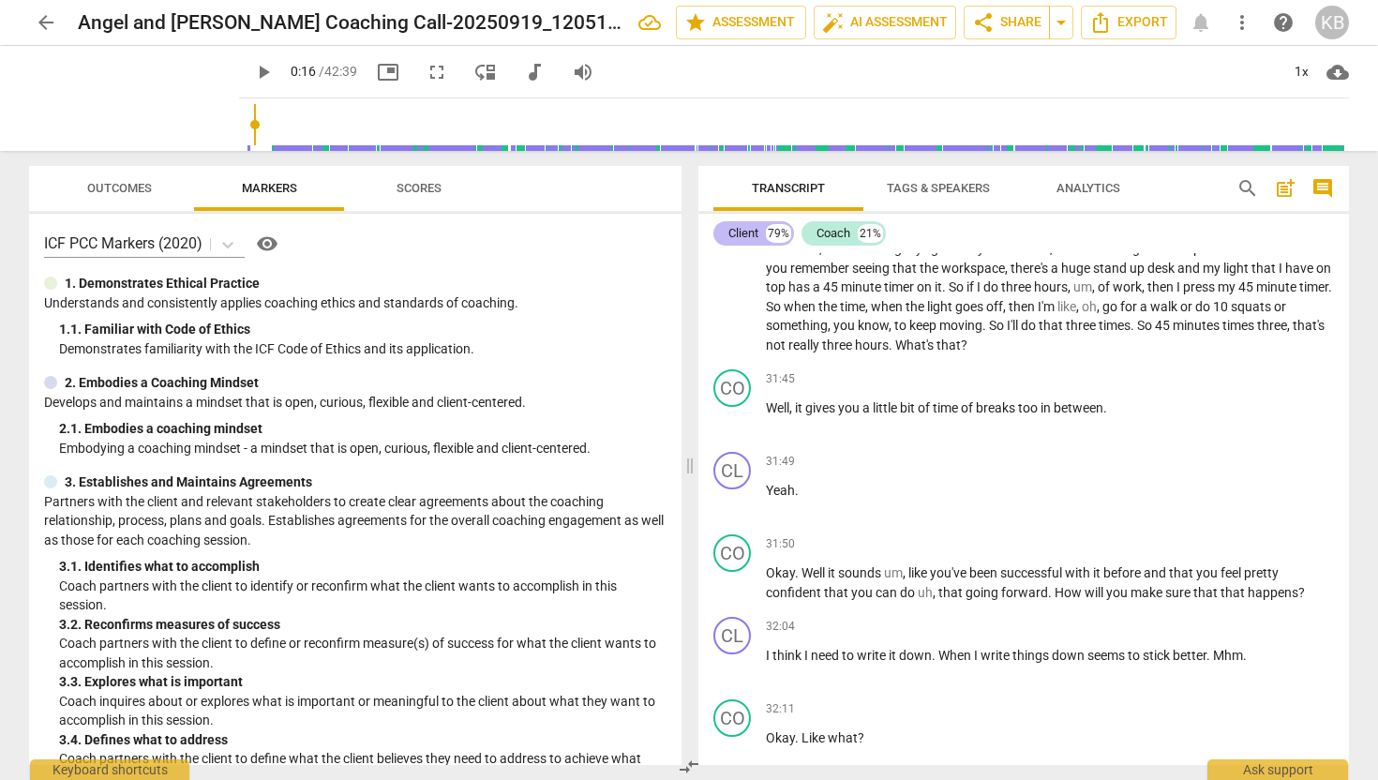
click at [729, 224] on div "Client 79% Coach 21% CL play_arrow pause 00:02 + Add competency keyboard_arrow_…" at bounding box center [1024, 489] width 651 height 551
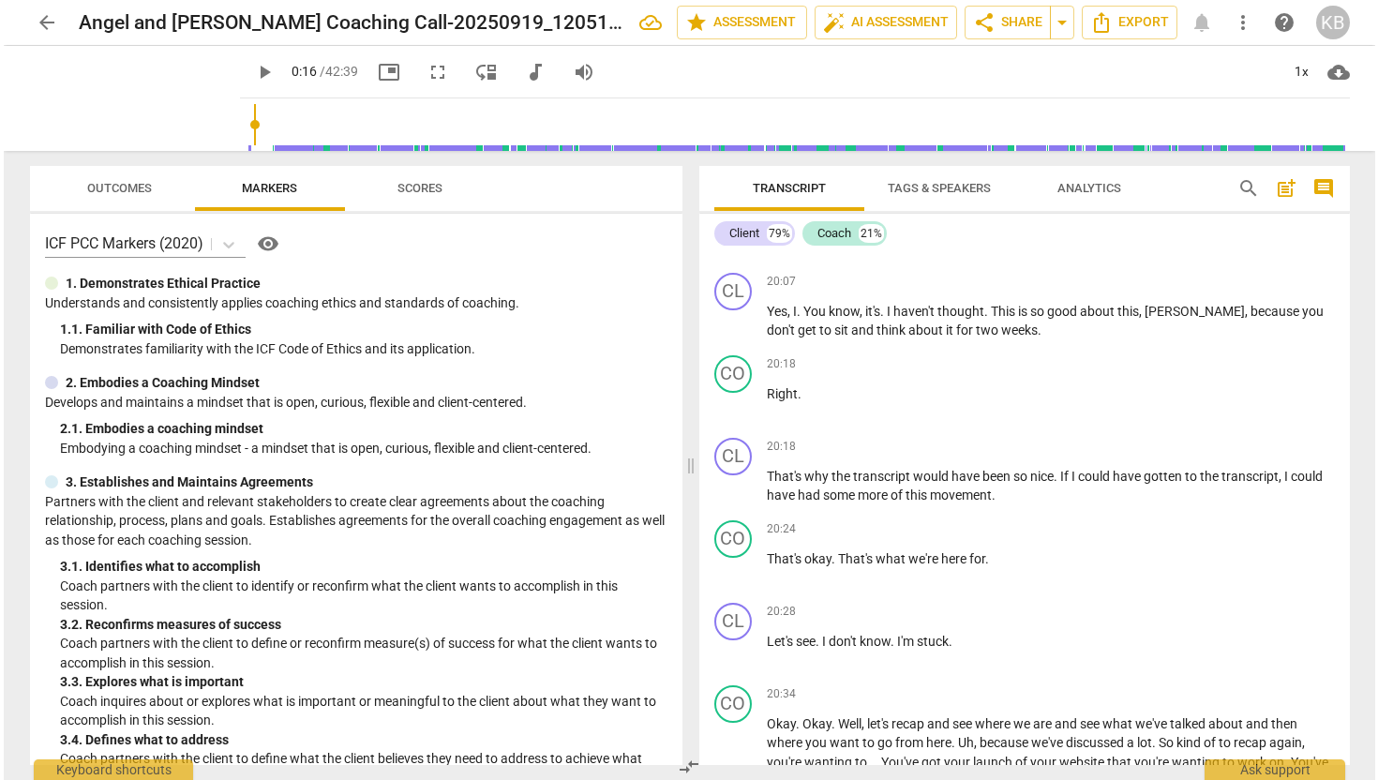
scroll to position [38, 0]
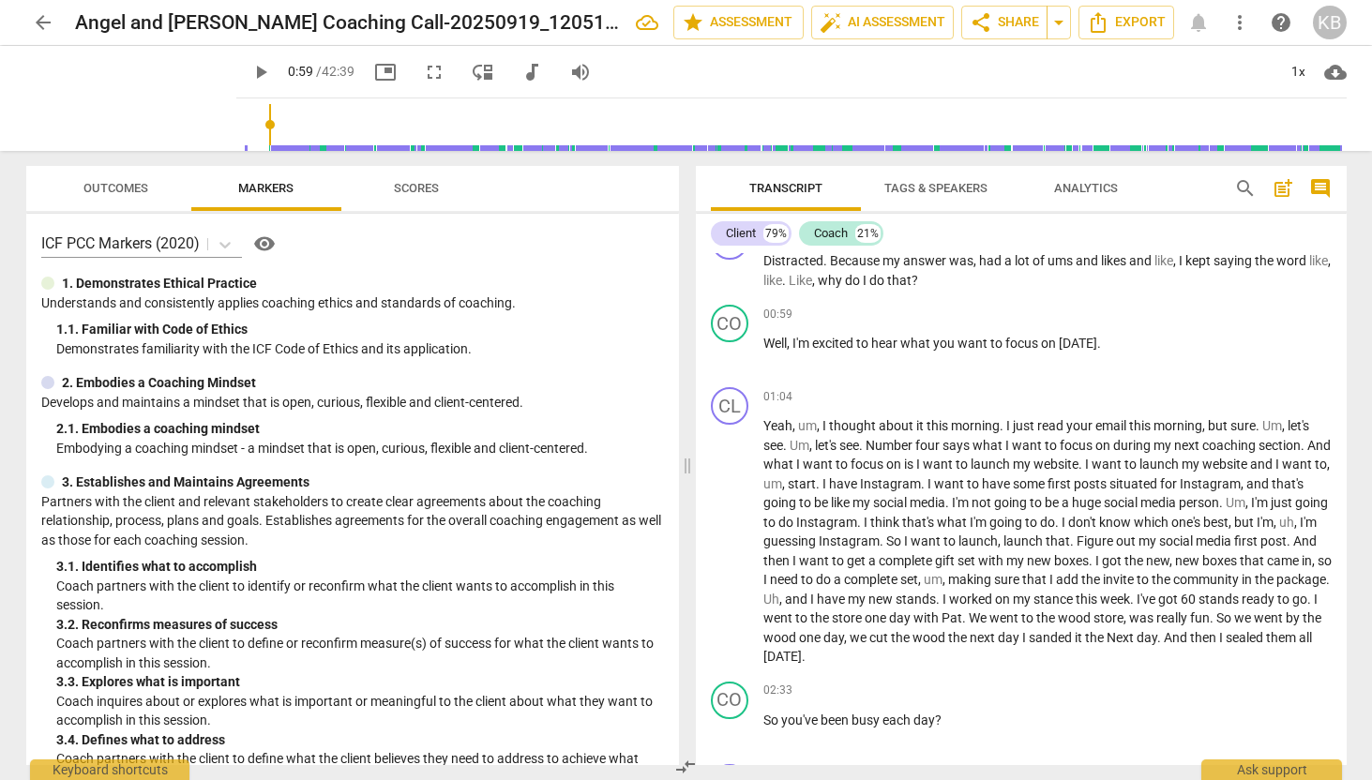
drag, startPoint x: 221, startPoint y: 149, endPoint x: 247, endPoint y: 150, distance: 25.3
type input "59"
click at [247, 150] on input "range" at bounding box center [795, 125] width 1103 height 60
